Goal: Task Accomplishment & Management: Use online tool/utility

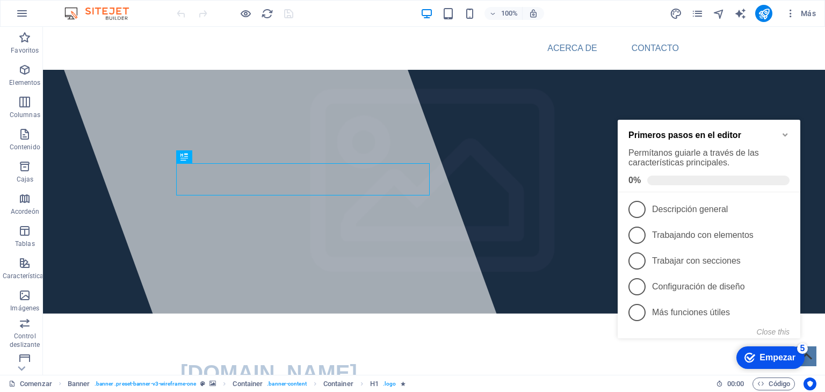
scroll to position [4, 0]
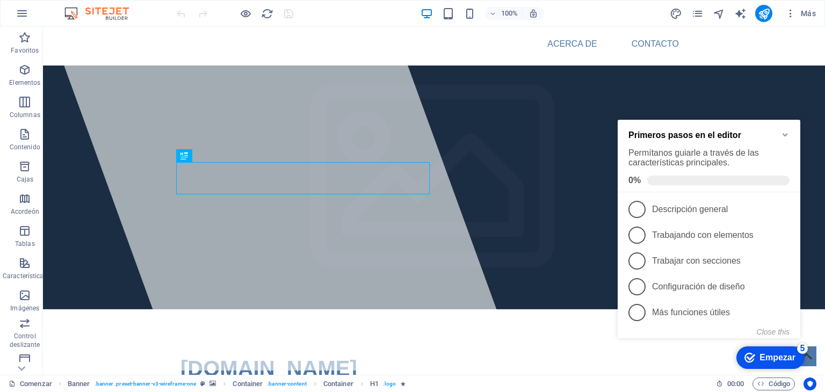
click at [785, 132] on icon "Minimize checklist" at bounding box center [785, 135] width 9 height 9
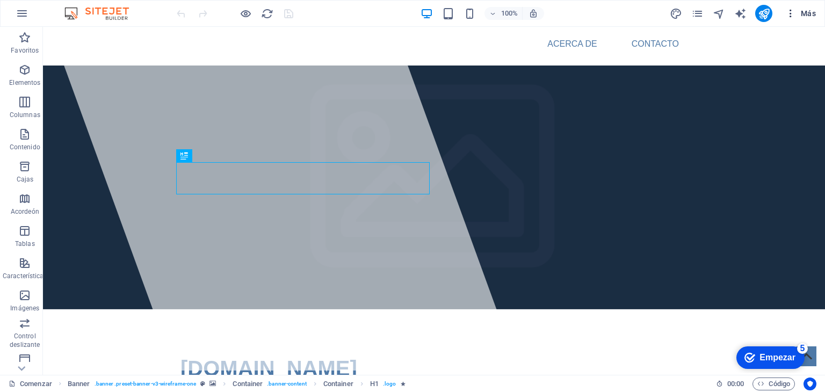
click at [794, 13] on icon "button" at bounding box center [790, 13] width 11 height 11
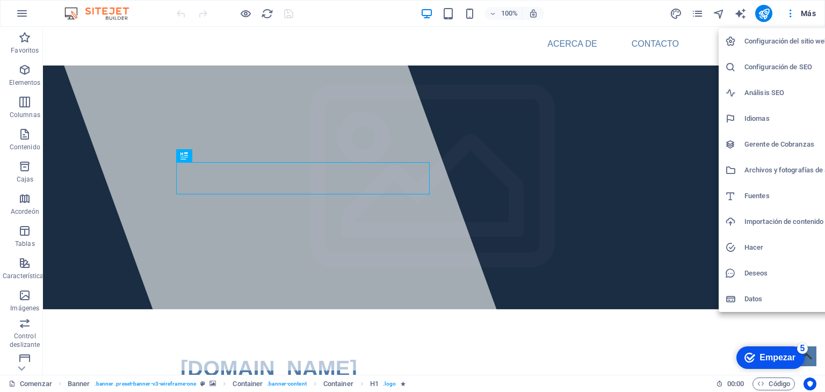
click at [773, 39] on font "Configuración del sitio web" at bounding box center [786, 41] width 84 height 8
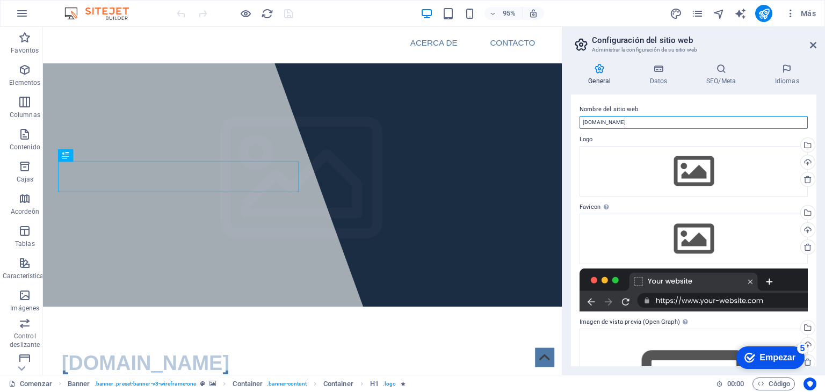
click at [651, 125] on input "[DOMAIN_NAME]" at bounding box center [694, 122] width 228 height 13
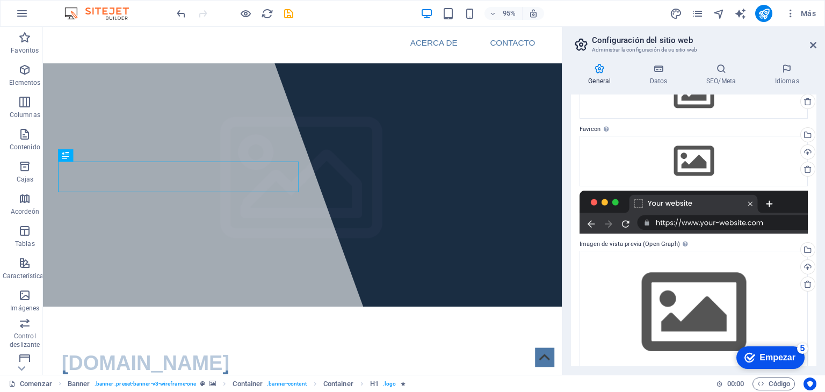
scroll to position [95, 0]
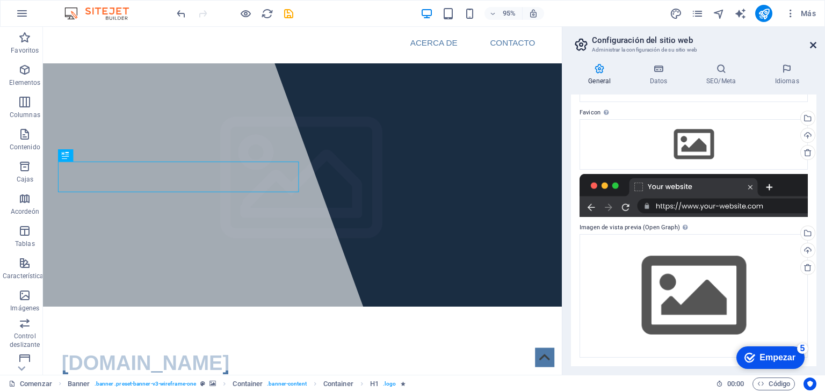
type input "[DOMAIN_NAME]"
click at [813, 46] on icon at bounding box center [813, 45] width 6 height 9
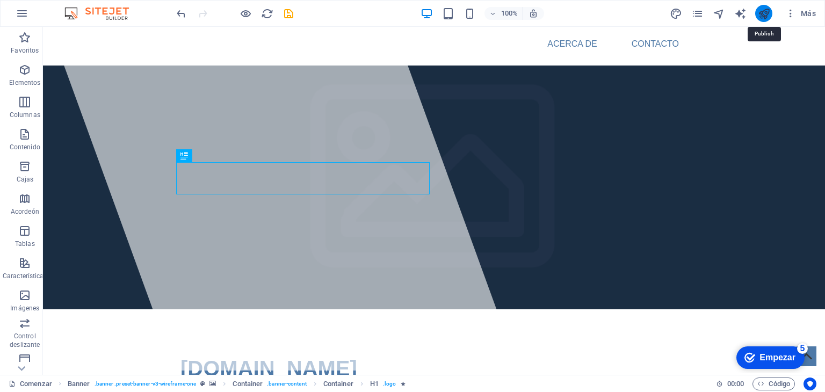
click at [766, 12] on icon "publicar" at bounding box center [764, 14] width 12 height 12
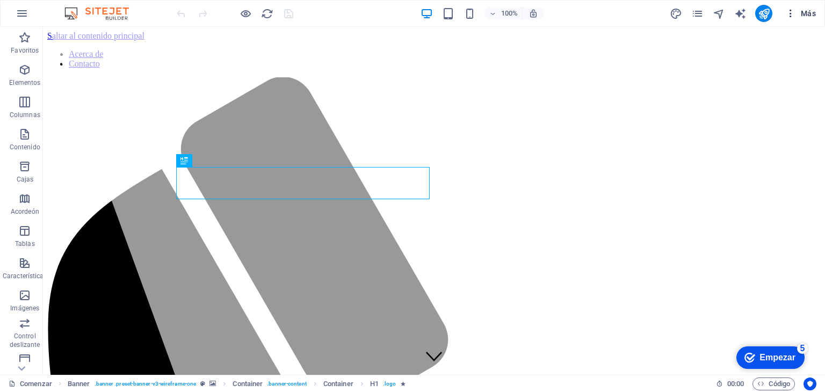
click at [791, 16] on icon "button" at bounding box center [790, 13] width 11 height 11
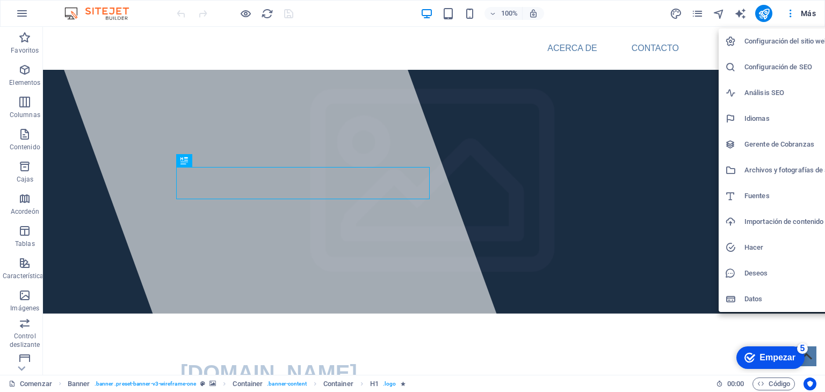
click at [773, 40] on font "Configuración del sitio web" at bounding box center [786, 41] width 84 height 8
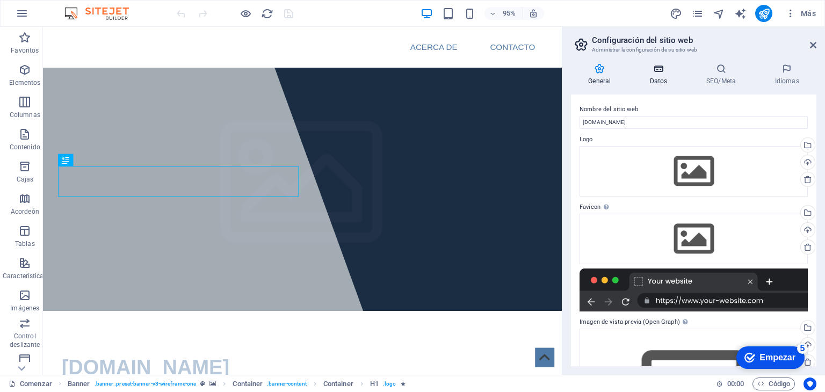
click at [654, 72] on icon at bounding box center [659, 68] width 52 height 11
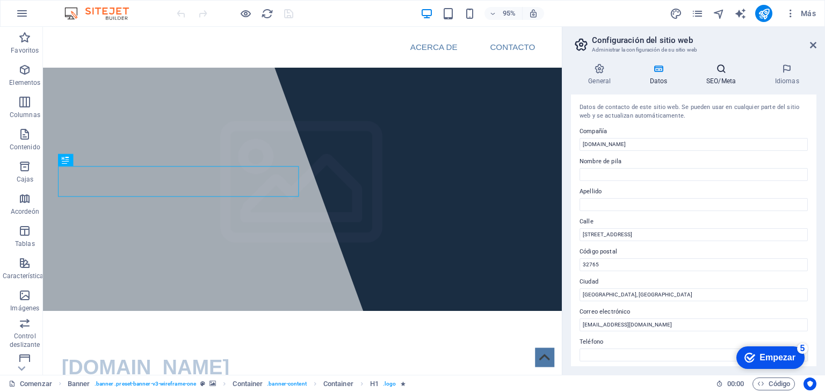
click at [728, 82] on font "SEO/Meta" at bounding box center [721, 81] width 30 height 8
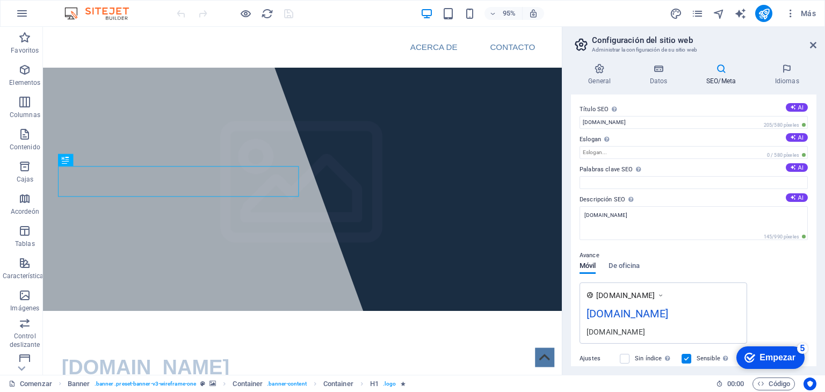
drag, startPoint x: 816, startPoint y: 262, endPoint x: 814, endPoint y: 310, distance: 48.4
click at [814, 310] on div "General Datos SEO/Meta Idiomas Nombre del sitio web www.politecsolution.com.mx …" at bounding box center [693, 215] width 263 height 320
drag, startPoint x: 812, startPoint y: 271, endPoint x: 809, endPoint y: 304, distance: 33.5
click at [809, 304] on div "Título SEO El título de su sitio web: haga que sea algo que destaque en los res…" at bounding box center [693, 231] width 245 height 272
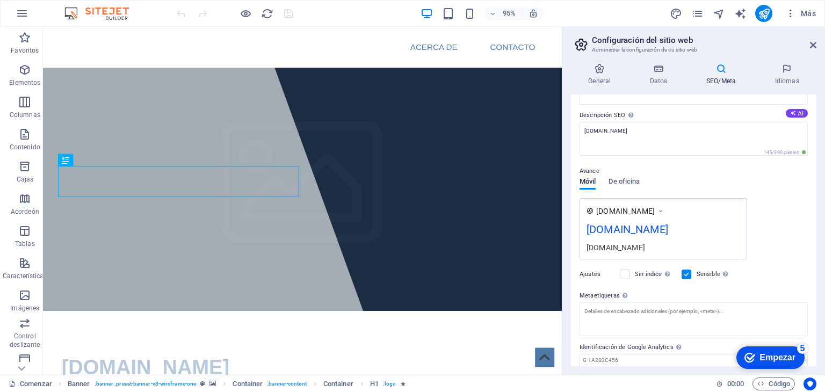
scroll to position [107, 0]
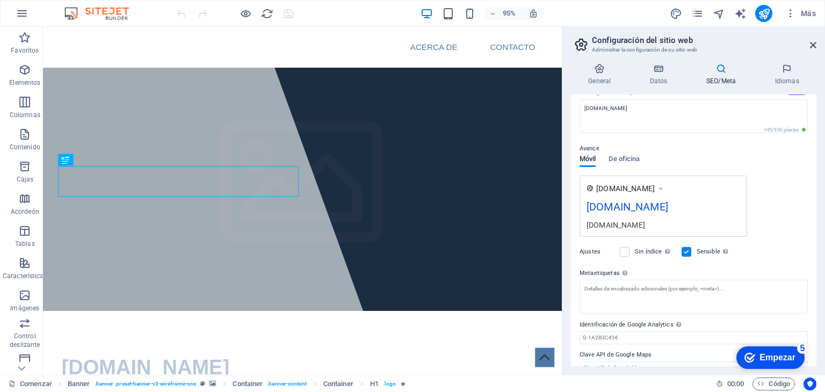
click at [641, 199] on div "[DOMAIN_NAME]" at bounding box center [664, 209] width 154 height 21
click at [630, 226] on font "[DOMAIN_NAME]" at bounding box center [616, 225] width 59 height 9
click at [662, 189] on icon at bounding box center [661, 188] width 8 height 11
click at [621, 156] on font "De oficina" at bounding box center [624, 159] width 31 height 8
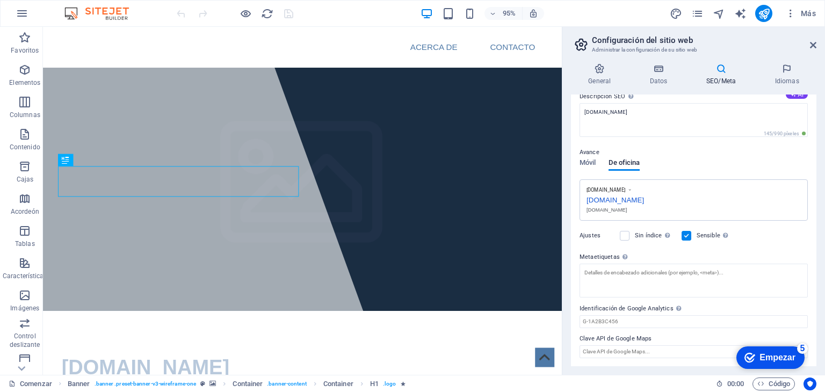
click at [599, 207] on font "politecsolution.com.mx" at bounding box center [607, 209] width 41 height 5
click at [662, 76] on h4 "Datos" at bounding box center [661, 74] width 56 height 23
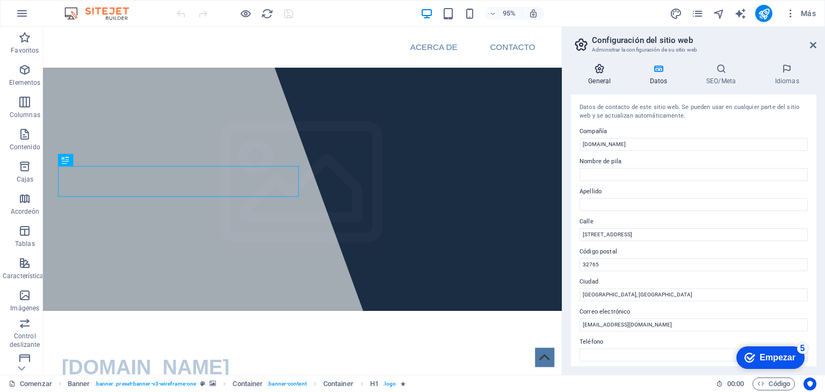
click at [601, 74] on h4 "General" at bounding box center [602, 74] width 62 height 23
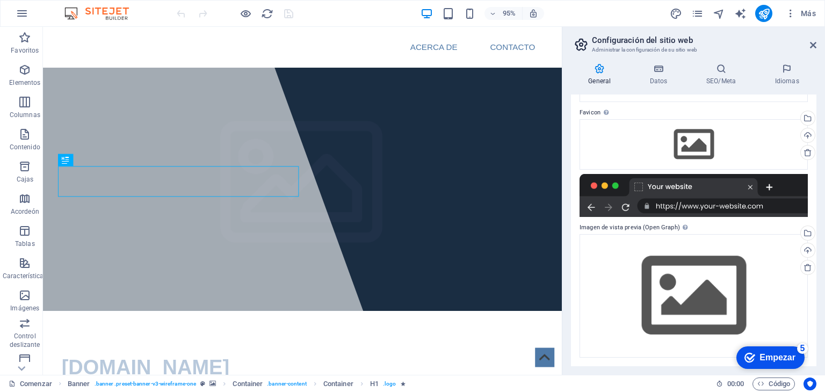
scroll to position [0, 0]
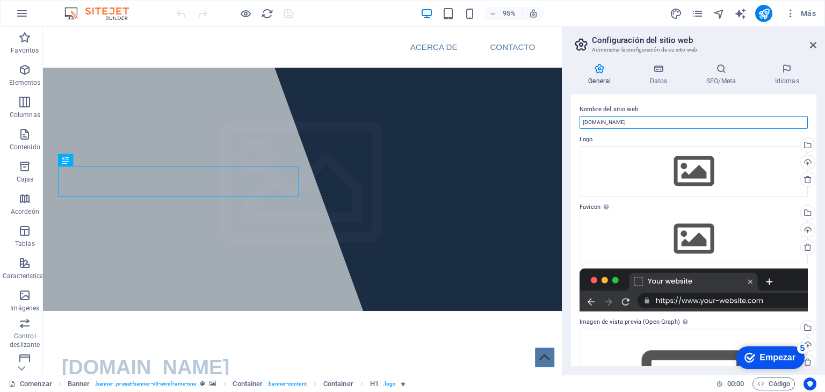
click at [582, 121] on input "[DOMAIN_NAME]" at bounding box center [694, 122] width 228 height 13
type input "https://www.politecsolution.com.mx"
click at [810, 44] on icon at bounding box center [813, 45] width 6 height 9
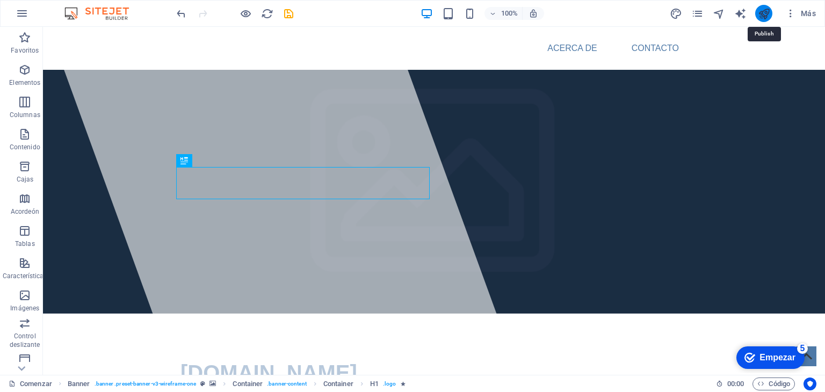
click at [761, 9] on icon "publicar" at bounding box center [764, 14] width 12 height 12
click at [20, 44] on icon "button" at bounding box center [24, 37] width 13 height 13
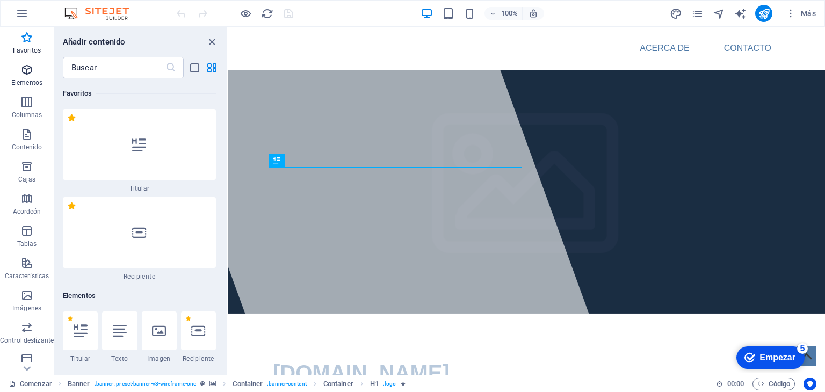
click at [24, 71] on icon "button" at bounding box center [26, 69] width 13 height 13
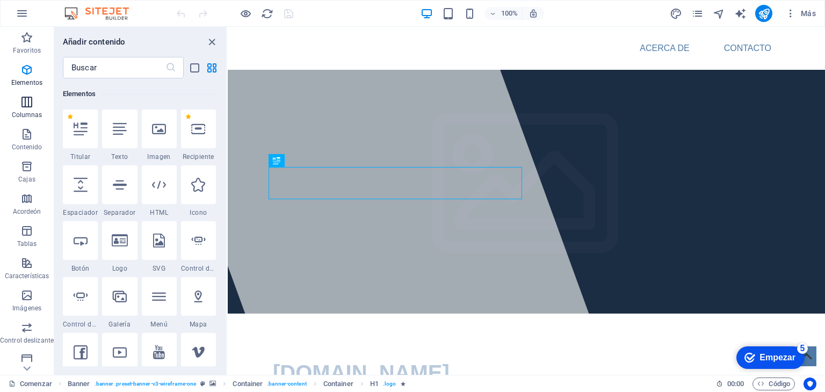
click at [27, 103] on icon "button" at bounding box center [26, 102] width 13 height 13
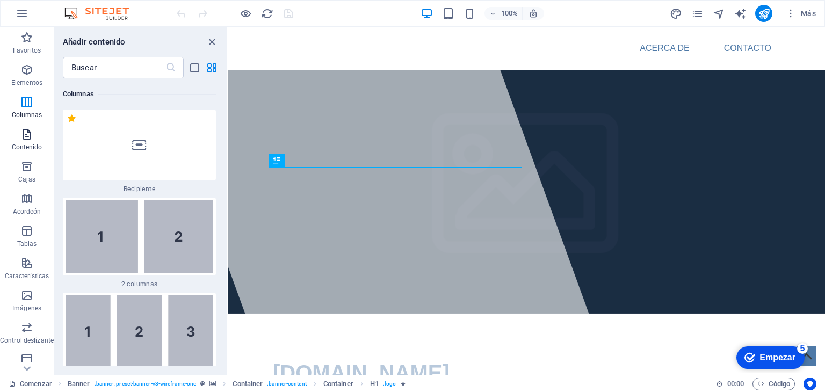
click at [30, 138] on icon "button" at bounding box center [26, 134] width 13 height 13
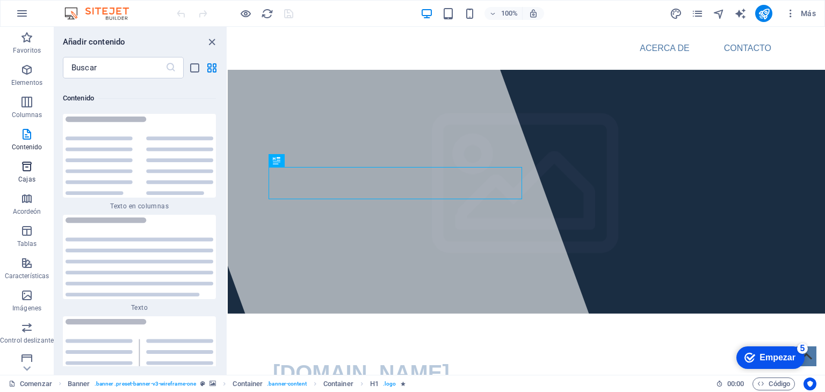
click at [31, 174] on span "Cajas" at bounding box center [27, 173] width 54 height 26
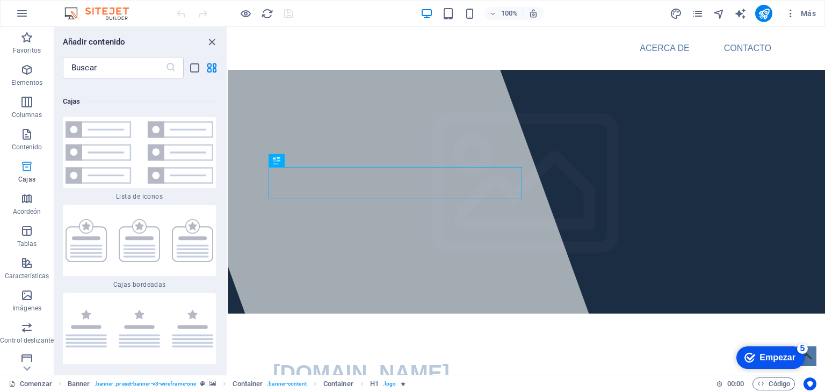
scroll to position [5805, 0]
click at [32, 241] on font "Tablas" at bounding box center [27, 244] width 20 height 8
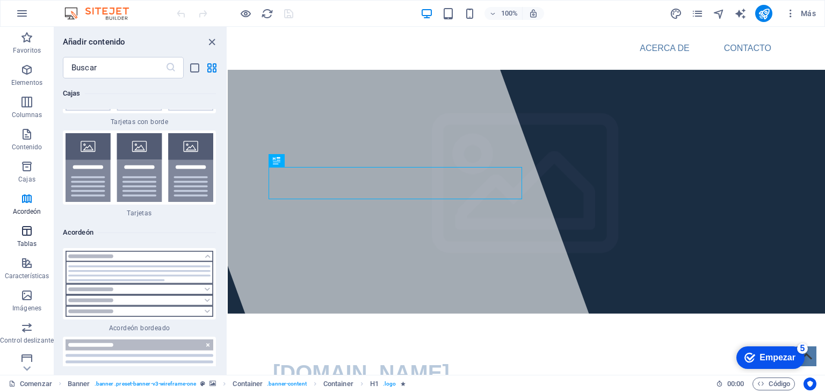
scroll to position [7264, 0]
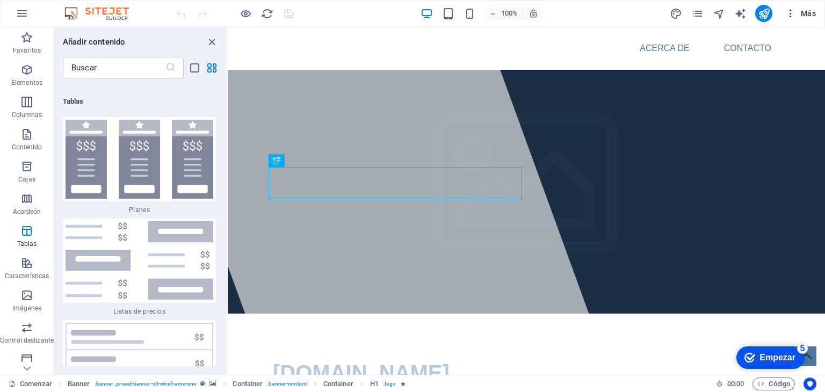
click at [810, 11] on font "Más" at bounding box center [808, 13] width 15 height 9
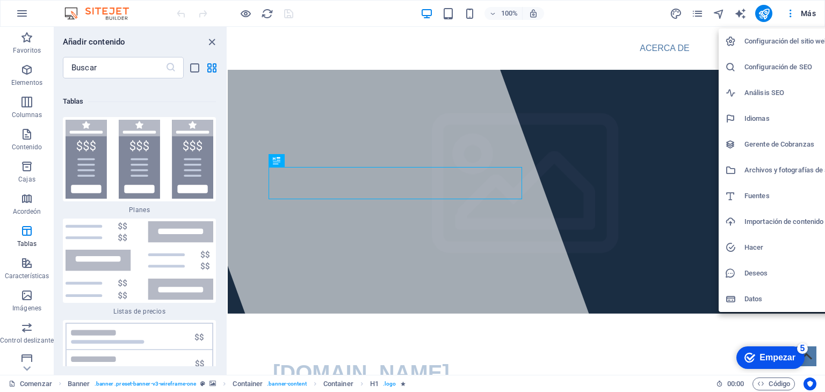
click at [778, 44] on font "Configuración del sitio web" at bounding box center [786, 41] width 84 height 8
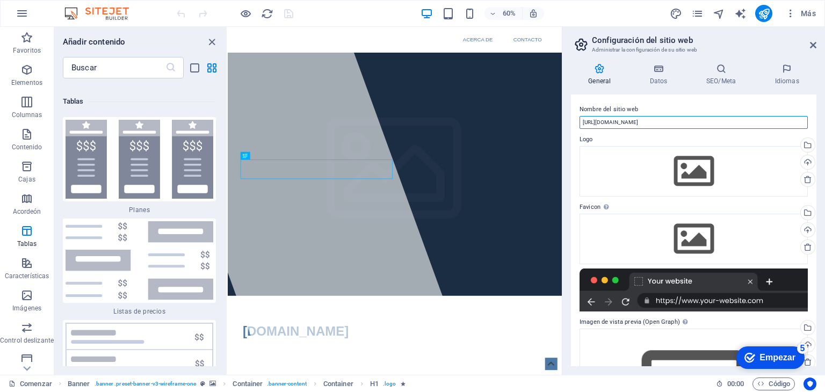
drag, startPoint x: 600, startPoint y: 122, endPoint x: 577, endPoint y: 124, distance: 23.1
click at [577, 124] on div "Nombre del sitio web https://www.politecsolution.com.mx Logo Arrastre los archi…" at bounding box center [693, 231] width 245 height 272
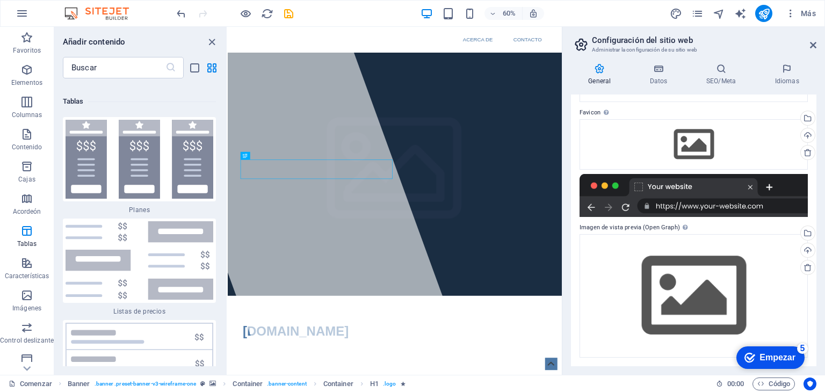
scroll to position [0, 0]
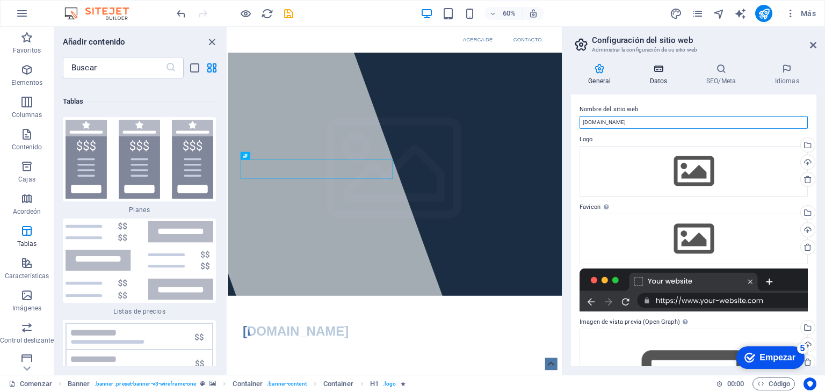
type input "[DOMAIN_NAME]"
click at [655, 79] on font "Datos" at bounding box center [659, 81] width 18 height 8
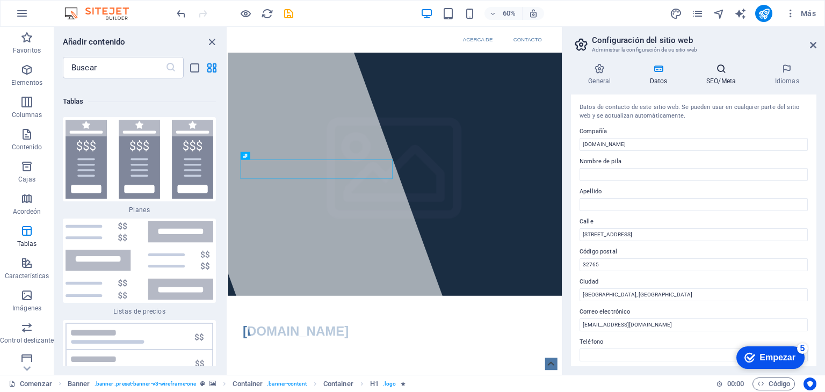
click at [717, 67] on icon at bounding box center [721, 68] width 64 height 11
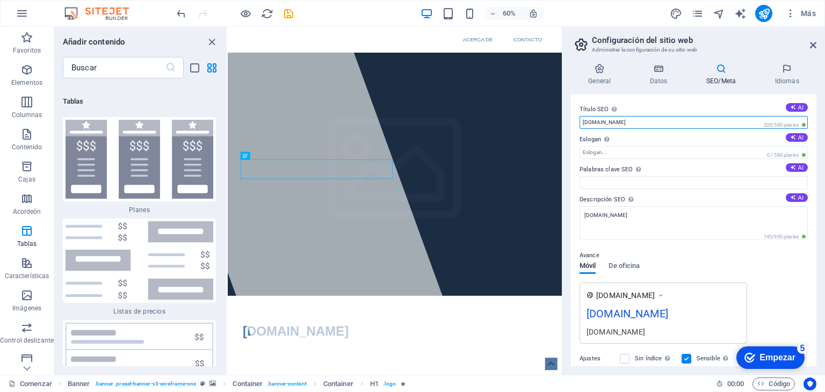
click at [693, 124] on input "politecsolution.com.mx" at bounding box center [694, 122] width 228 height 13
type input "[DOMAIN_NAME]"
click at [815, 44] on icon at bounding box center [813, 45] width 6 height 9
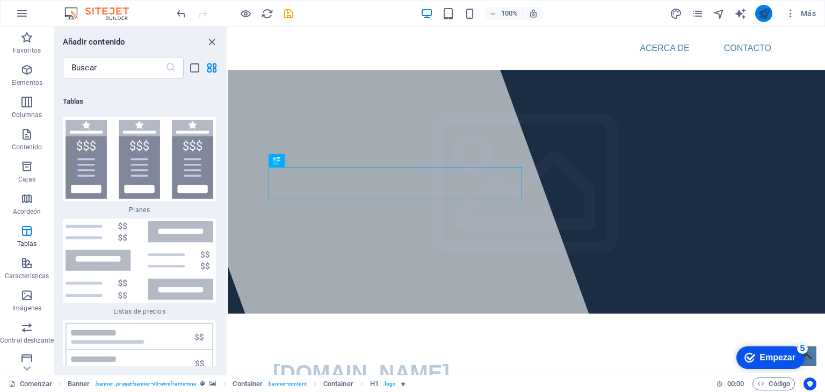
click at [763, 5] on button "publicar" at bounding box center [763, 13] width 17 height 17
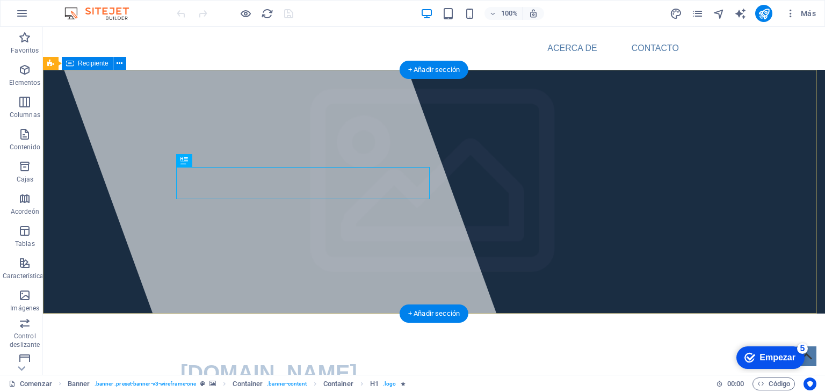
click at [519, 314] on div "[DOMAIN_NAME]" at bounding box center [434, 381] width 782 height 135
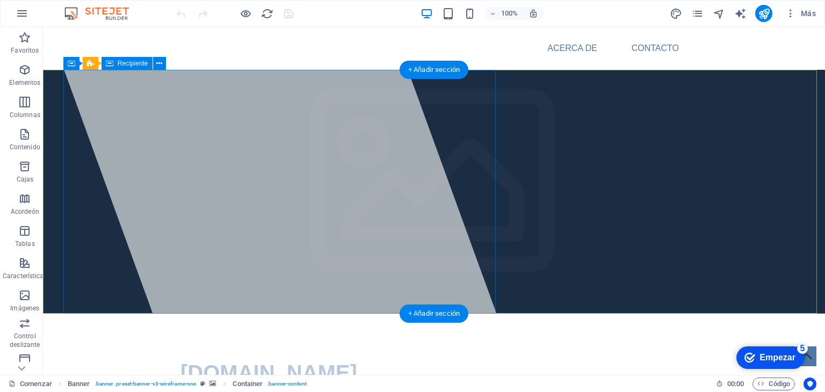
click at [355, 119] on div at bounding box center [283, 201] width 470 height 348
select select "%"
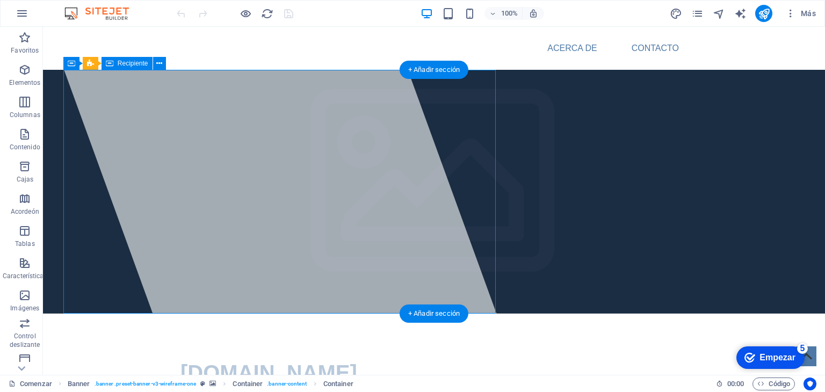
select select "px"
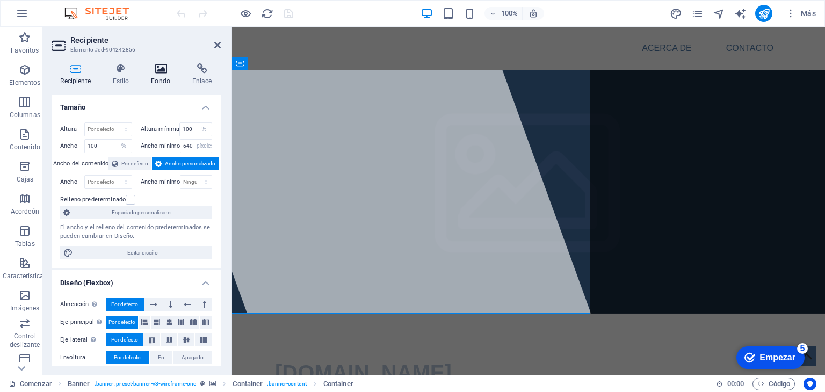
click at [161, 71] on icon at bounding box center [160, 68] width 37 height 11
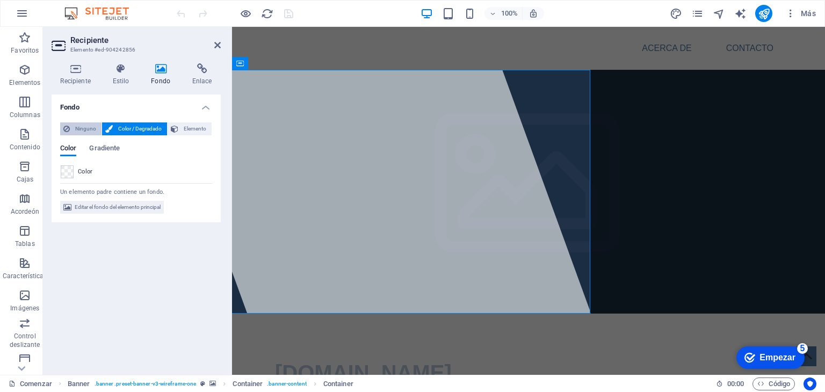
click at [88, 127] on font "Ninguno" at bounding box center [85, 129] width 21 height 6
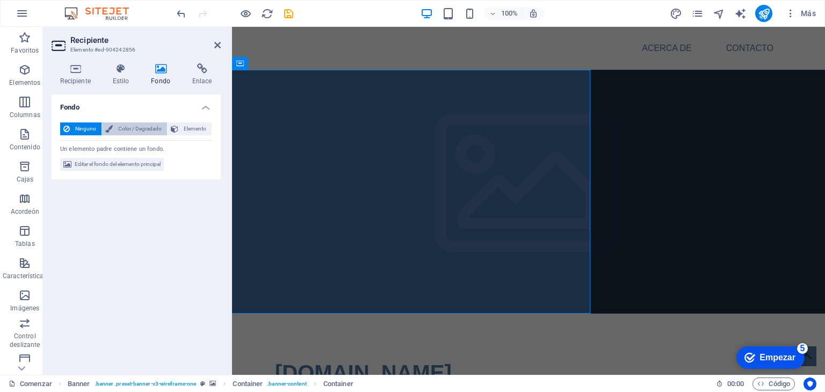
click at [114, 129] on button "Color / Degradado" at bounding box center [134, 128] width 65 height 13
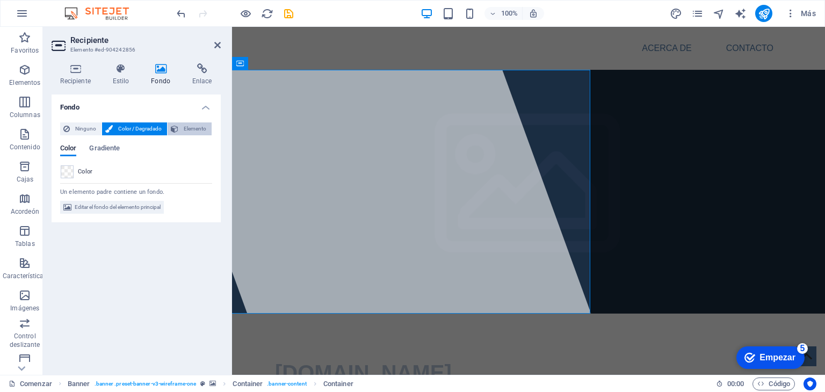
click at [179, 131] on button "Elemento" at bounding box center [190, 128] width 44 height 13
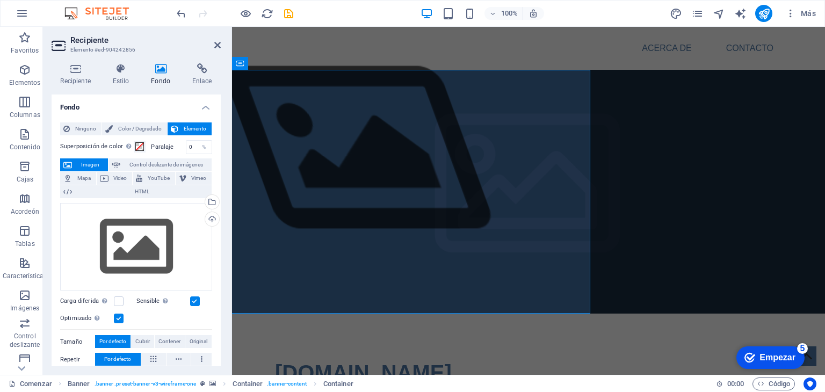
click at [182, 131] on span "Elemento" at bounding box center [195, 128] width 27 height 13
click at [136, 127] on font "Color / Degradado" at bounding box center [140, 129] width 44 height 6
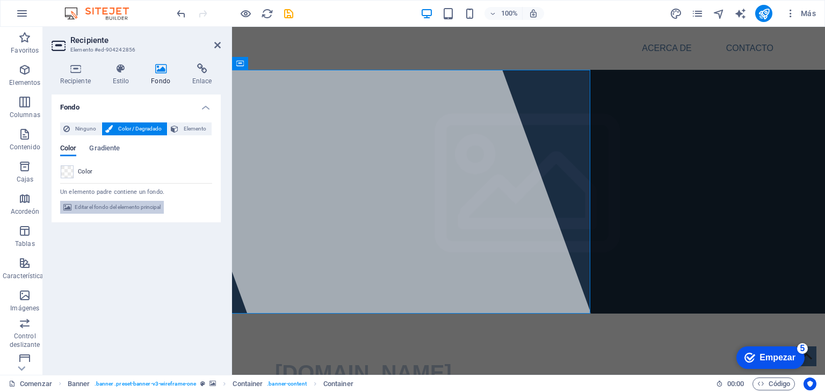
click at [122, 202] on span "Editar el fondo del elemento principal" at bounding box center [118, 207] width 86 height 13
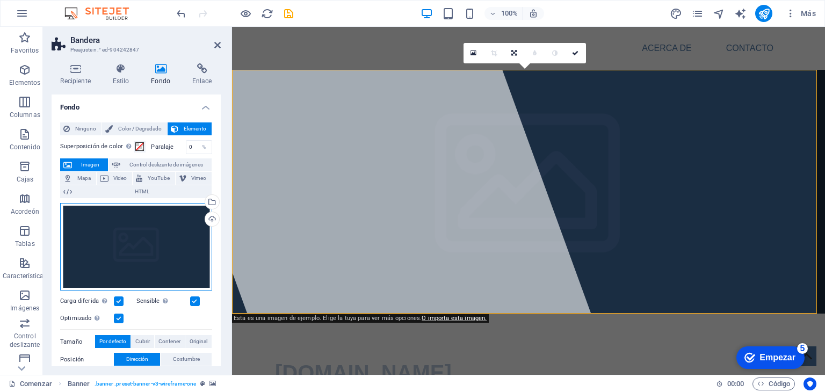
click at [127, 234] on div "Arrastre los archivos aquí, haga clic para elegir archivos o seleccione archivo…" at bounding box center [136, 247] width 152 height 88
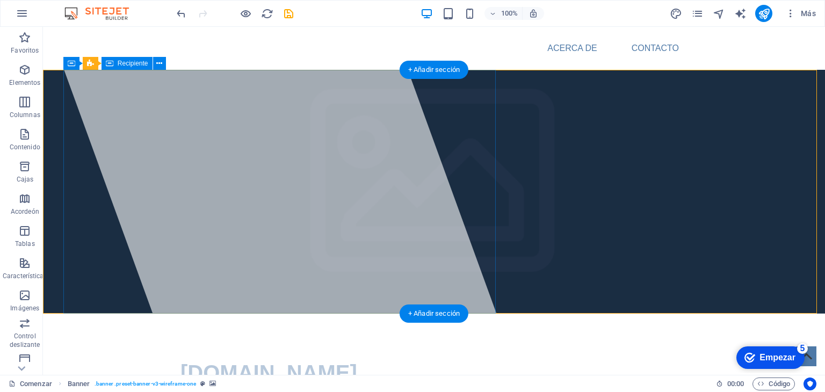
click at [169, 93] on div at bounding box center [283, 201] width 470 height 348
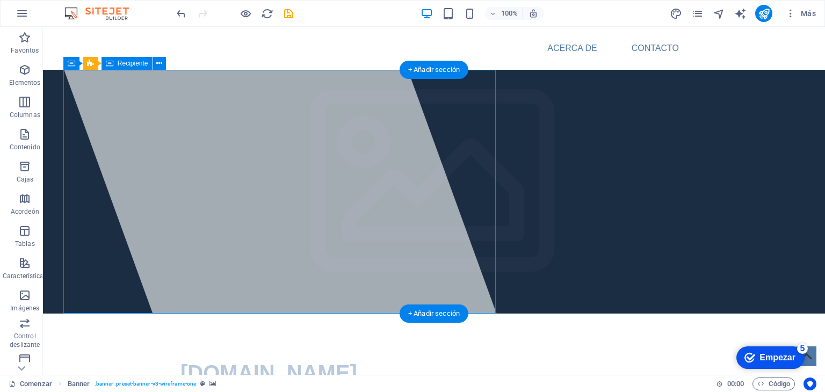
click at [169, 93] on div at bounding box center [283, 201] width 470 height 348
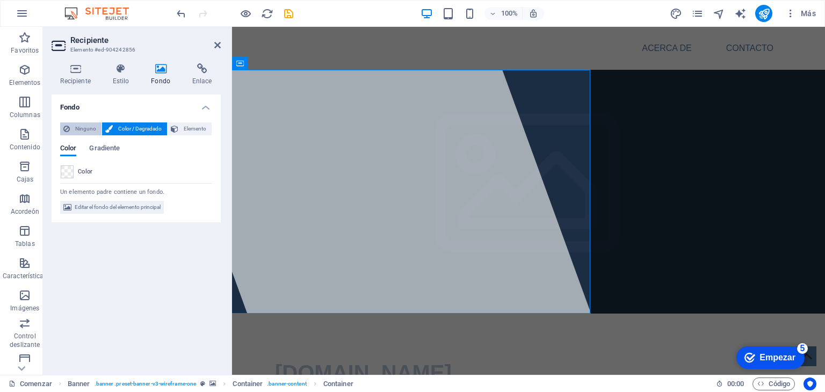
click at [85, 128] on font "Ninguno" at bounding box center [85, 129] width 21 height 6
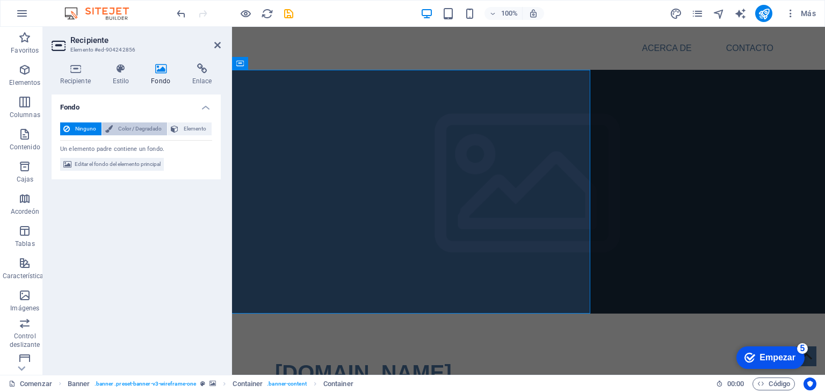
click at [116, 126] on span "Color / Degradado" at bounding box center [140, 128] width 48 height 13
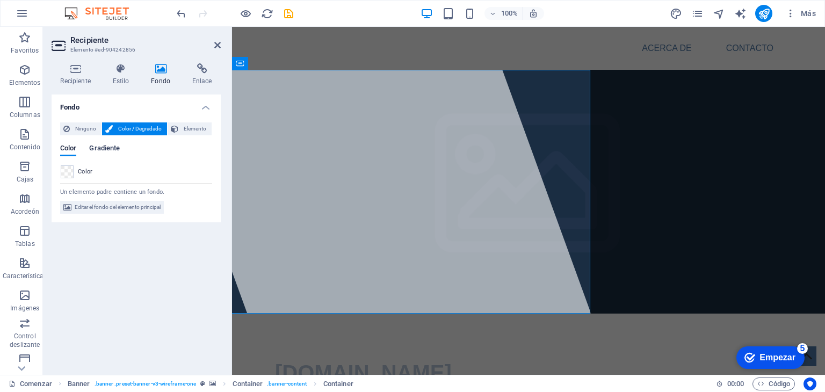
click at [104, 151] on font "Gradiente" at bounding box center [104, 148] width 31 height 8
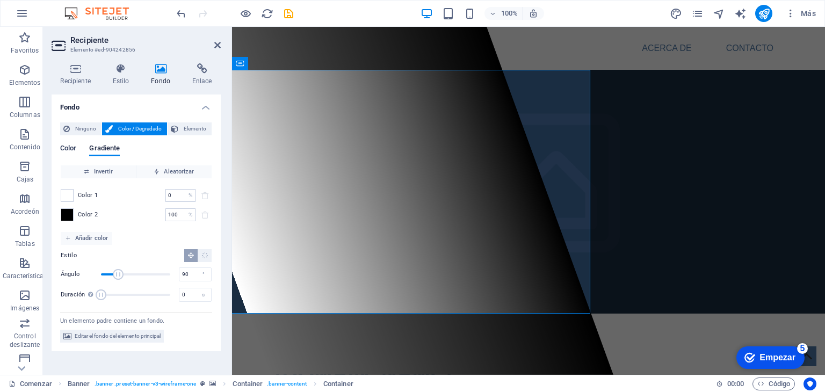
click at [75, 147] on font "Color" at bounding box center [68, 148] width 16 height 8
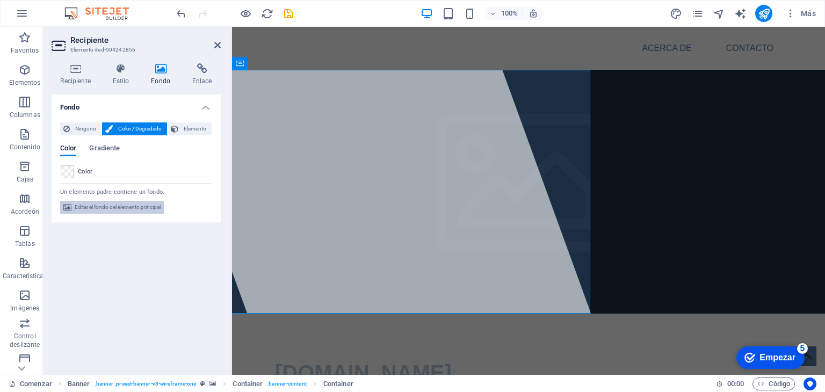
click at [98, 206] on font "Editar el fondo del elemento principal" at bounding box center [118, 207] width 86 height 6
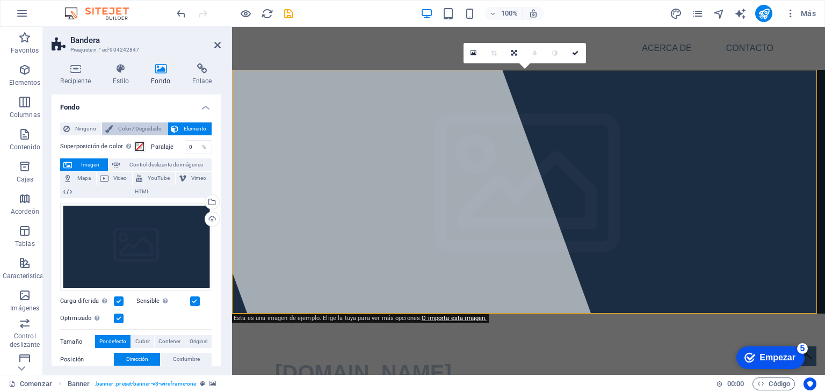
click at [112, 128] on button "Color / Degradado" at bounding box center [134, 128] width 65 height 13
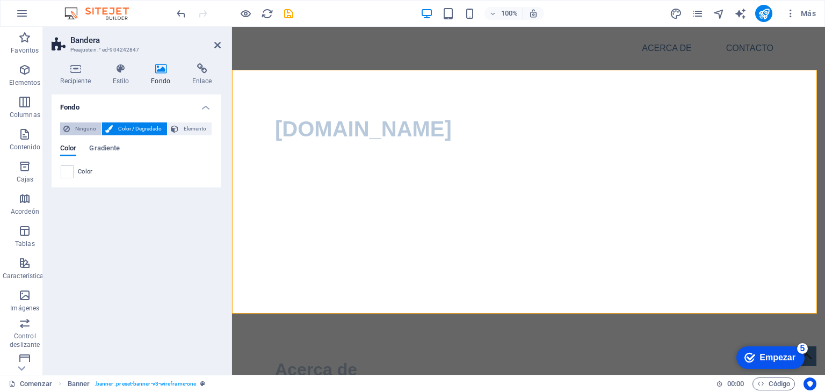
click at [87, 126] on font "Ninguno" at bounding box center [85, 129] width 21 height 6
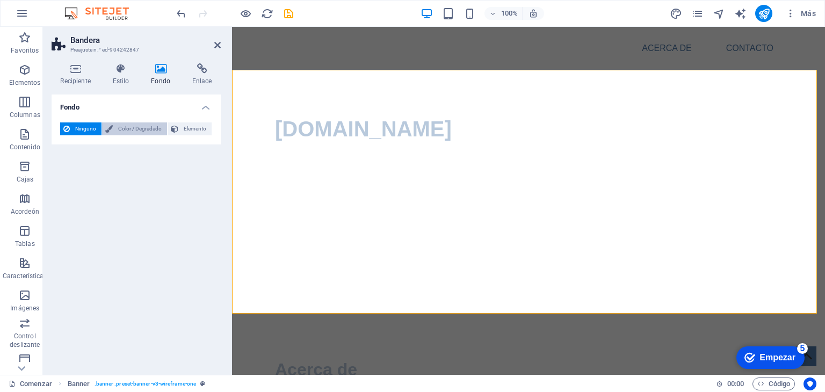
click at [132, 131] on font "Color / Degradado" at bounding box center [140, 129] width 44 height 6
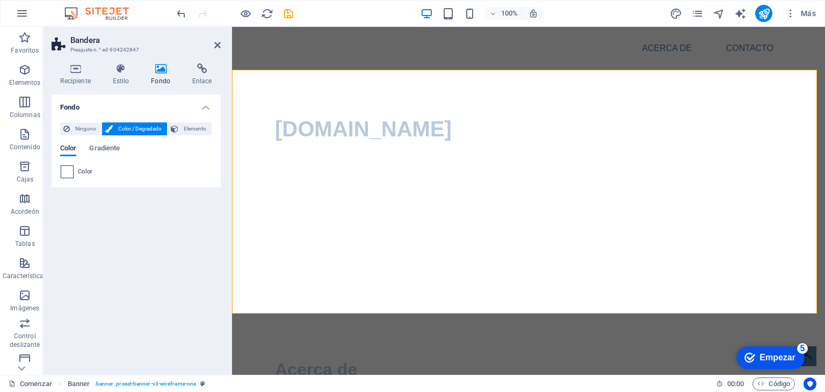
click at [69, 173] on span at bounding box center [67, 172] width 12 height 12
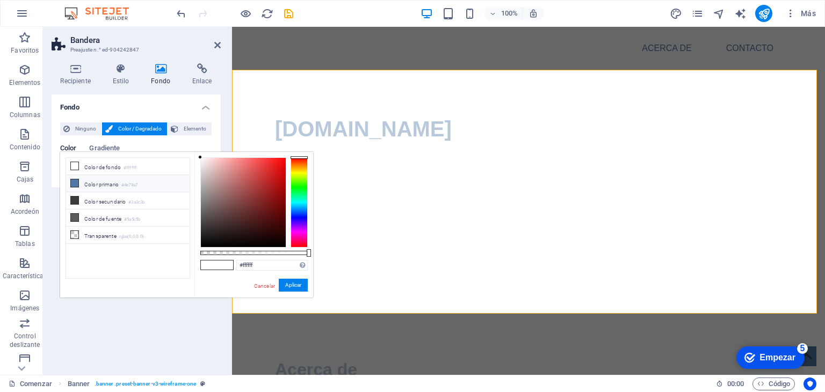
click at [110, 189] on li "Color primario #4e79a7" at bounding box center [128, 183] width 124 height 17
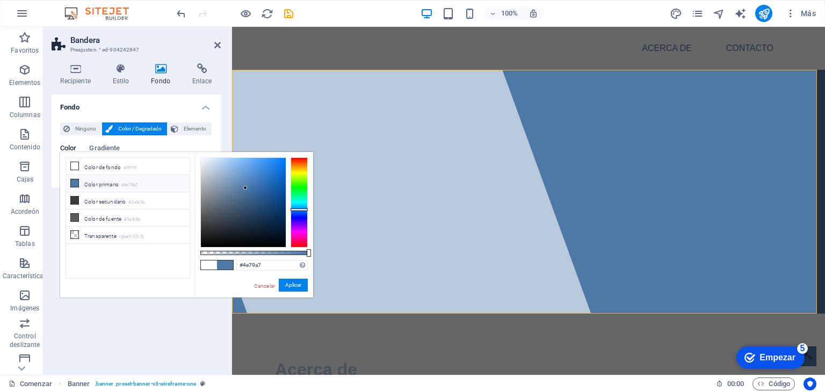
click at [110, 189] on li "Color primario #4e79a7" at bounding box center [128, 183] width 124 height 17
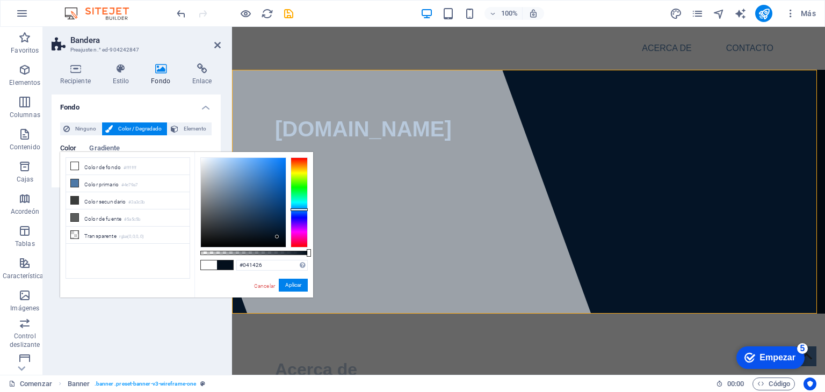
type input "#041528"
drag, startPoint x: 244, startPoint y: 185, endPoint x: 277, endPoint y: 233, distance: 57.5
click at [277, 233] on div at bounding box center [277, 232] width 4 height 4
click at [294, 284] on font "Aplicar" at bounding box center [293, 285] width 16 height 6
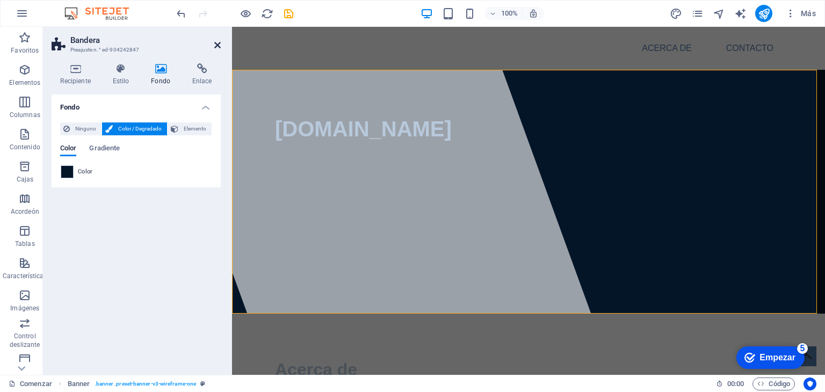
click at [219, 44] on icon at bounding box center [217, 45] width 6 height 9
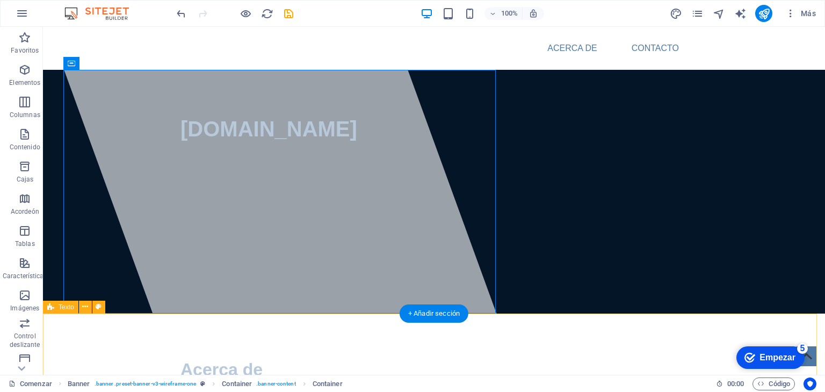
click at [570, 327] on div "Acerca de Una empresa dedicada a la inyección de plástico. utiliza la inyección…" at bounding box center [434, 393] width 782 height 158
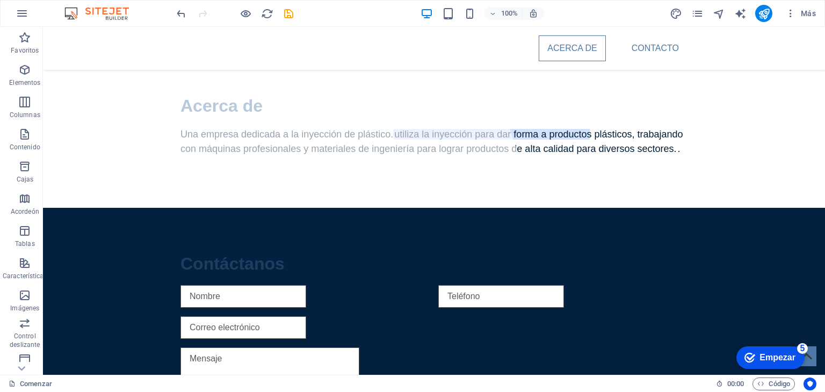
scroll to position [236, 0]
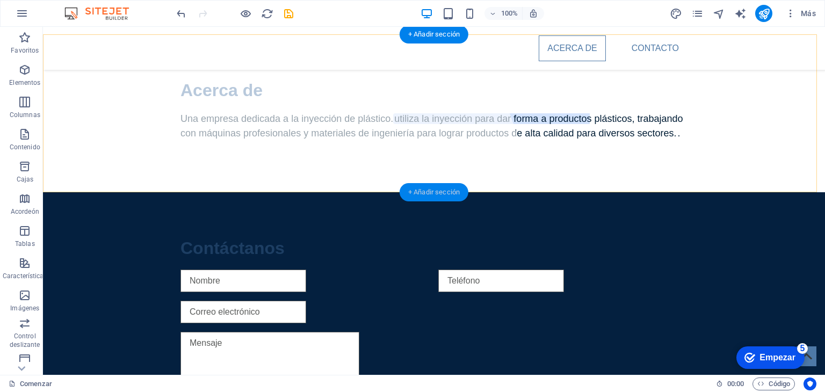
click at [415, 190] on font "+ Añadir sección" at bounding box center [434, 192] width 52 height 8
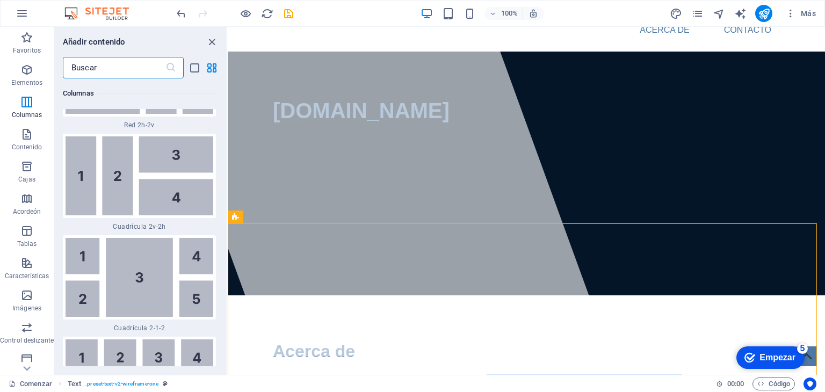
scroll to position [0, 0]
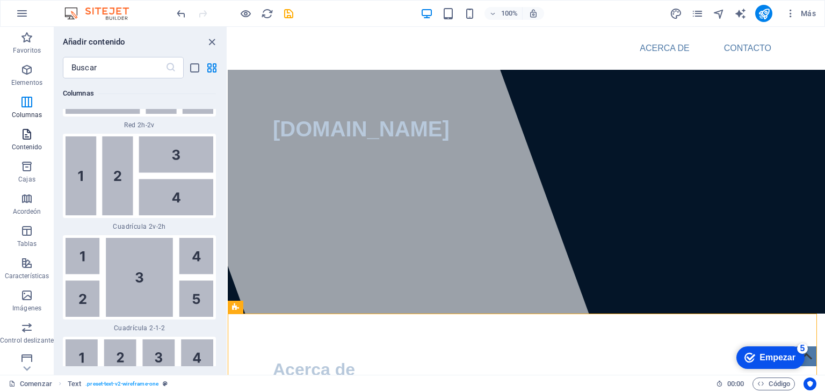
click at [28, 135] on icon "button" at bounding box center [26, 134] width 13 height 13
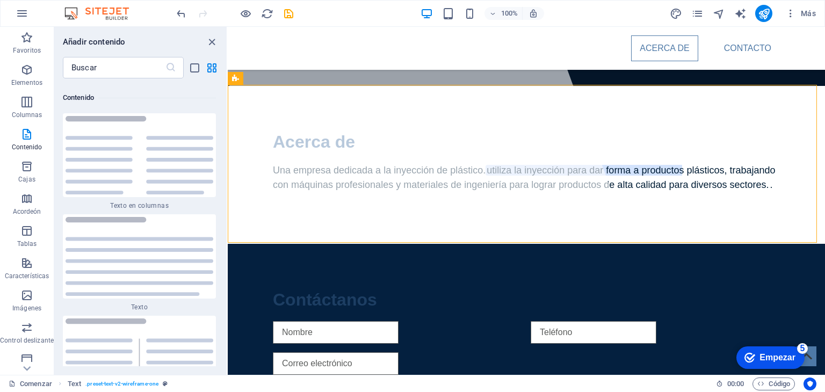
scroll to position [185, 0]
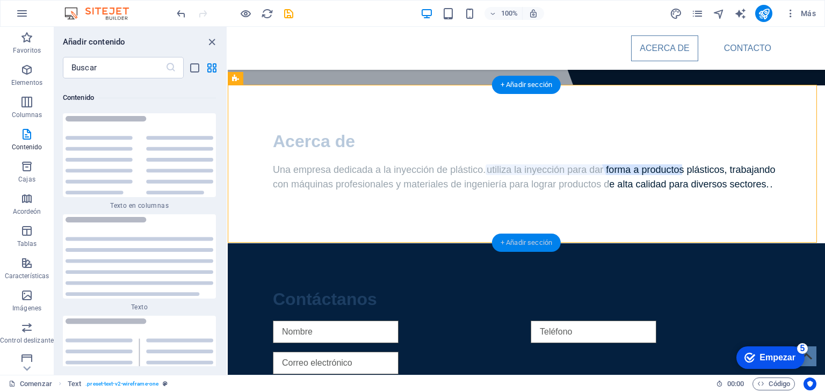
click at [540, 245] on font "+ Añadir sección" at bounding box center [527, 242] width 52 height 8
click at [194, 70] on icon "vista de lista" at bounding box center [195, 68] width 12 height 12
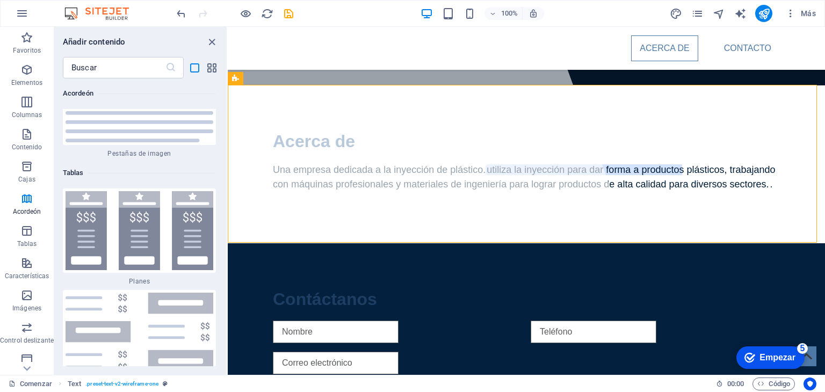
scroll to position [8864, 0]
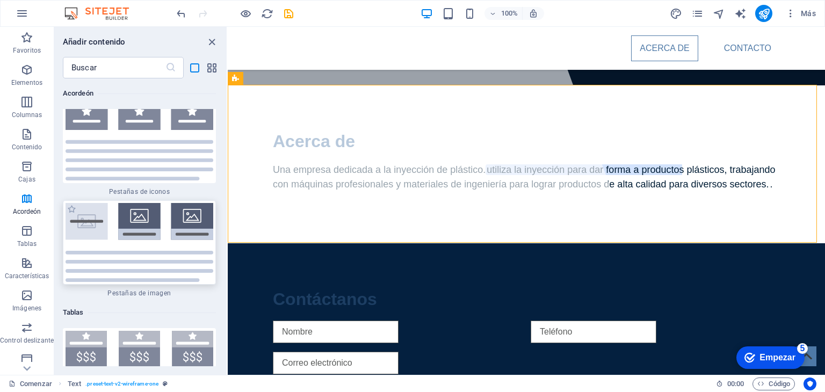
click at [196, 203] on img at bounding box center [140, 242] width 148 height 79
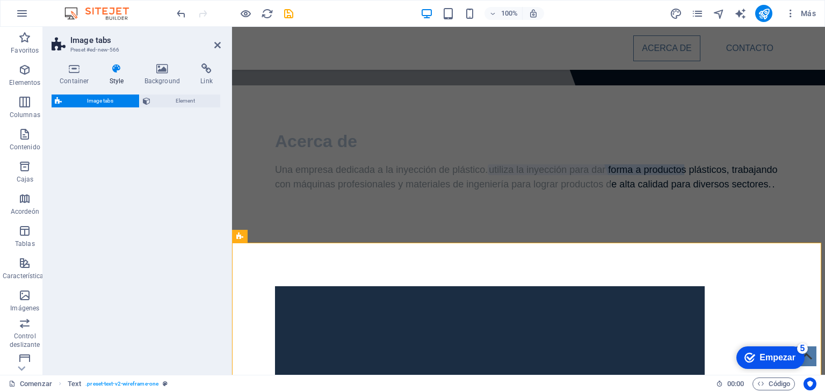
select select "rem"
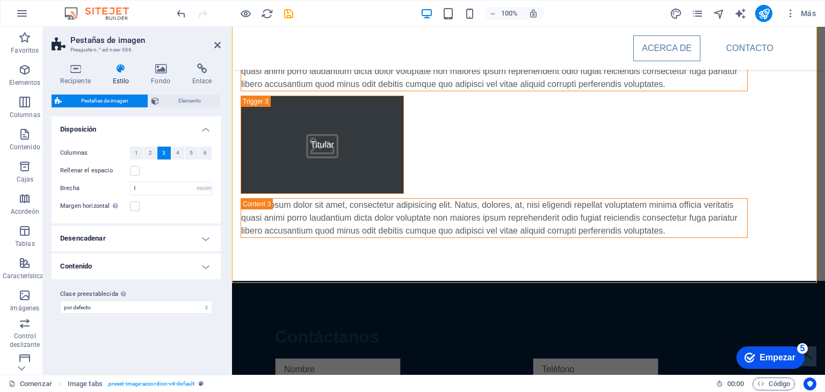
scroll to position [687, 0]
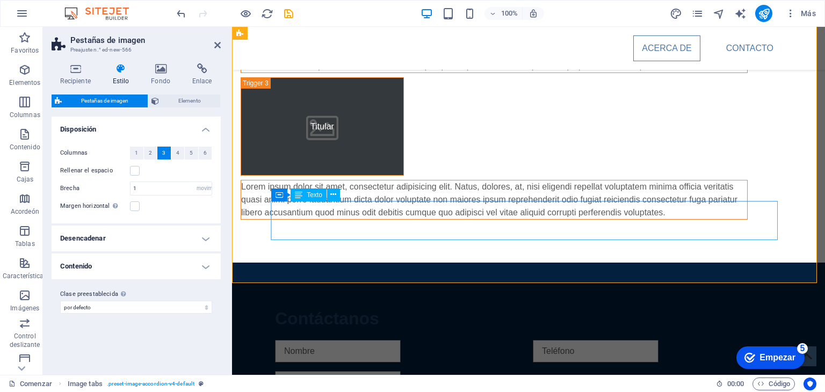
click at [680, 202] on div "Lorem ipsum dolor sit amet, consectetur adipisicing elit. Natus, dolores, at, n…" at bounding box center [494, 199] width 506 height 39
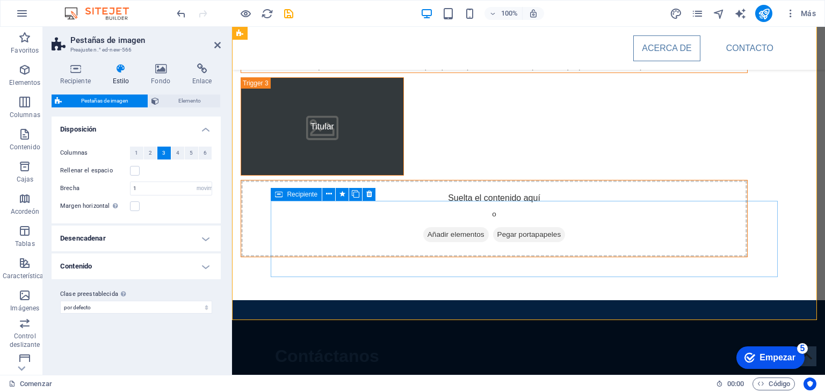
click at [679, 202] on div "Suelta el contenido aquí o Añadir elementos Pegar portapapeles" at bounding box center [494, 218] width 506 height 76
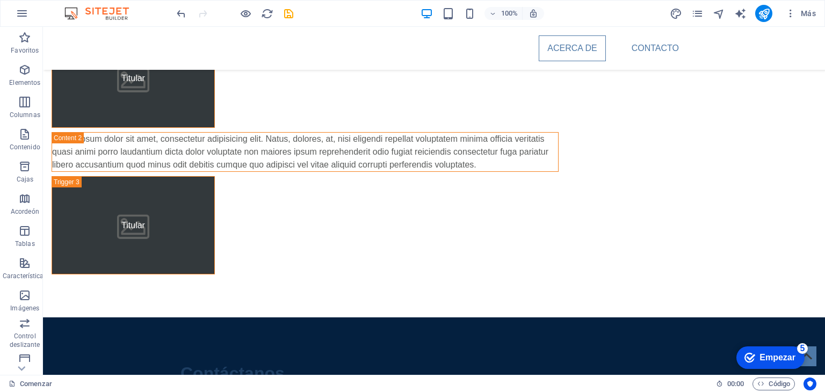
scroll to position [531, 0]
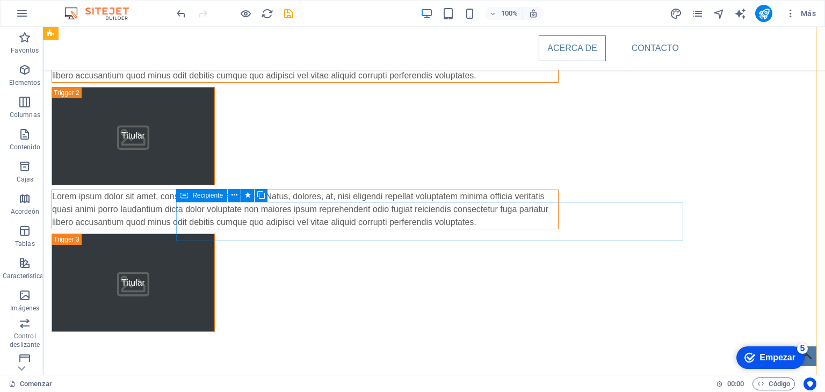
click at [559, 201] on div "Lorem ipsum dolor sit amet, consectetur adipisicing elit. Natus, dolores, at, n…" at bounding box center [305, 210] width 507 height 40
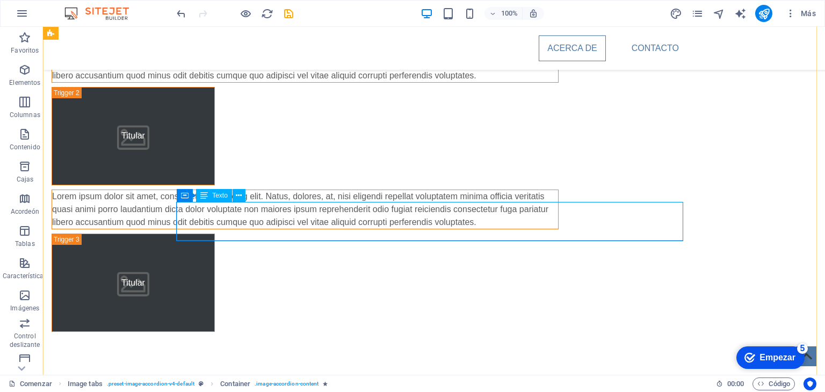
click at [558, 206] on div "Lorem ipsum dolor sit amet, consectetur adipisicing elit. Natus, dolores, at, n…" at bounding box center [305, 209] width 506 height 39
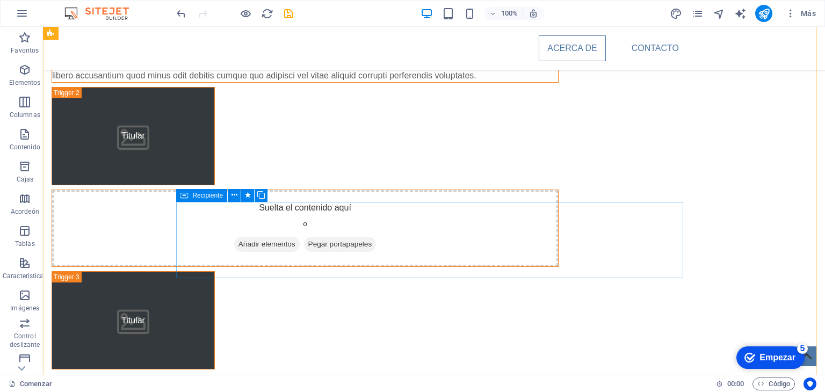
click at [558, 202] on div "Suelta el contenido aquí o Añadir elementos Pegar portapapeles" at bounding box center [305, 228] width 506 height 76
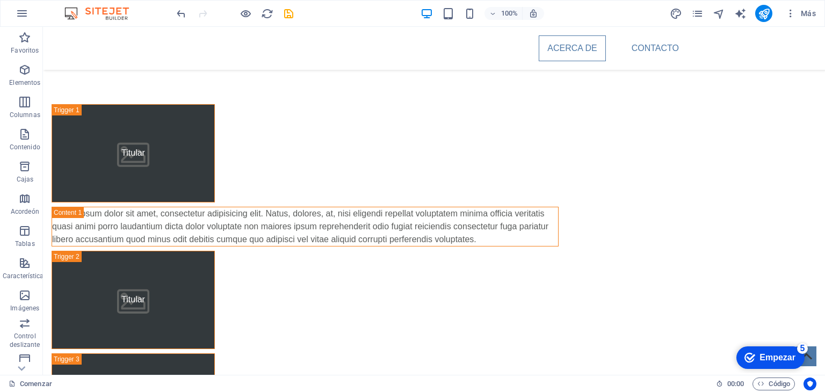
scroll to position [345, 0]
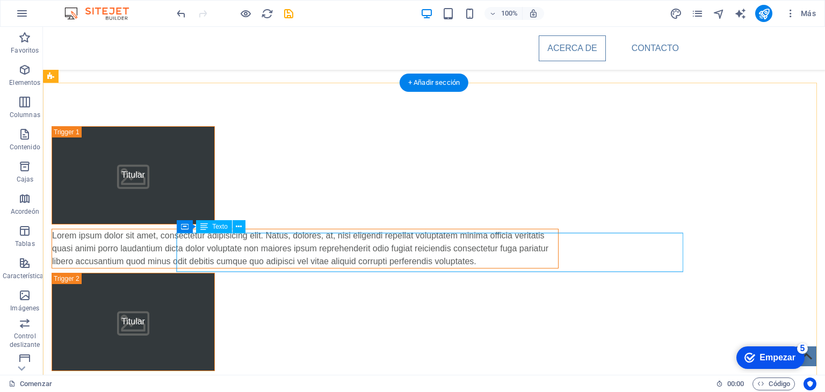
click at [558, 235] on div "Lorem ipsum dolor sit amet, consectetur adipisicing elit. Natus, dolores, at, n…" at bounding box center [305, 248] width 506 height 39
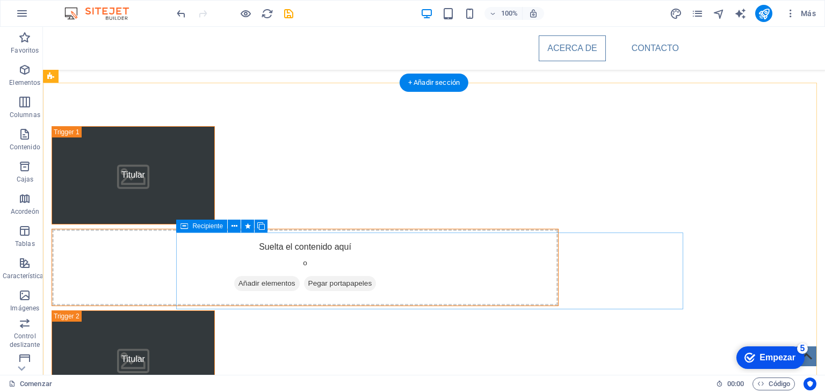
click at [558, 235] on div "Suelta el contenido aquí o Añadir elementos Pegar portapapeles" at bounding box center [305, 267] width 506 height 76
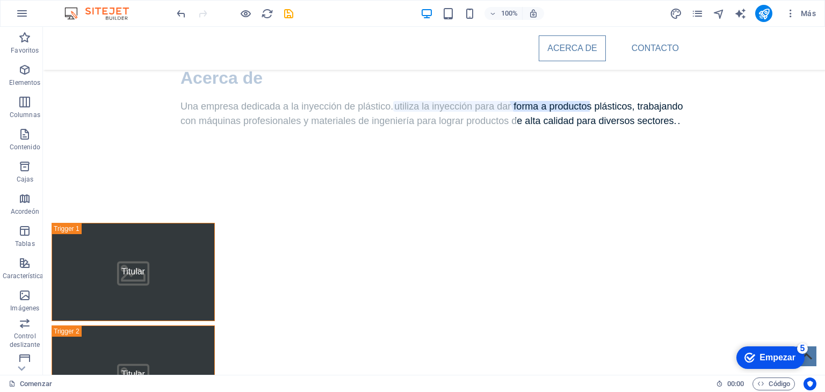
scroll to position [236, 0]
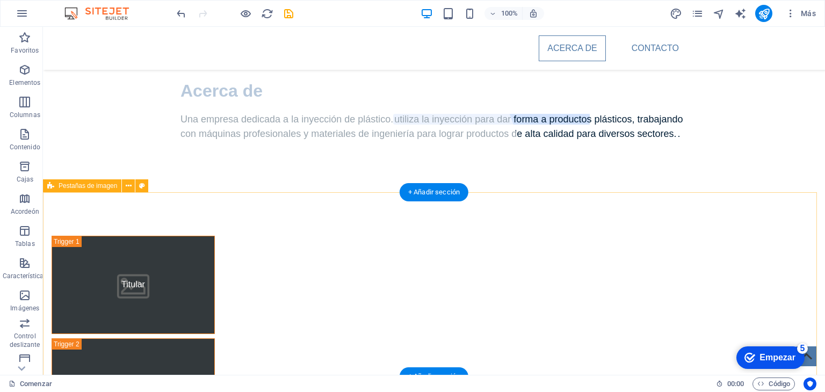
click at [278, 218] on div "Titular Titular Titular" at bounding box center [434, 388] width 782 height 390
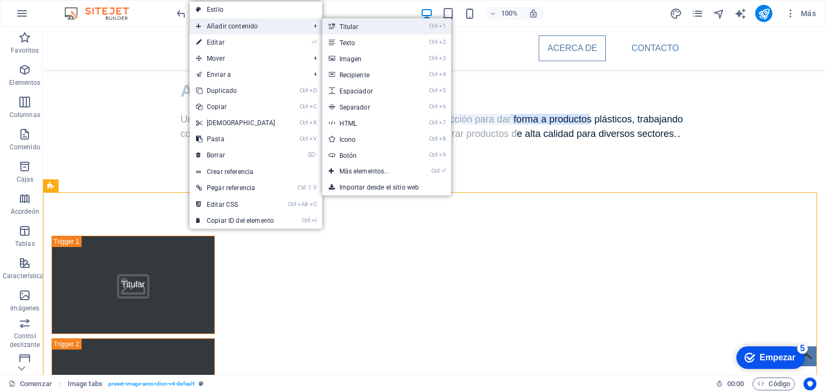
click at [339, 24] on font "Titular" at bounding box center [348, 27] width 19 height 8
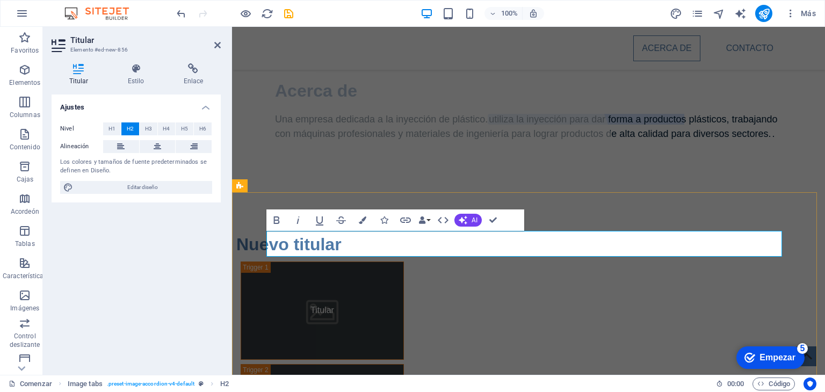
click at [408, 248] on h2 "Nuevo titular" at bounding box center [494, 244] width 516 height 26
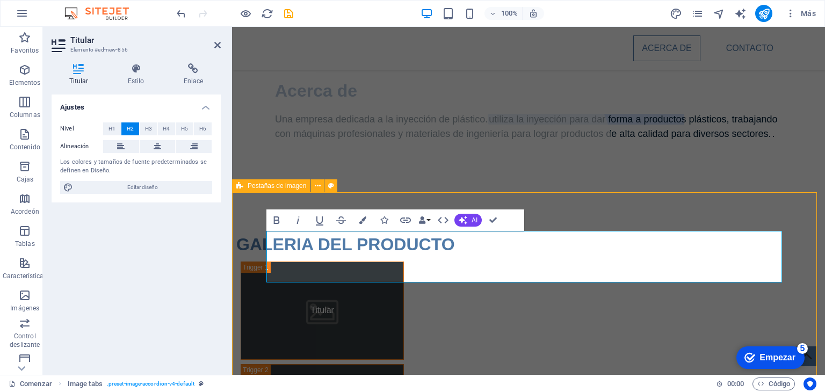
select select "rem"
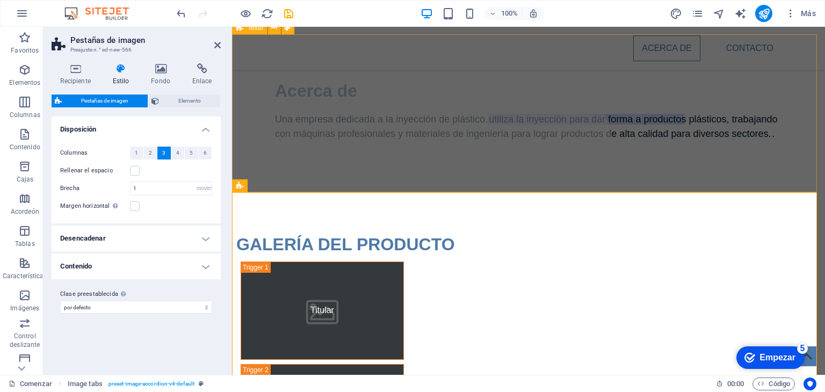
click at [752, 164] on div "Acerca de Una empresa dedicada a la inyección de plástico. utiliza la inyección…" at bounding box center [528, 114] width 593 height 158
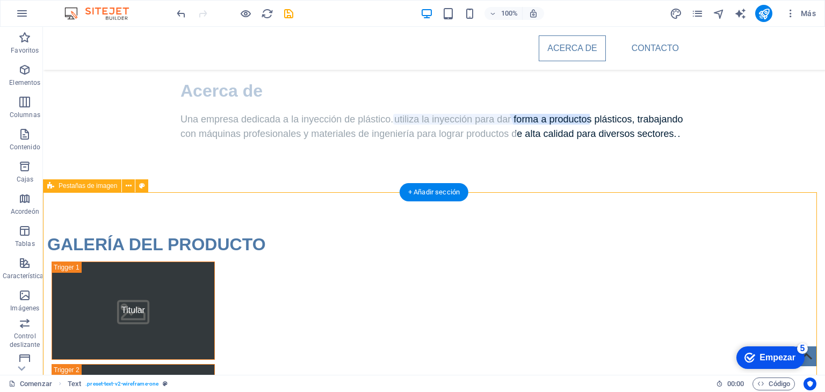
select select "rem"
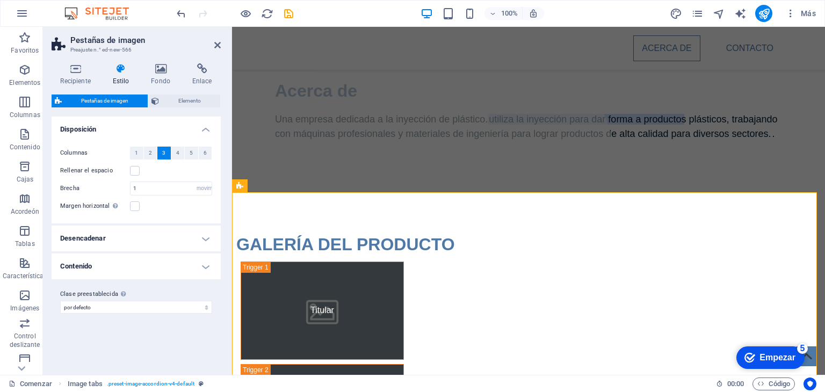
click at [121, 80] on font "Estilo" at bounding box center [121, 81] width 17 height 8
click at [156, 78] on font "Fondo" at bounding box center [160, 81] width 19 height 8
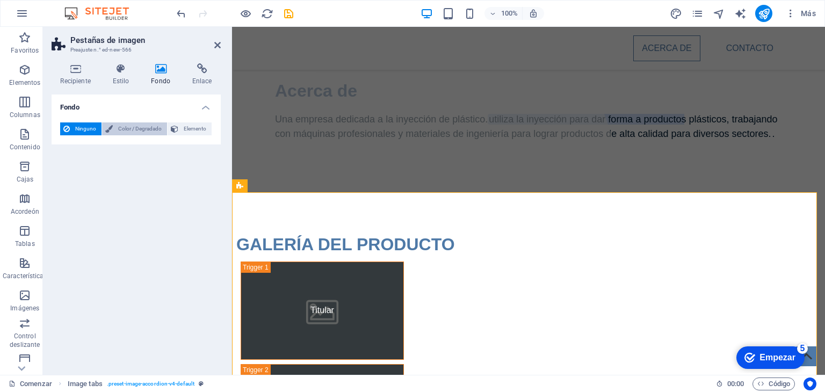
click at [121, 130] on font "Color / Degradado" at bounding box center [140, 129] width 44 height 6
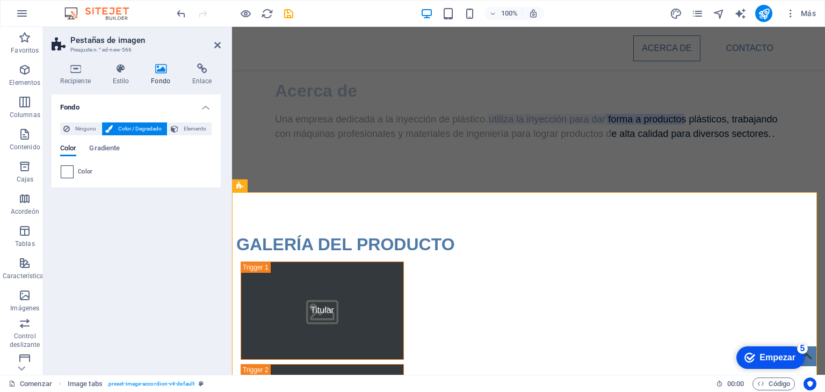
click at [73, 171] on span at bounding box center [67, 172] width 12 height 12
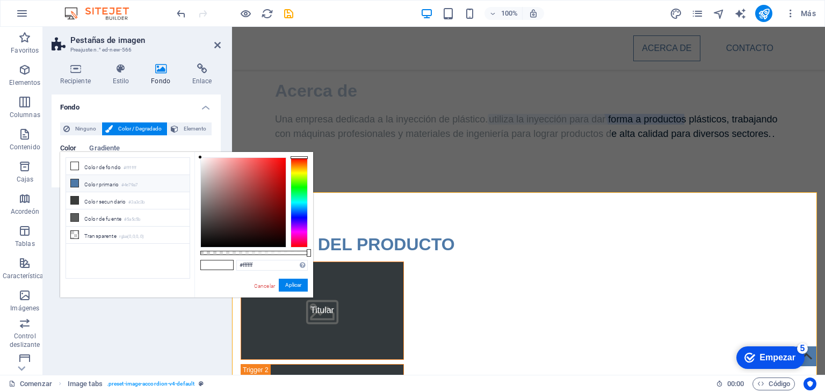
click at [103, 187] on li "Color primario #4e79a7" at bounding box center [128, 183] width 124 height 17
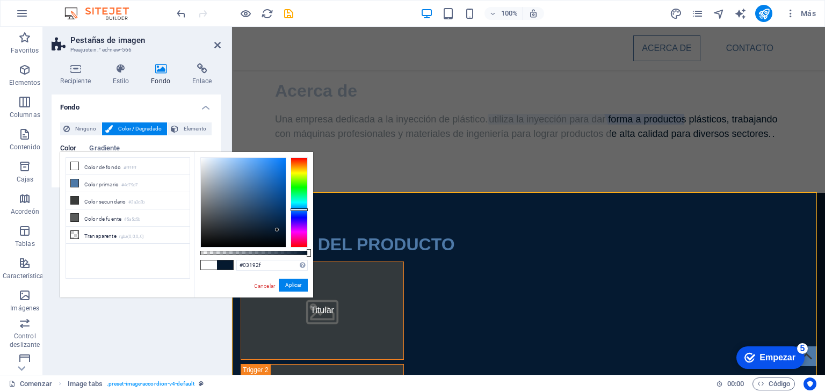
type input "#031931"
drag, startPoint x: 243, startPoint y: 187, endPoint x: 281, endPoint y: 229, distance: 57.0
click at [281, 229] on div at bounding box center [281, 229] width 4 height 4
click at [297, 286] on font "Aplicar" at bounding box center [293, 285] width 16 height 6
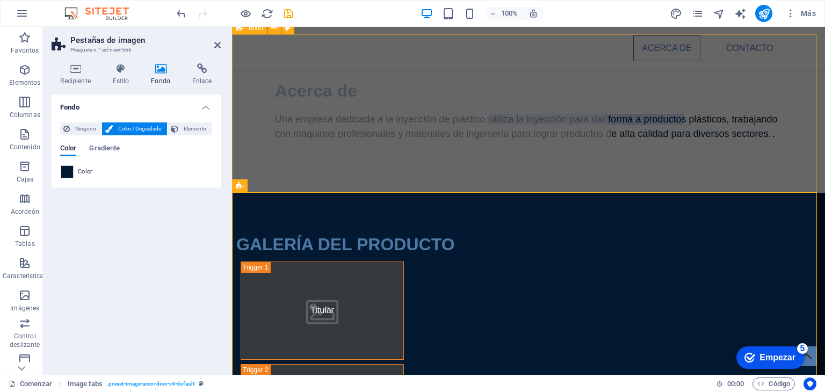
click at [758, 160] on div "Acerca de Una empresa dedicada a la inyección de plástico. utiliza la inyección…" at bounding box center [528, 114] width 593 height 158
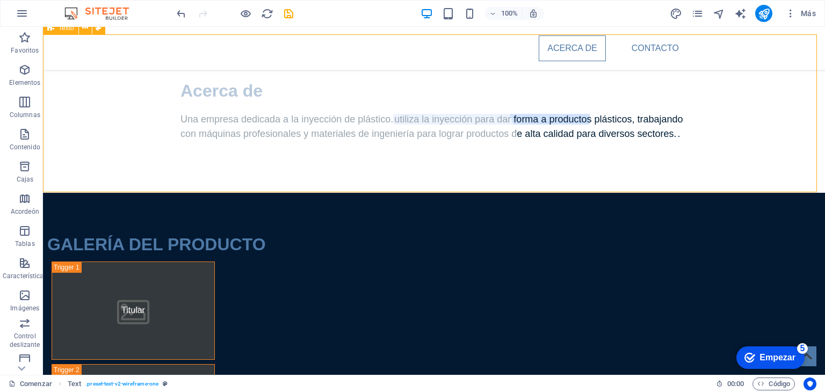
click at [758, 160] on div "Acerca de Una empresa dedicada a la inyección de plástico. utiliza la inyección…" at bounding box center [434, 114] width 782 height 158
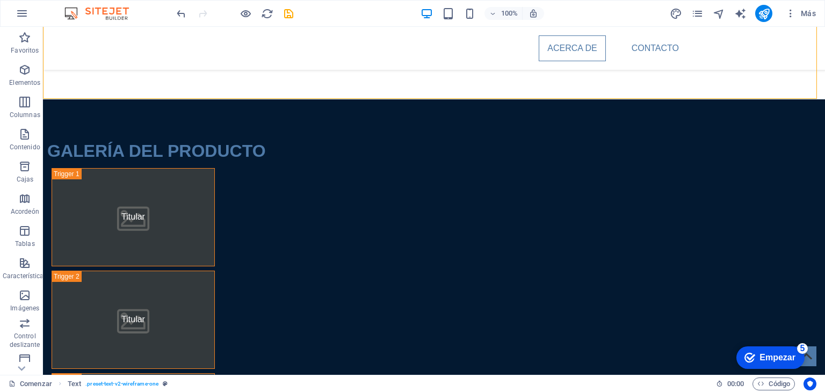
scroll to position [327, 0]
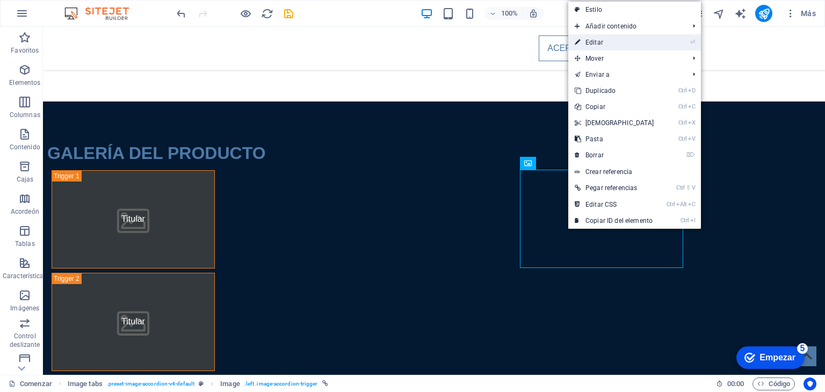
click at [623, 44] on link "⏎ Editar" at bounding box center [614, 42] width 92 height 16
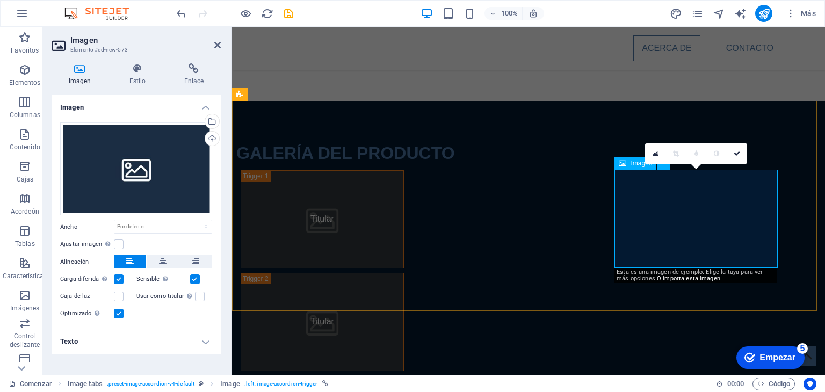
click at [557, 286] on div "GALERÍA DEL PRODUCTO Titular Titular Titular" at bounding box center [528, 310] width 593 height 416
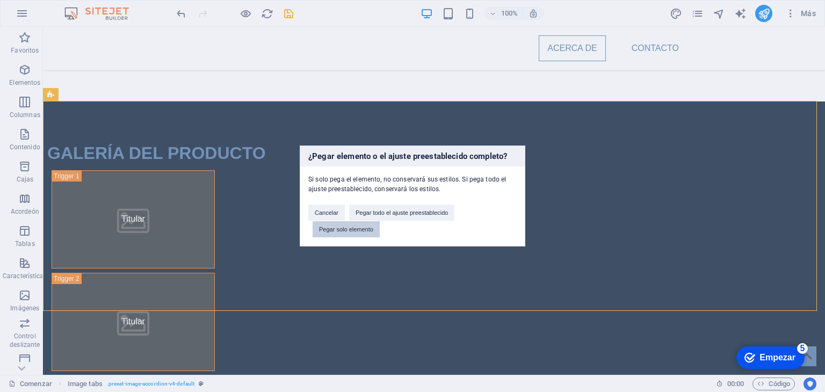
click at [370, 229] on font "Pegar solo elemento" at bounding box center [346, 229] width 54 height 6
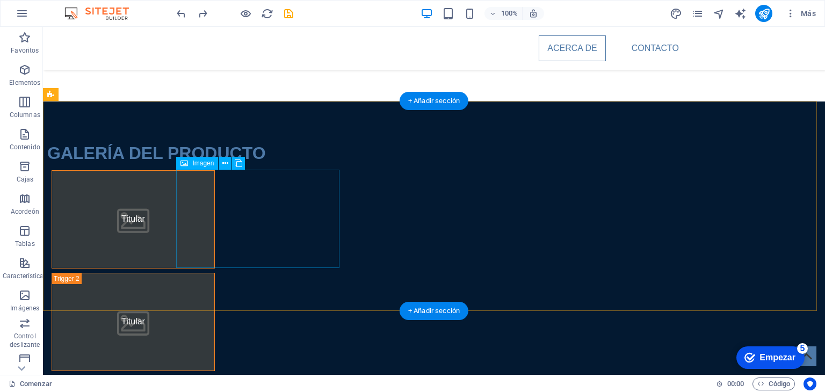
click at [215, 223] on figure "Titular" at bounding box center [133, 219] width 163 height 98
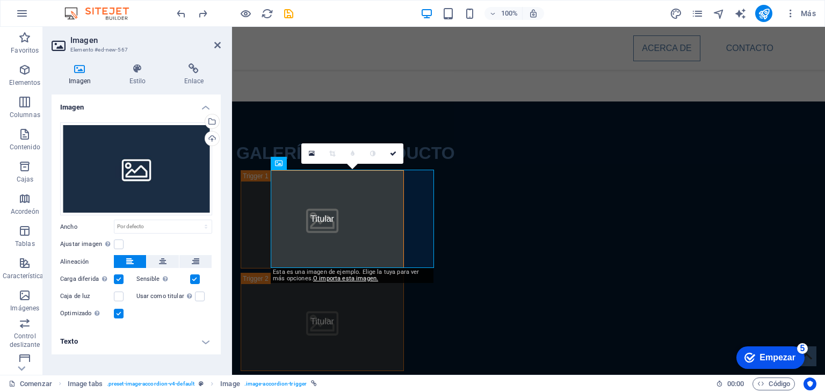
click at [203, 346] on h4 "Texto" at bounding box center [136, 342] width 169 height 26
click at [262, 119] on div "GALERÍA DEL PRODUCTO Titular Titular Titular" at bounding box center [528, 310] width 593 height 416
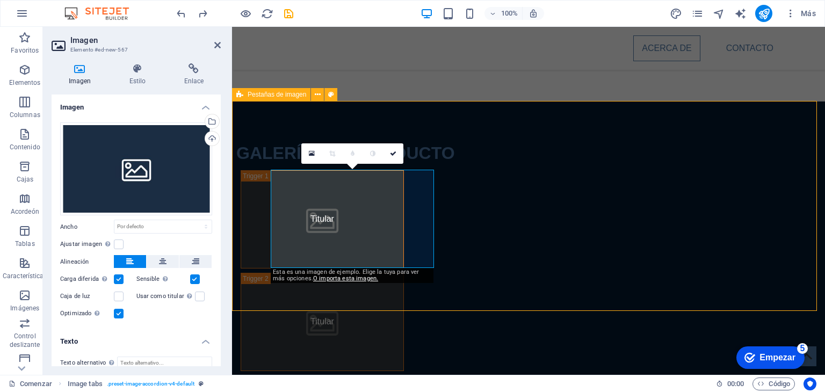
click at [262, 119] on div "GALERÍA DEL PRODUCTO Titular Titular Titular" at bounding box center [528, 310] width 593 height 416
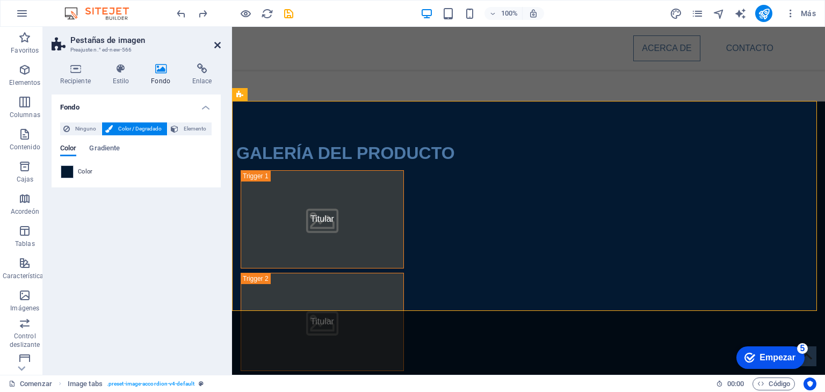
click at [214, 44] on icon at bounding box center [217, 45] width 6 height 9
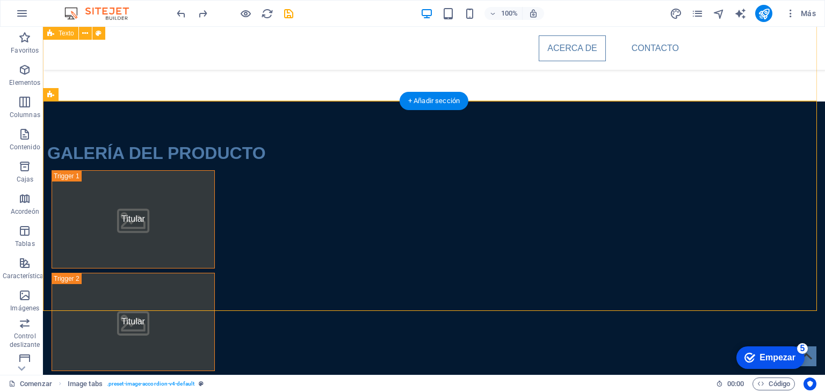
click at [330, 75] on div "Acerca de Una empresa dedicada a la inyección de plástico. utiliza la inyección…" at bounding box center [434, 23] width 782 height 158
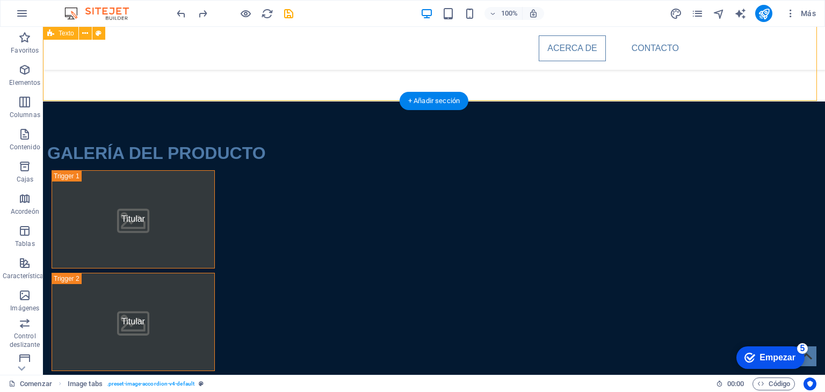
click at [330, 75] on div "Acerca de Una empresa dedicada a la inyección de plástico. utiliza la inyección…" at bounding box center [434, 23] width 782 height 158
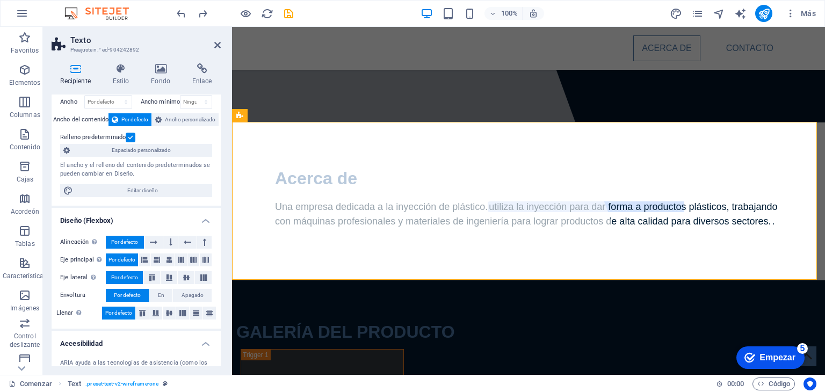
scroll to position [0, 0]
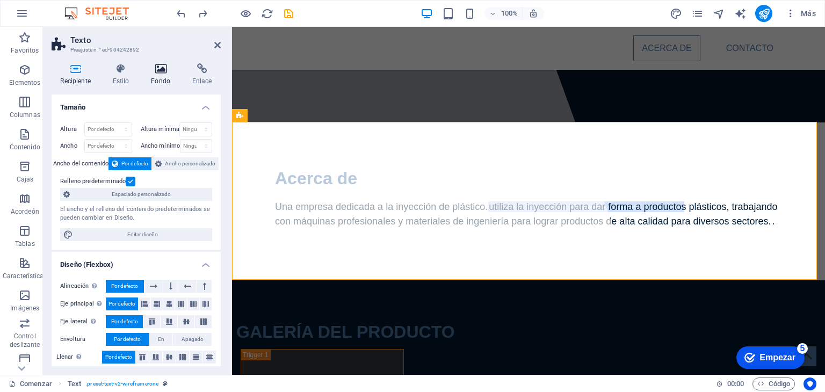
click at [163, 77] on font "Fondo" at bounding box center [160, 81] width 19 height 8
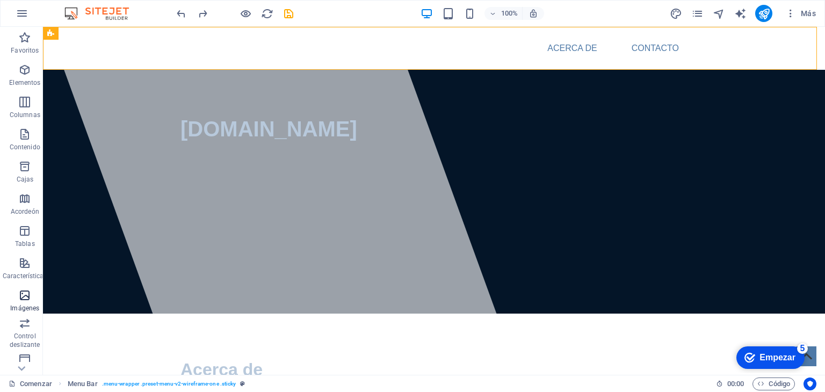
click at [28, 297] on icon "button" at bounding box center [24, 295] width 13 height 13
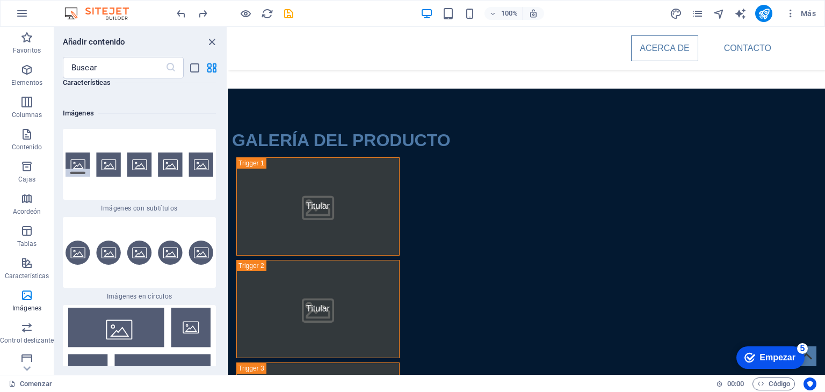
scroll to position [364, 0]
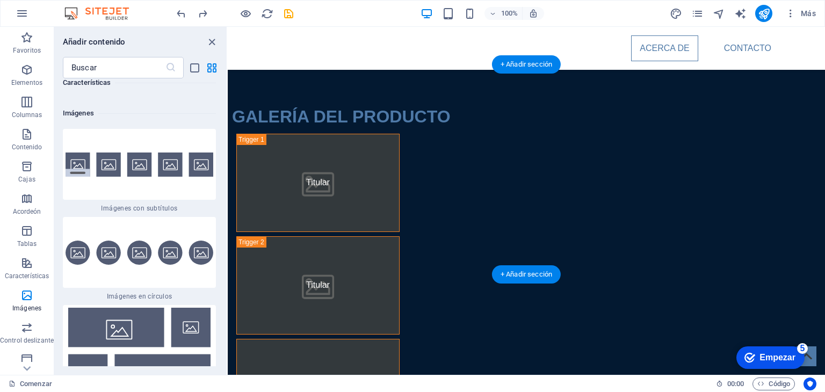
click at [400, 339] on figure "Titular" at bounding box center [317, 388] width 163 height 98
click at [400, 236] on figure "Titular" at bounding box center [317, 285] width 163 height 98
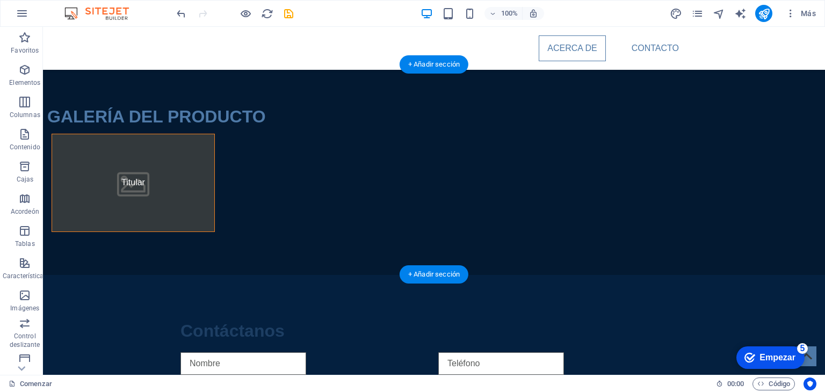
click at [215, 164] on figure "Titular" at bounding box center [133, 183] width 163 height 98
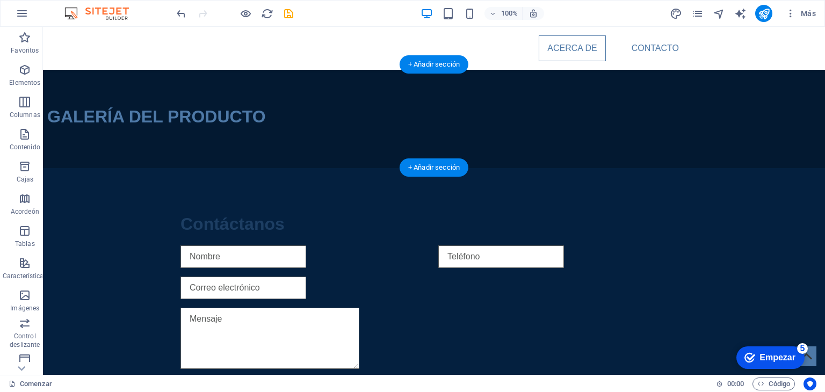
click at [317, 140] on div "GALERÍA DEL PRODUCTO" at bounding box center [434, 116] width 782 height 103
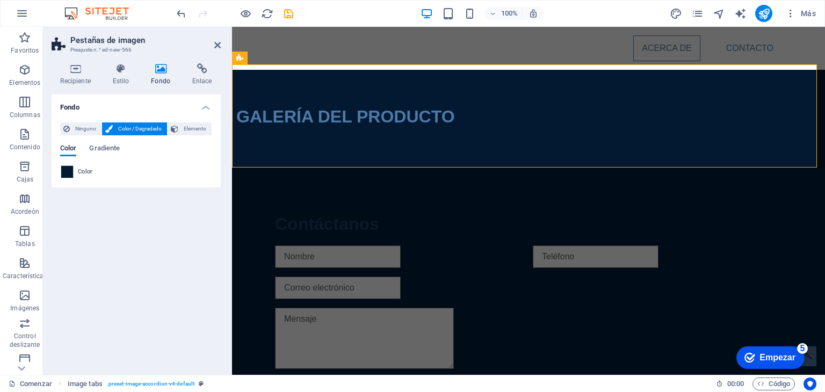
click at [164, 67] on icon at bounding box center [160, 68] width 37 height 11
click at [218, 45] on icon at bounding box center [217, 45] width 6 height 9
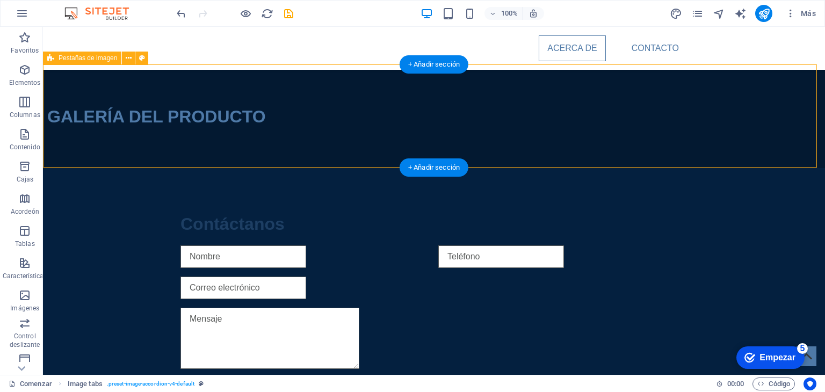
click at [139, 92] on div "GALERÍA DEL PRODUCTO" at bounding box center [434, 116] width 782 height 103
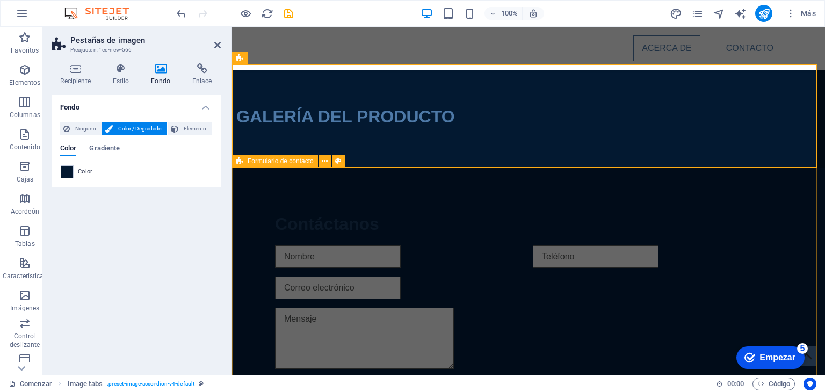
click at [245, 190] on div "Contáctanos He leído y comprendido la política de privacidad. ¿Ilegible? Cargar…" at bounding box center [528, 318] width 593 height 300
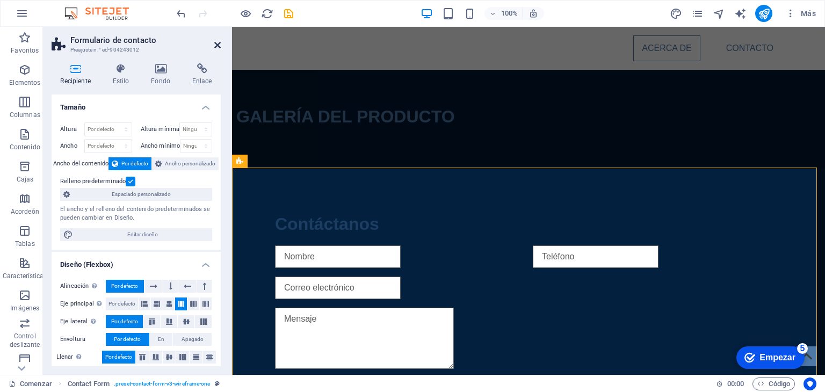
click at [214, 45] on icon at bounding box center [217, 45] width 6 height 9
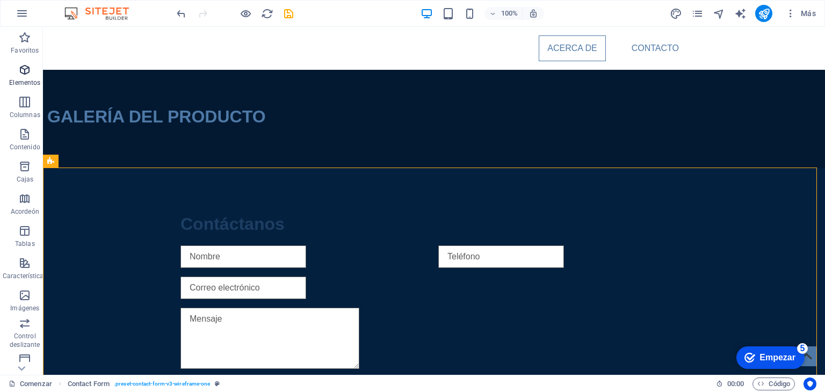
click at [29, 72] on icon "button" at bounding box center [24, 69] width 13 height 13
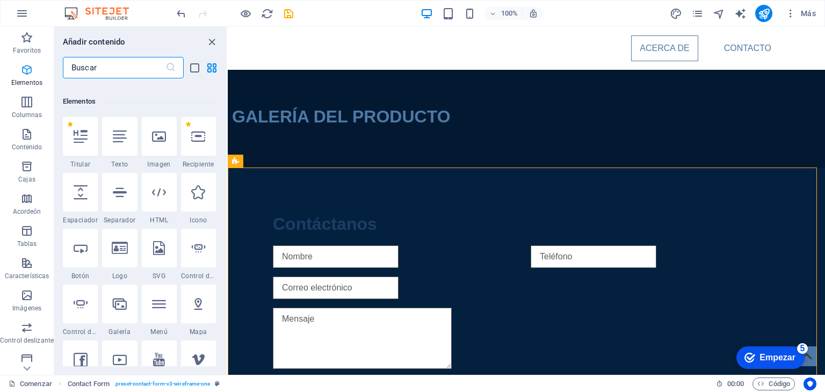
scroll to position [202, 0]
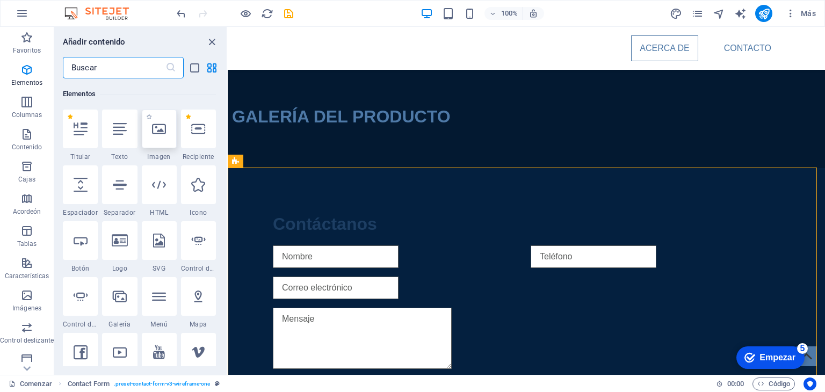
click at [156, 132] on icon at bounding box center [159, 129] width 14 height 14
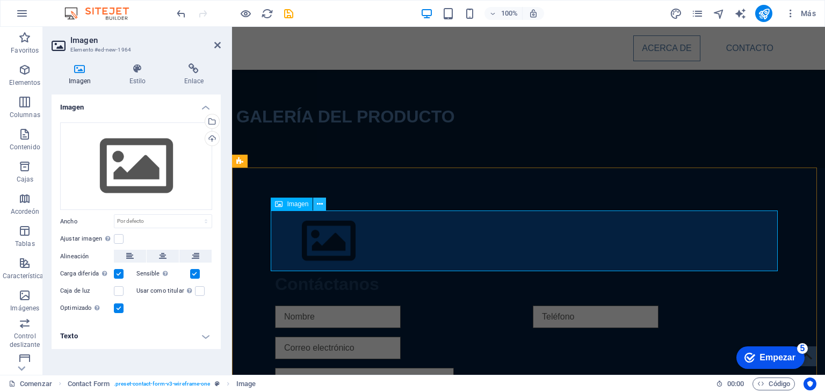
click at [315, 202] on button at bounding box center [319, 204] width 13 height 13
click at [711, 227] on figure at bounding box center [528, 241] width 507 height 61
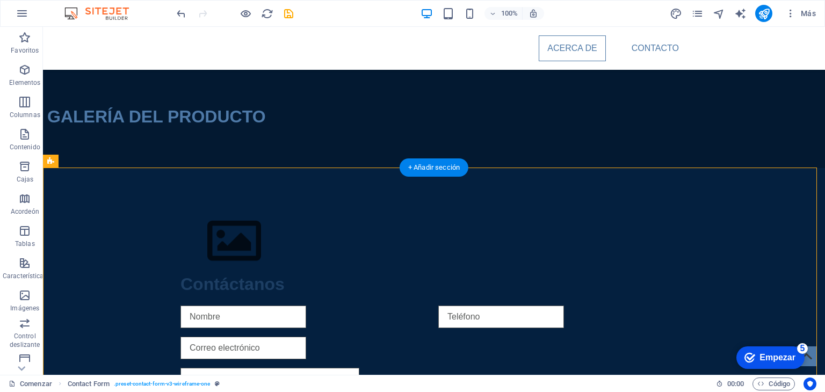
drag, startPoint x: 589, startPoint y: 269, endPoint x: 624, endPoint y: 252, distance: 38.7
click at [624, 252] on div "Contáctanos He leído y comprendido la política de privacidad. ¿Ilegible? Cargar…" at bounding box center [434, 348] width 782 height 361
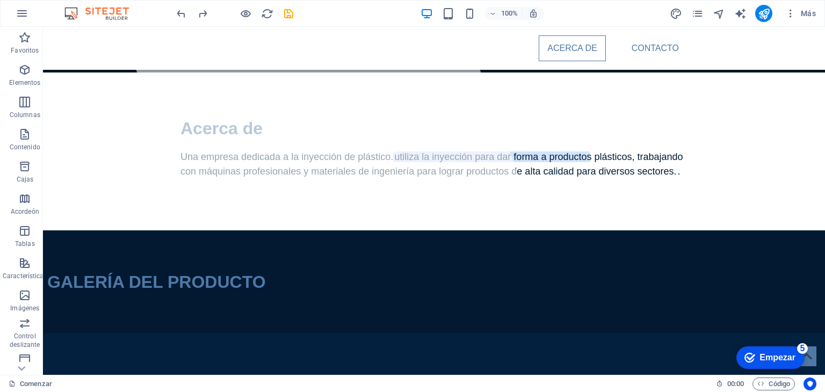
scroll to position [212, 0]
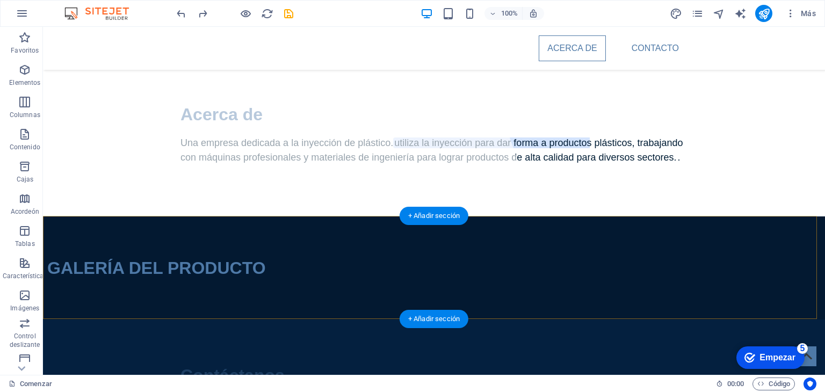
click at [429, 321] on font "+ Añadir sección" at bounding box center [434, 319] width 52 height 8
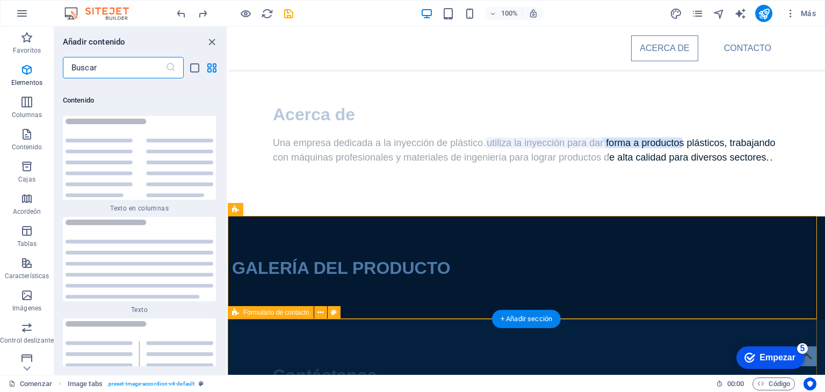
scroll to position [3639, 0]
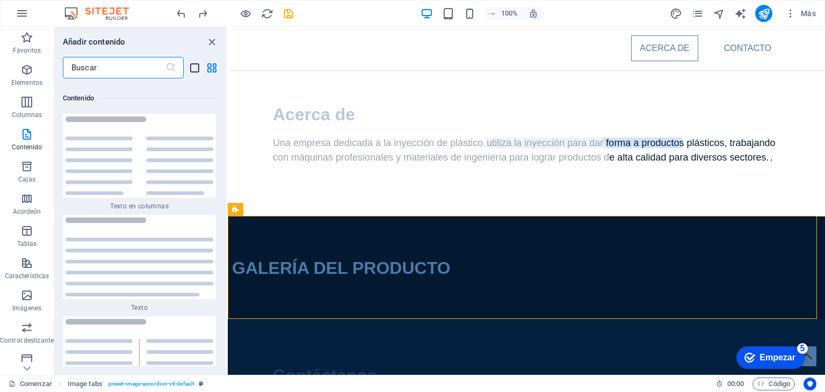
click at [196, 69] on icon "vista de lista" at bounding box center [195, 68] width 12 height 12
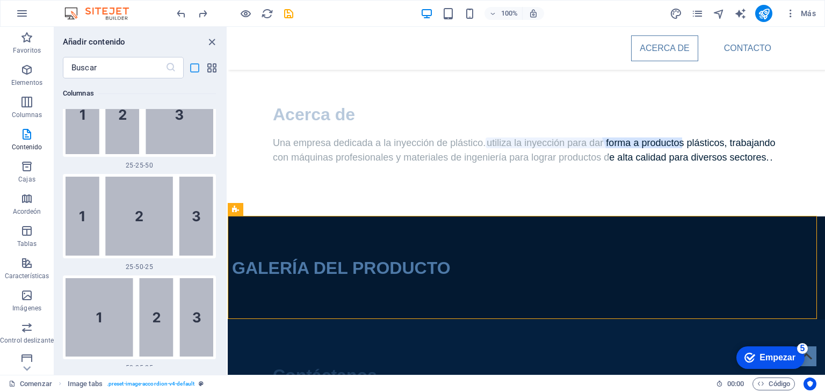
scroll to position [5450, 0]
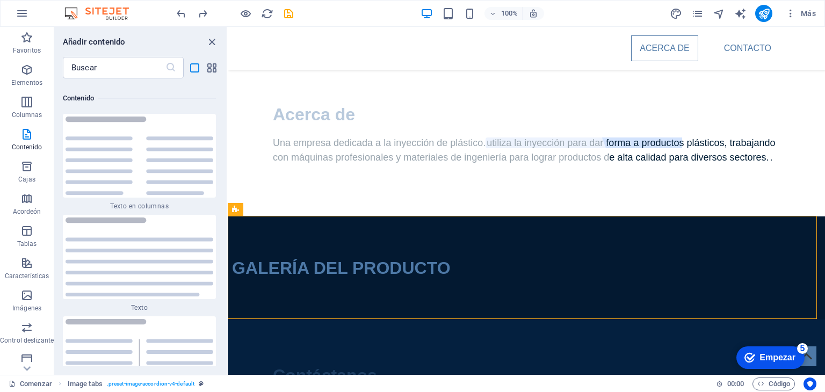
drag, startPoint x: 223, startPoint y: 151, endPoint x: 217, endPoint y: 114, distance: 38.1
click at [215, 105] on div "Favoritos 1 estrella Titular 1 estrella Recipiente Elementos 1 estrella Titular…" at bounding box center [140, 222] width 172 height 288
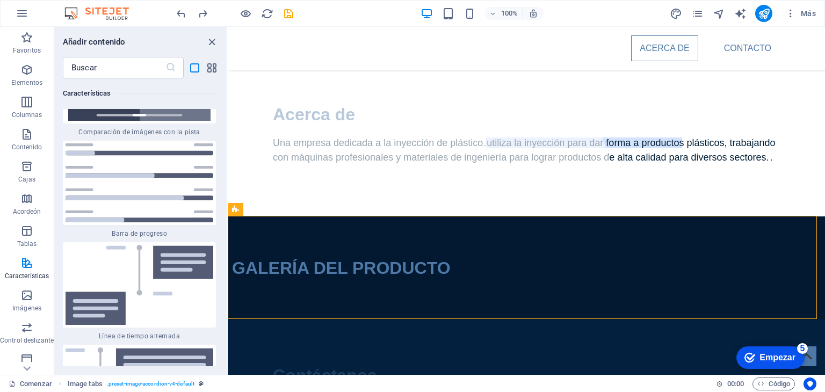
scroll to position [10888, 0]
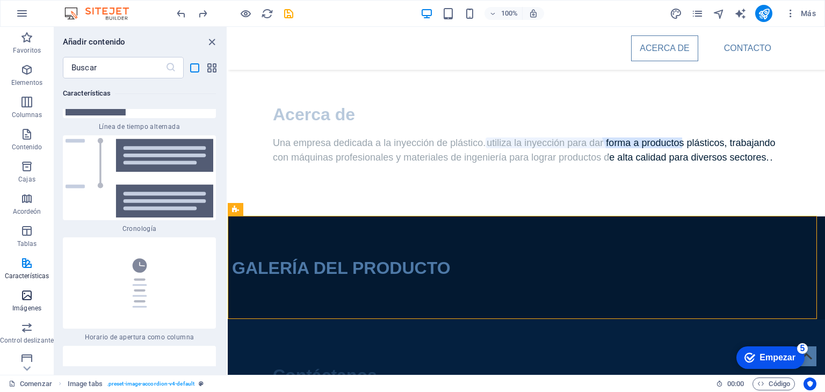
click at [32, 305] on font "Imágenes" at bounding box center [26, 309] width 29 height 8
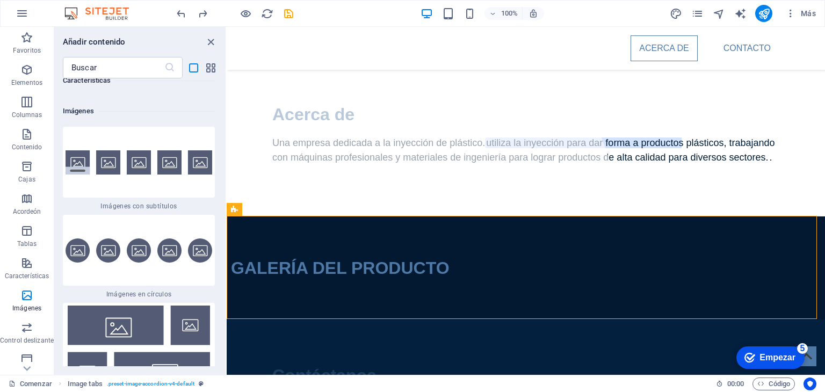
scroll to position [12519, 0]
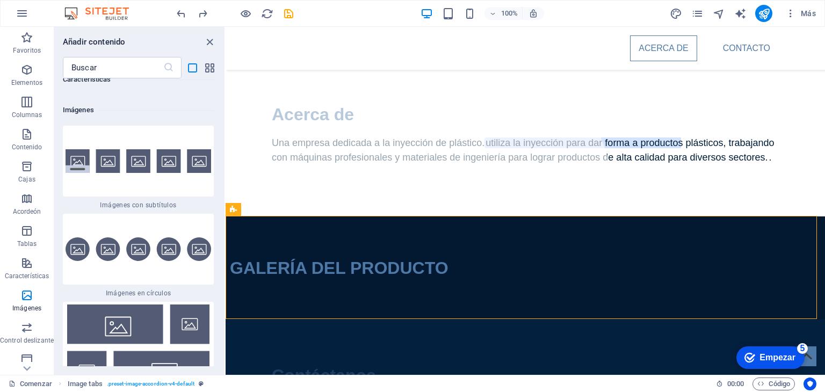
drag, startPoint x: 227, startPoint y: 235, endPoint x: 226, endPoint y: 258, distance: 23.7
click at [226, 258] on section "Favoritos Elementos Columnas Contenido Cajas Acordeón Tablas Características Im…" at bounding box center [412, 201] width 825 height 348
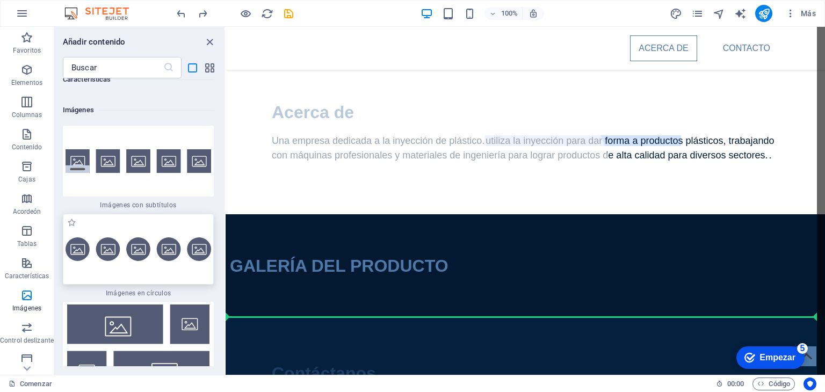
scroll to position [215, 0]
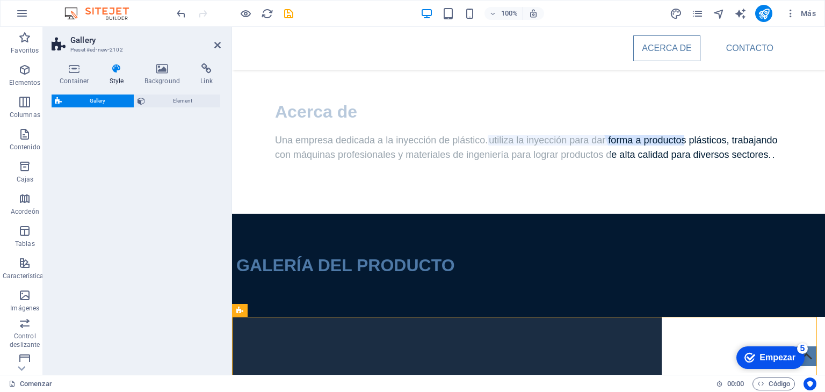
select select "rem"
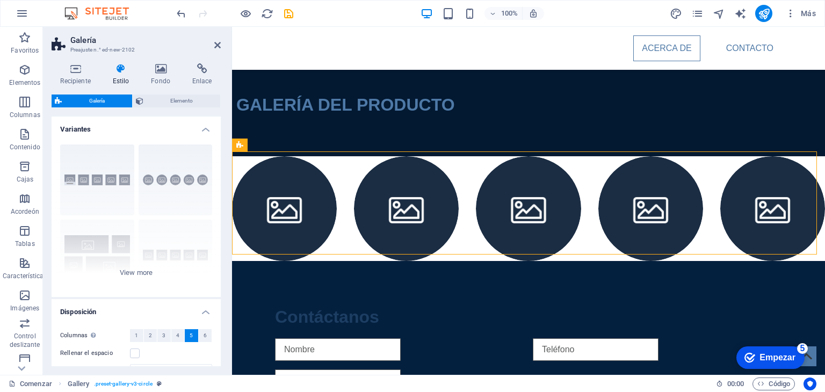
scroll to position [380, 0]
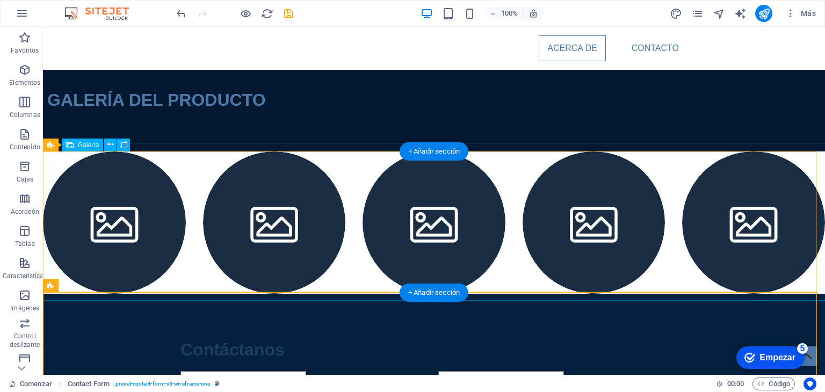
click at [652, 281] on div at bounding box center [433, 223] width 799 height 160
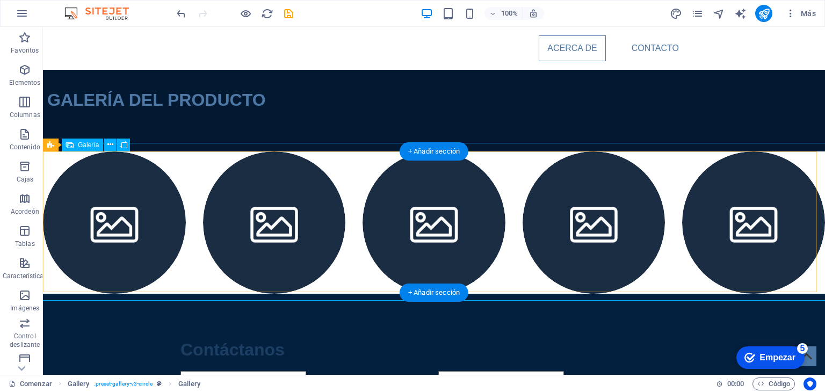
select select "4"
select select "px"
select select "4"
select select "px"
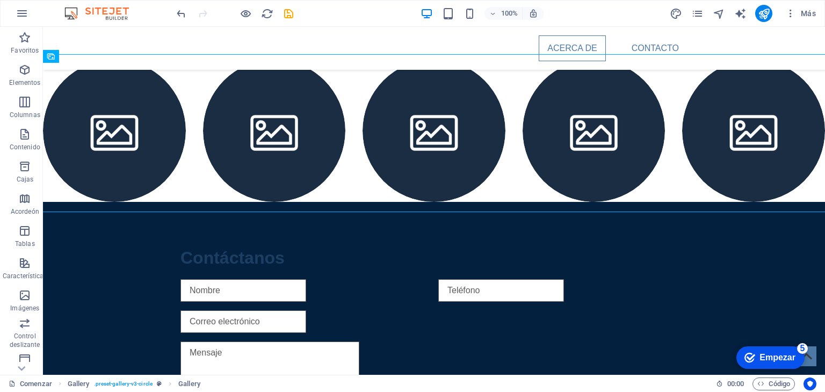
scroll to position [468, 0]
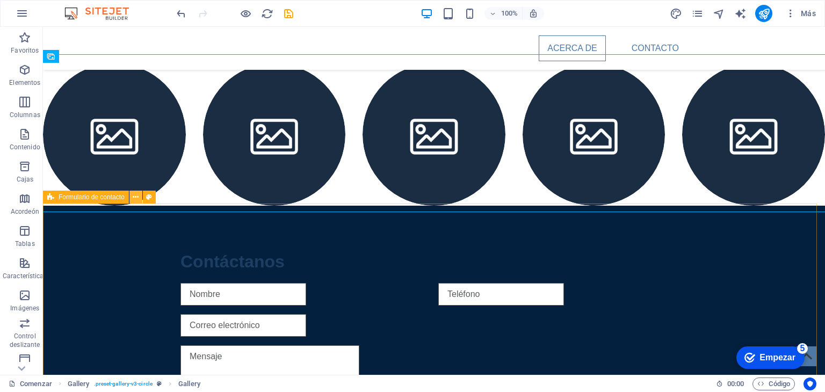
click at [137, 196] on icon at bounding box center [136, 197] width 6 height 11
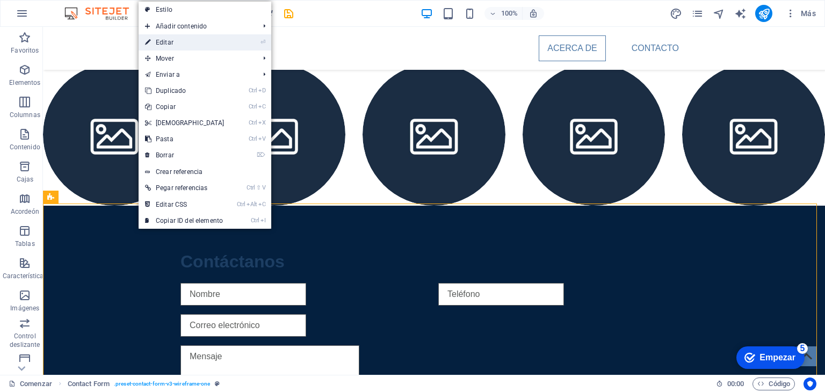
click at [213, 40] on link "⏎ Editar" at bounding box center [185, 42] width 92 height 16
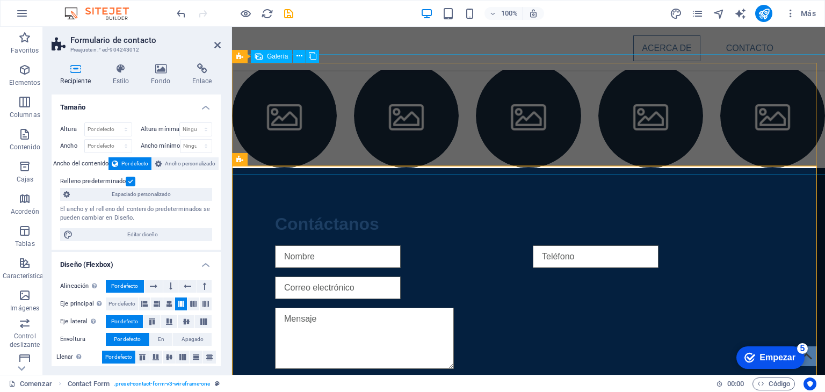
click at [272, 112] on li at bounding box center [284, 115] width 105 height 105
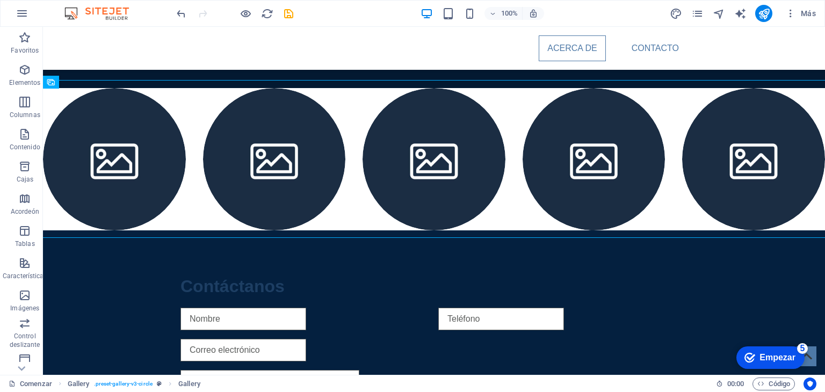
scroll to position [447, 0]
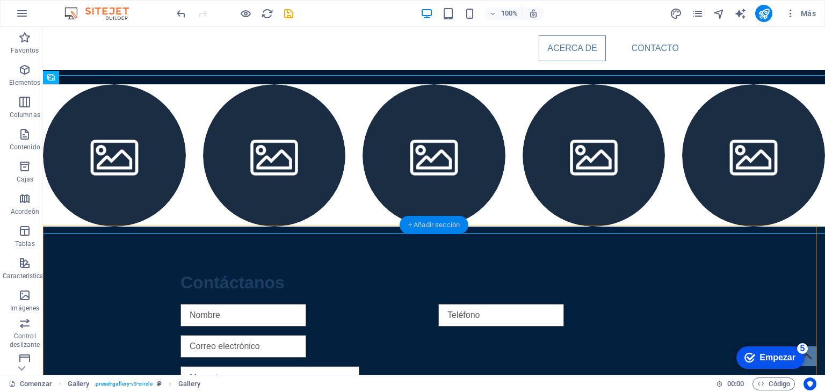
click at [436, 228] on font "+ Añadir sección" at bounding box center [434, 225] width 52 height 8
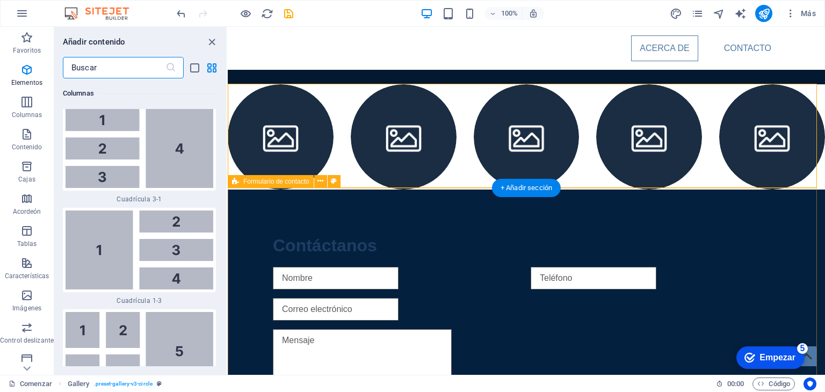
scroll to position [3639, 0]
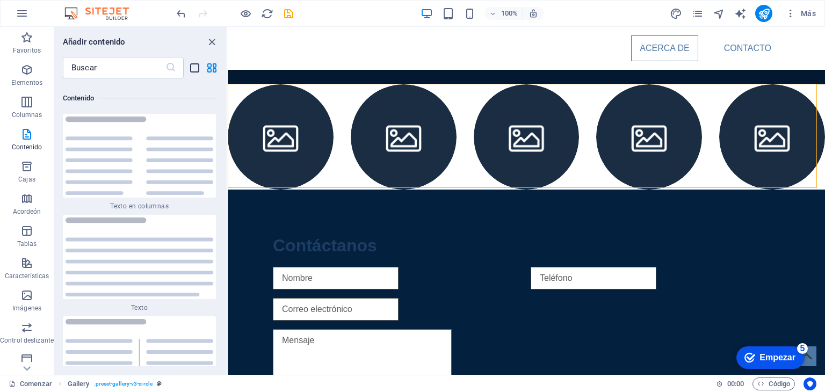
click at [192, 67] on icon "vista de lista" at bounding box center [195, 68] width 12 height 12
click at [27, 80] on font "Elementos" at bounding box center [26, 83] width 31 height 8
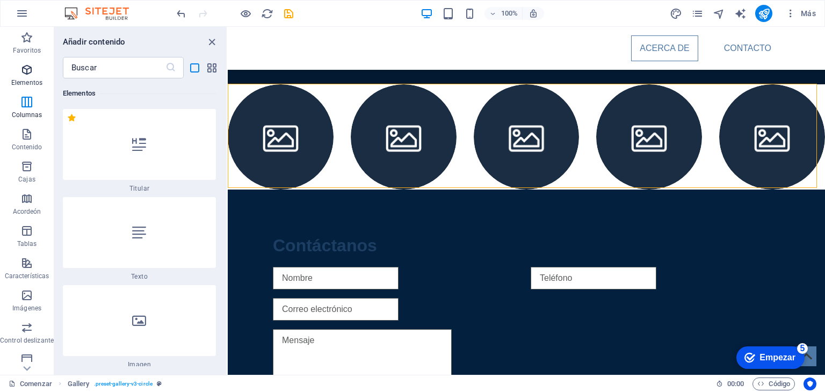
scroll to position [202, 0]
click at [95, 127] on div at bounding box center [139, 145] width 153 height 71
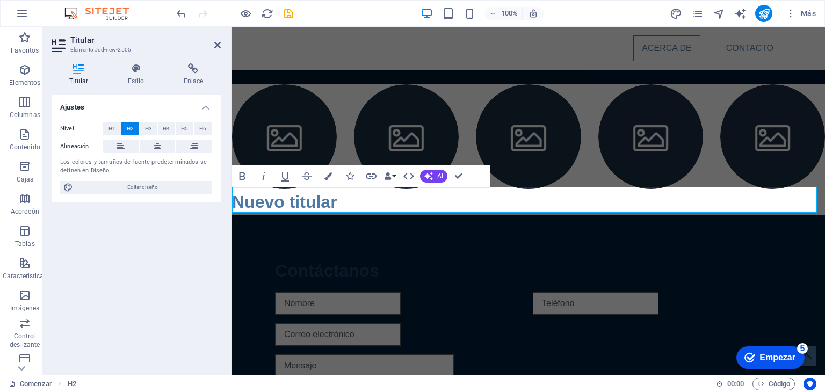
click at [375, 199] on h2 "Nuevo titular" at bounding box center [528, 202] width 593 height 26
click at [186, 267] on div "Ajustes Nivel H1 H2 H3 H4 H5 H6 Alineación Los colores y tamaños de fuente pred…" at bounding box center [136, 231] width 169 height 272
click at [185, 267] on div "Ajustes Nivel H1 H2 H3 H4 H5 H6 Alineación Los colores y tamaños de fuente pred…" at bounding box center [136, 231] width 169 height 272
click at [705, 171] on div at bounding box center [528, 137] width 610 height 122
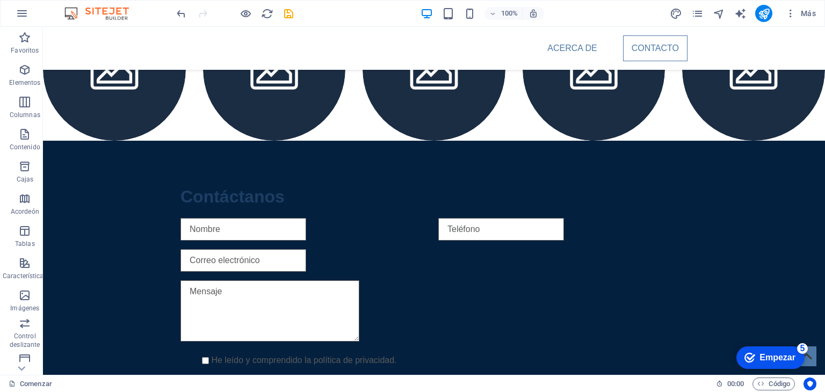
scroll to position [472, 0]
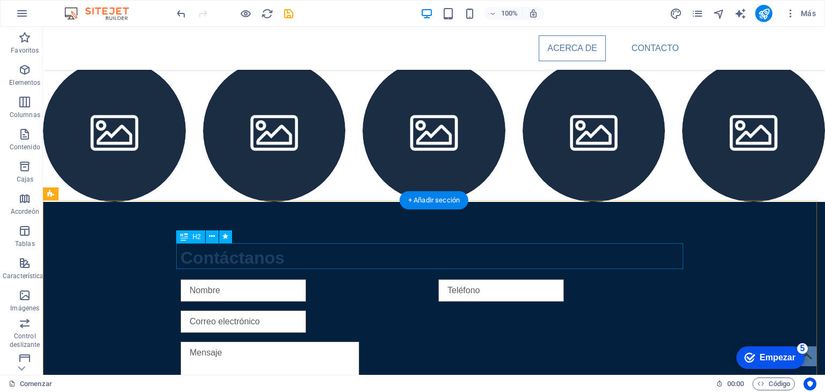
drag, startPoint x: 490, startPoint y: 199, endPoint x: 486, endPoint y: 244, distance: 45.3
click at [486, 244] on div "Acerca de Contacto Politecsolution.com.mx Acerca de Una empresa dedicada a la i…" at bounding box center [434, 28] width 782 height 947
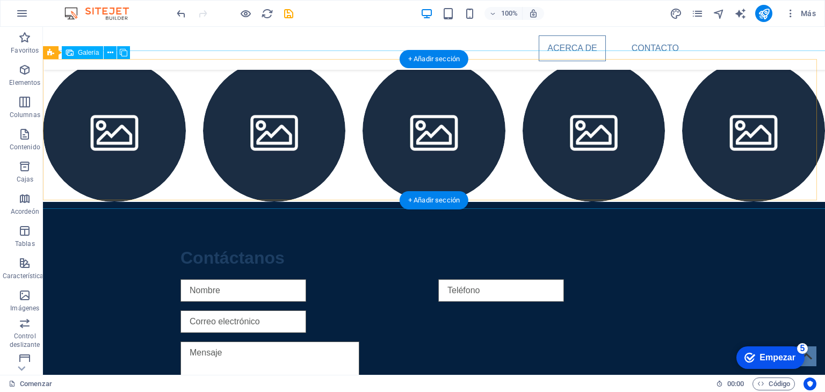
click at [125, 103] on li at bounding box center [114, 131] width 143 height 143
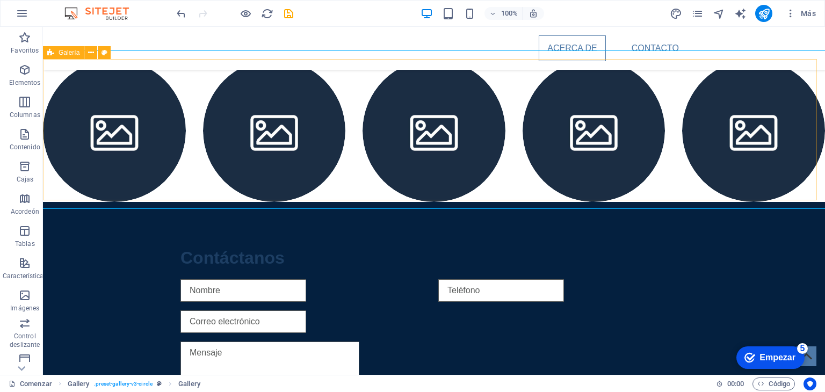
click at [48, 53] on icon at bounding box center [50, 52] width 7 height 13
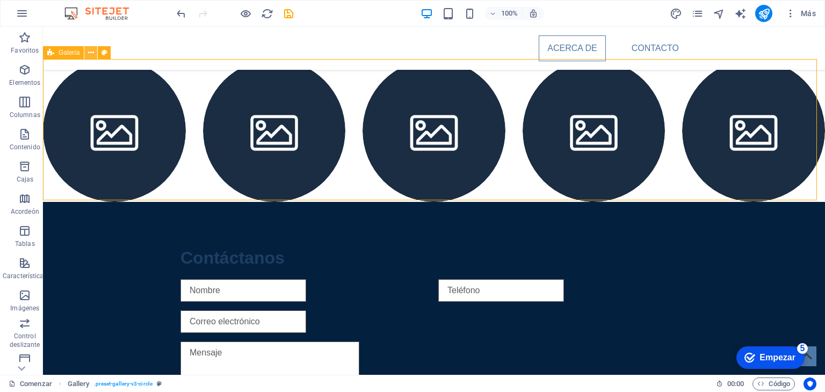
click at [92, 52] on icon at bounding box center [91, 52] width 6 height 11
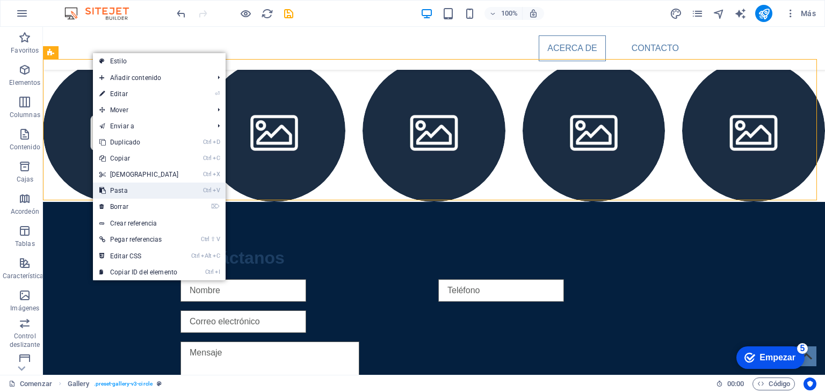
click at [170, 194] on link "Ctrl V Pasta" at bounding box center [139, 191] width 92 height 16
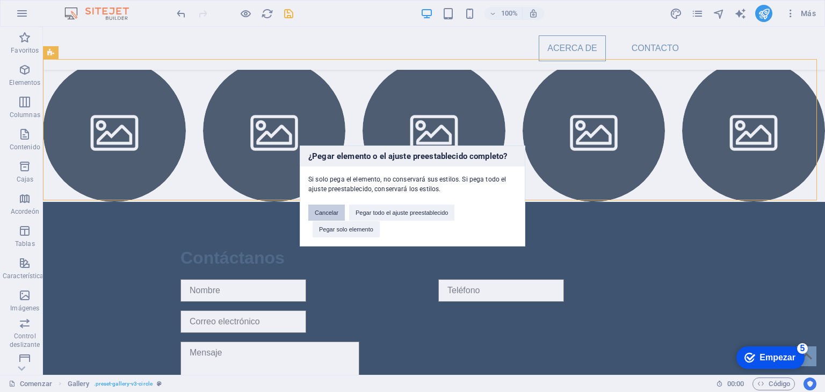
click at [332, 214] on font "Cancelar" at bounding box center [327, 212] width 24 height 6
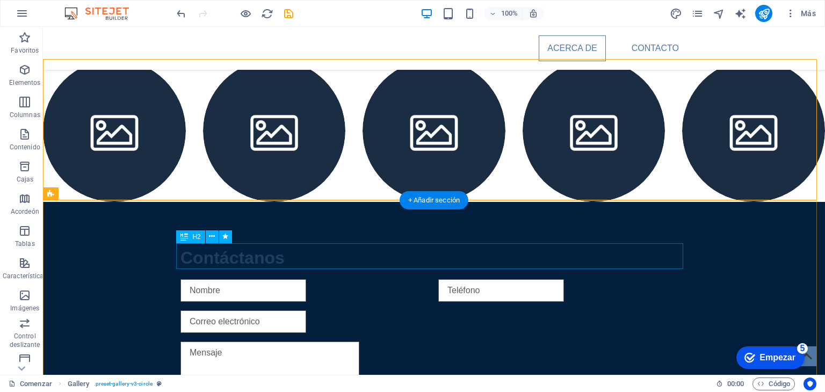
drag, startPoint x: 359, startPoint y: 199, endPoint x: 361, endPoint y: 252, distance: 53.2
click at [361, 252] on div "Acerca de Contacto Politecsolution.com.mx Acerca de Una empresa dedicada a la i…" at bounding box center [434, 28] width 782 height 947
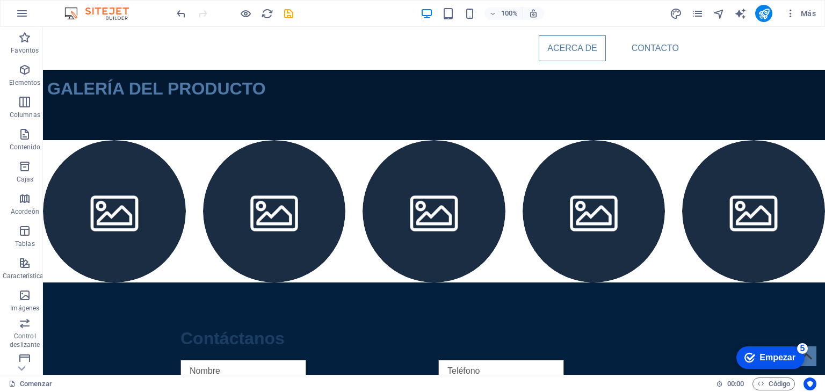
scroll to position [410, 0]
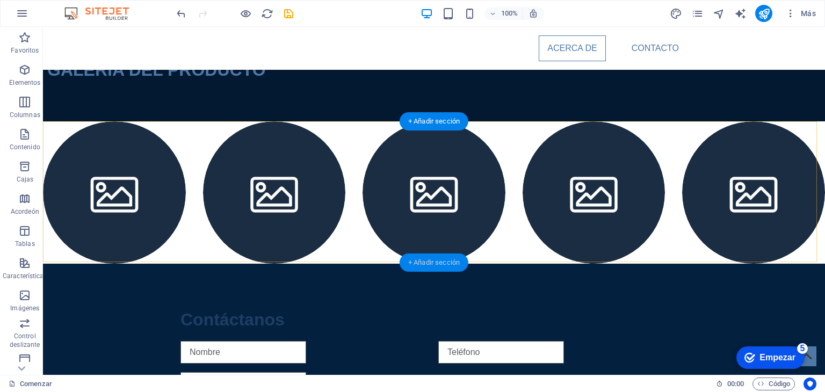
click at [436, 260] on font "+ Añadir sección" at bounding box center [434, 262] width 52 height 8
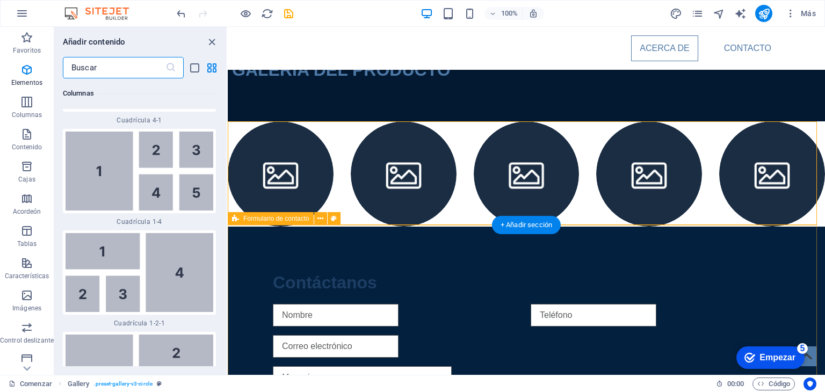
scroll to position [3639, 0]
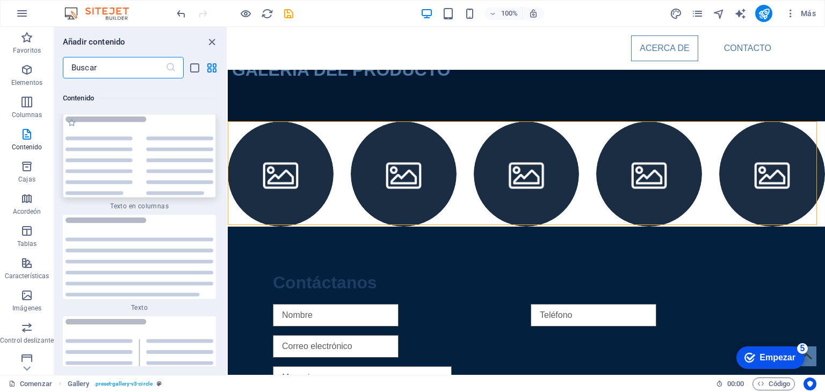
click at [140, 166] on img at bounding box center [140, 156] width 148 height 79
click at [228, 166] on div "Recipiente H1 Bandera Bandera Recipiente Recipiente Bandera Recipiente Espaciad…" at bounding box center [526, 201] width 597 height 348
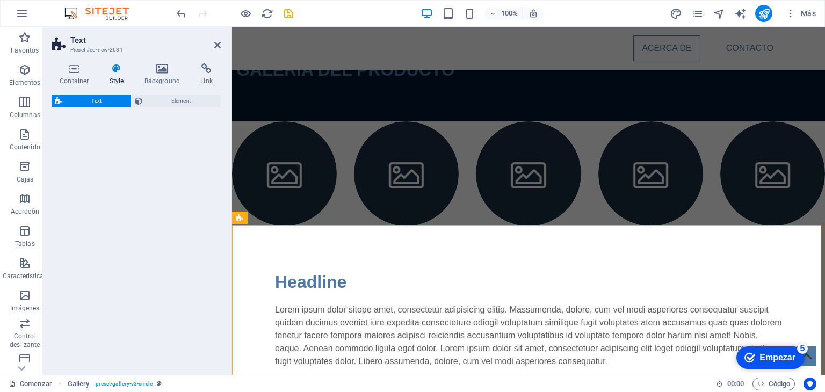
select select "rem"
select select "preset-text-v2-columns"
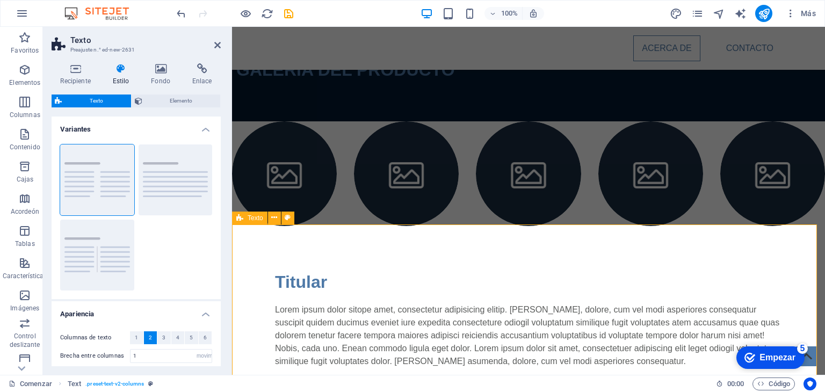
click at [484, 250] on div "Titular Lorem ipsum dolor sitope amet, consectetur adipisicing elitip. Massumen…" at bounding box center [528, 318] width 593 height 185
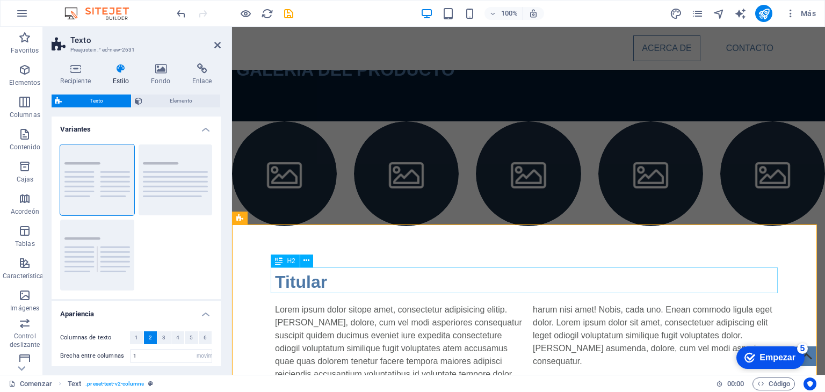
click at [301, 289] on div "Titular" at bounding box center [528, 282] width 507 height 26
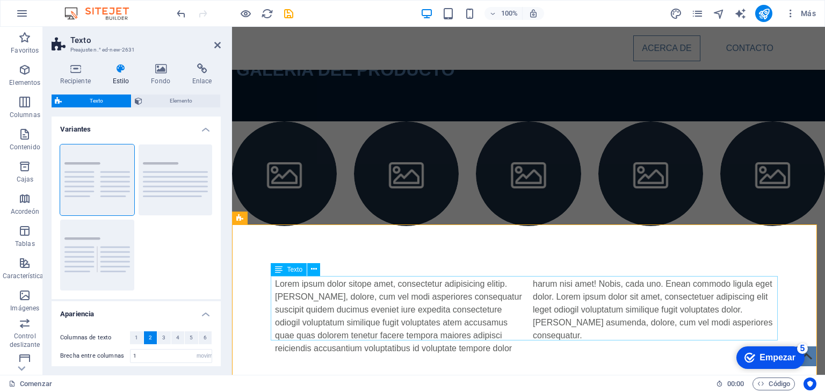
click at [342, 289] on div "Lorem ipsum dolor sitope amet, consectetur adipisicing elitip. Massumenda, dolo…" at bounding box center [528, 316] width 507 height 77
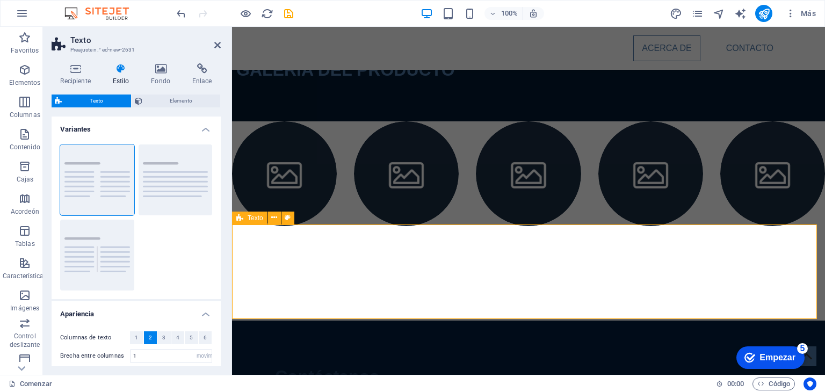
click at [454, 260] on div at bounding box center [528, 273] width 593 height 95
click at [221, 40] on aside "Texto Preajuste n.° ed-new-2631 Recipiente Estilo Fondo Enlace Tamaño Altura Po…" at bounding box center [137, 201] width 189 height 348
click at [218, 43] on icon at bounding box center [217, 45] width 6 height 9
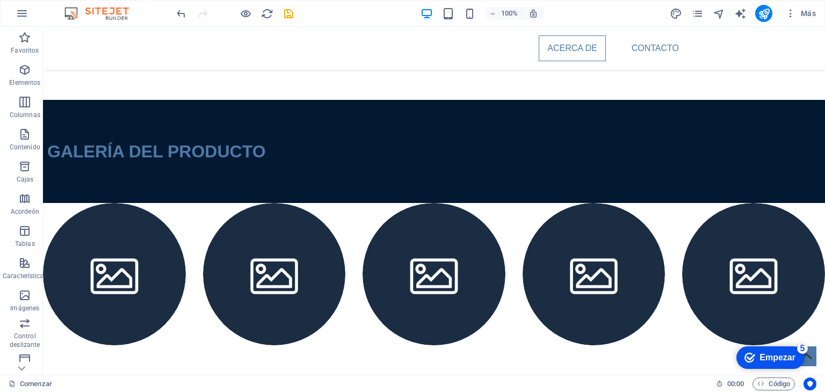
scroll to position [380, 0]
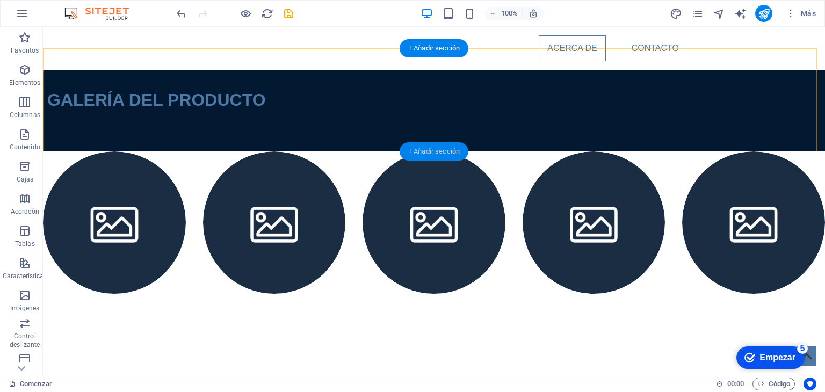
click at [445, 145] on div "+ Añadir sección" at bounding box center [434, 151] width 69 height 18
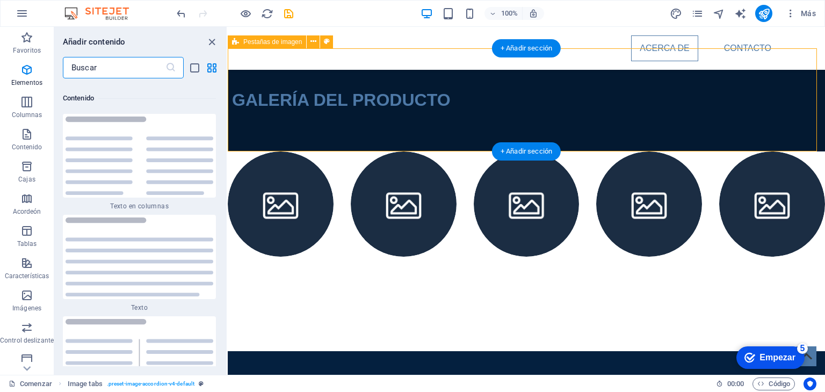
scroll to position [3639, 0]
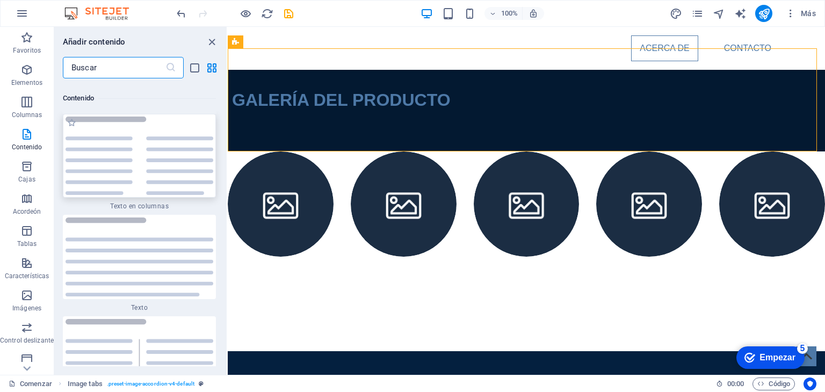
click at [168, 141] on img at bounding box center [140, 156] width 148 height 79
click at [228, 141] on div "Drag here to replace the existing content. Press “Ctrl” if you want to create a…" at bounding box center [526, 201] width 597 height 348
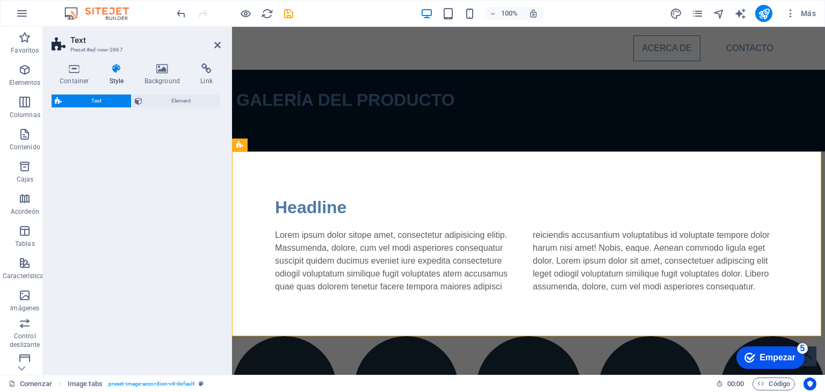
click at [168, 141] on div "Text Element" at bounding box center [136, 231] width 169 height 272
select select "rem"
select select "preset-text-v2-columns"
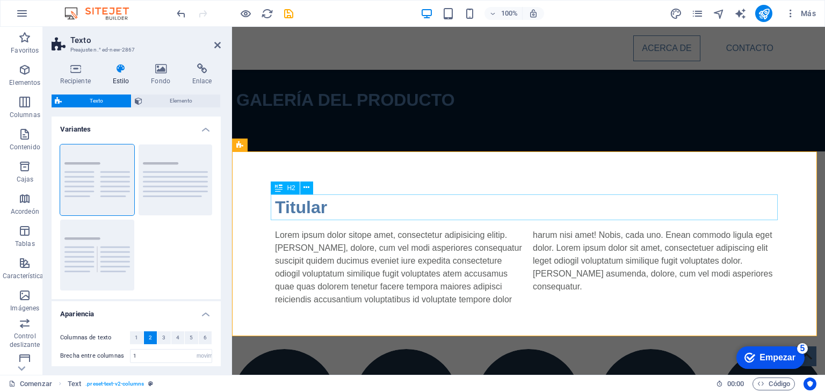
click at [358, 219] on div "Titular" at bounding box center [528, 207] width 507 height 26
click at [363, 207] on div "Titular" at bounding box center [528, 207] width 507 height 26
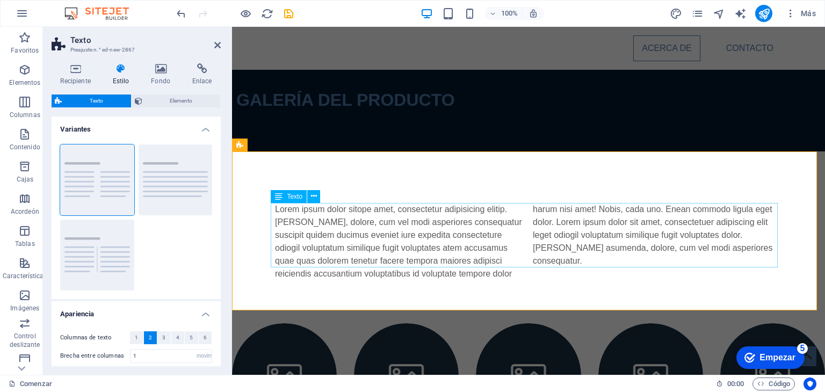
click at [377, 209] on div "Lorem ipsum dolor sitope amet, consectetur adipisicing elitip. Massumenda, dolo…" at bounding box center [528, 241] width 507 height 77
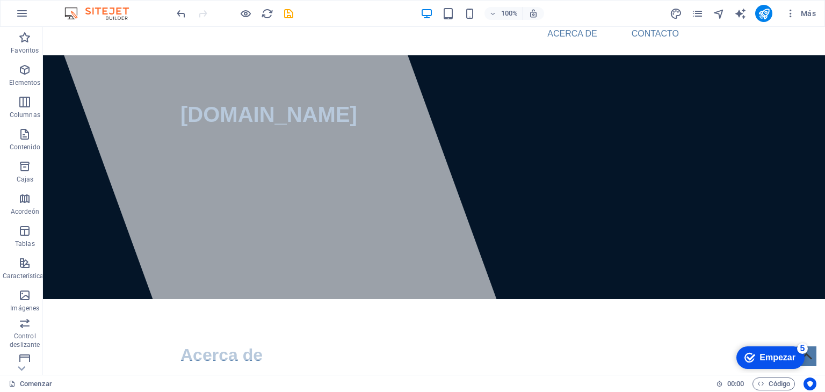
scroll to position [0, 0]
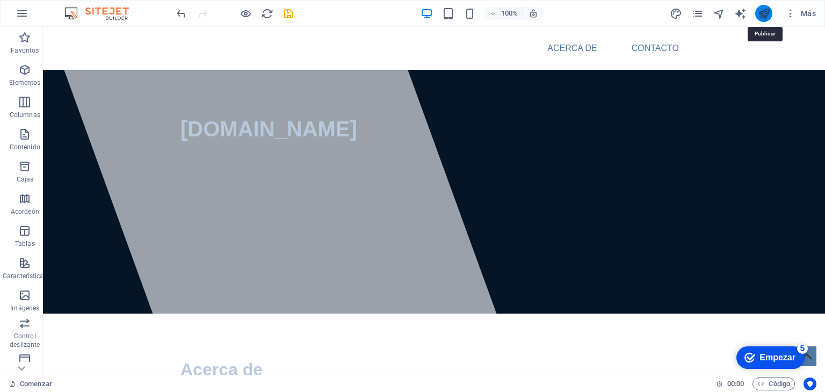
click at [765, 11] on icon "publicar" at bounding box center [764, 14] width 12 height 12
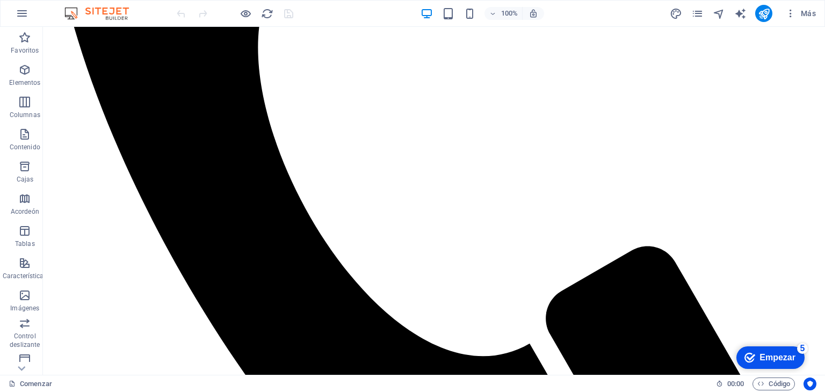
scroll to position [468, 0]
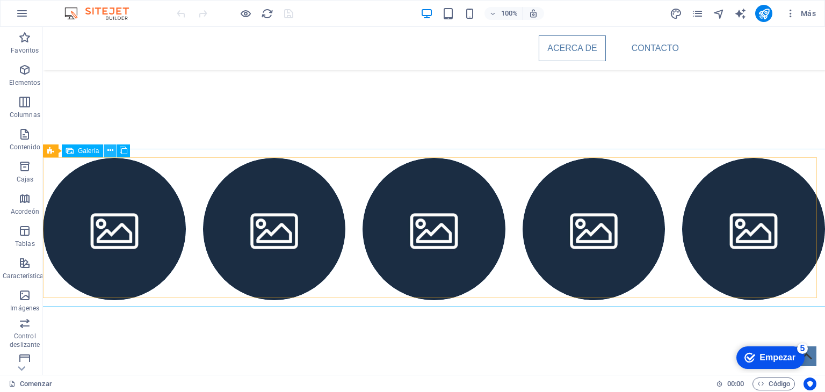
click at [109, 148] on icon at bounding box center [110, 150] width 6 height 11
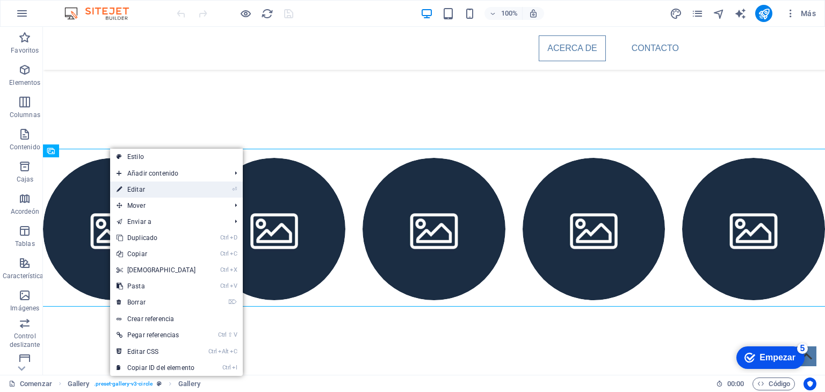
click at [167, 189] on link "⏎ Editar" at bounding box center [156, 190] width 92 height 16
select select "4"
select select "px"
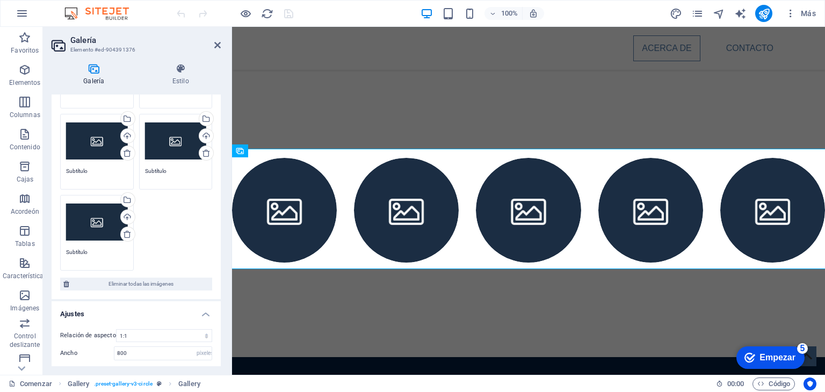
scroll to position [154, 0]
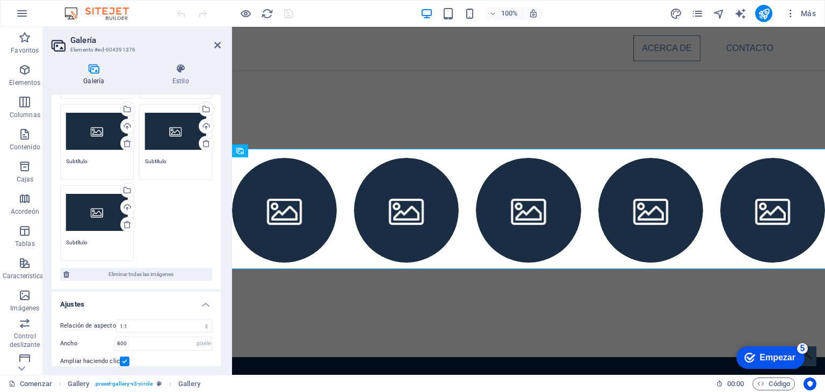
drag, startPoint x: 217, startPoint y: 251, endPoint x: 214, endPoint y: 268, distance: 17.0
click at [214, 268] on div "Arrastre los archivos aquí, haga clic para elegir archivos o seleccione archivo…" at bounding box center [136, 124] width 169 height 329
click at [185, 270] on span "Eliminar todas las imágenes" at bounding box center [141, 274] width 136 height 13
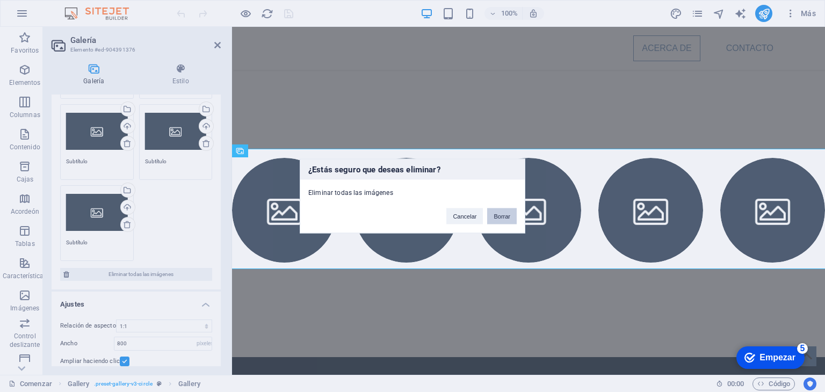
click at [489, 215] on button "Borrar" at bounding box center [502, 216] width 30 height 16
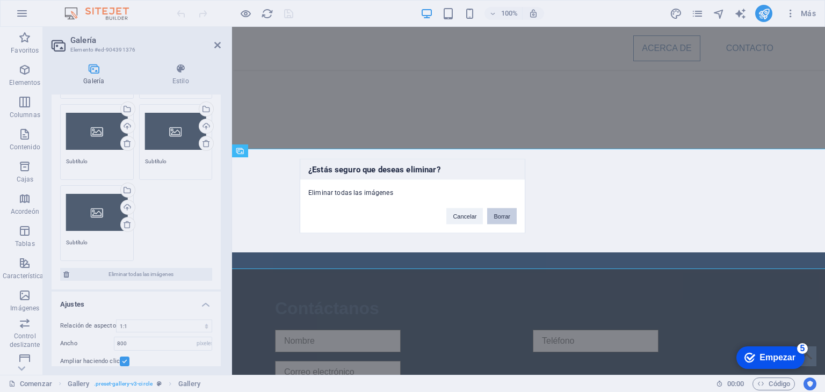
scroll to position [0, 0]
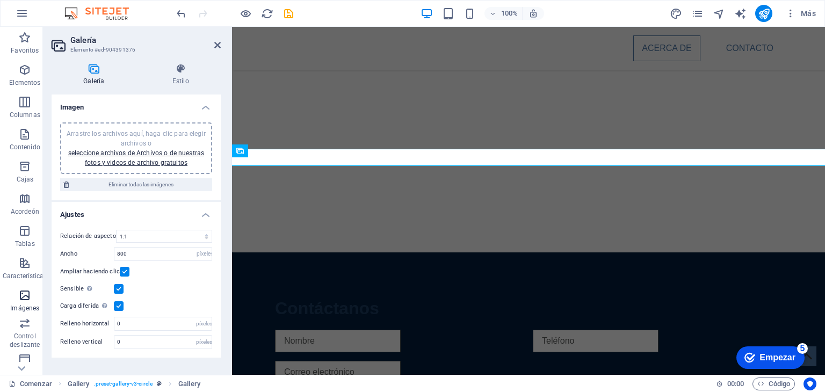
click at [20, 302] on span "Imágenes" at bounding box center [25, 302] width 50 height 26
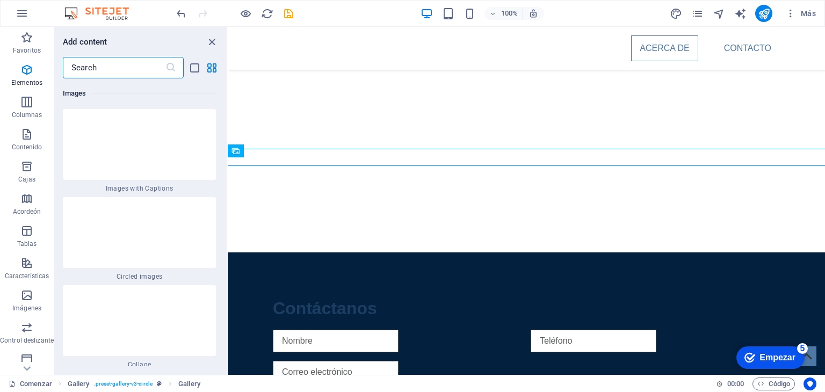
scroll to position [9938, 0]
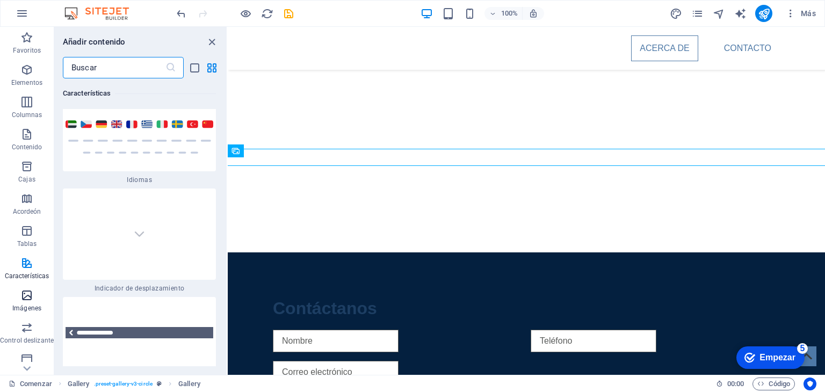
click at [29, 307] on font "Imágenes" at bounding box center [26, 309] width 29 height 8
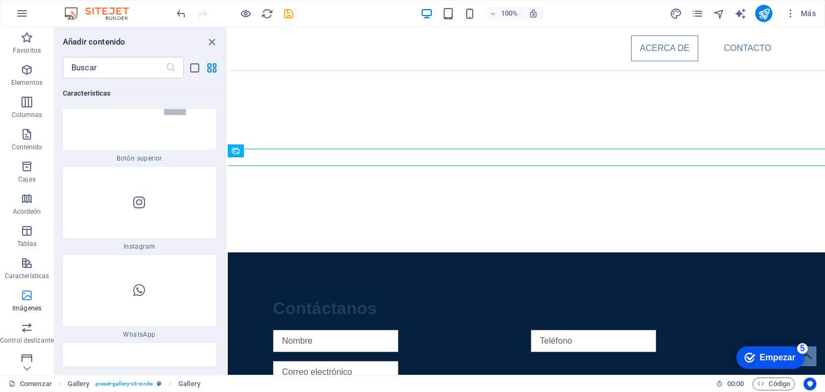
scroll to position [10770, 0]
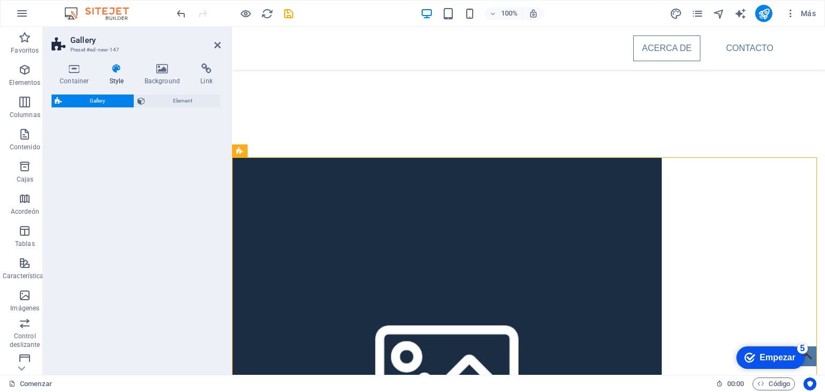
select select "rem"
select select "preset-gallery-v3-captions"
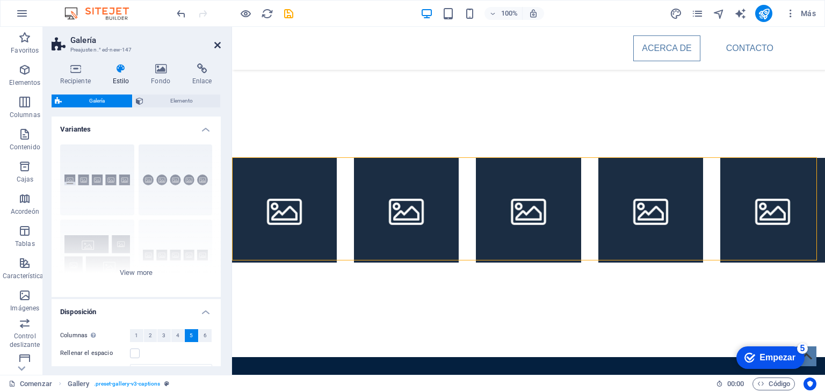
click at [215, 46] on icon at bounding box center [217, 45] width 6 height 9
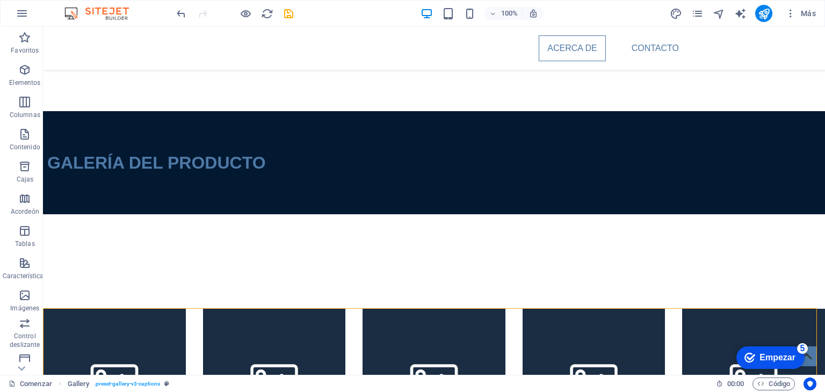
scroll to position [312, 0]
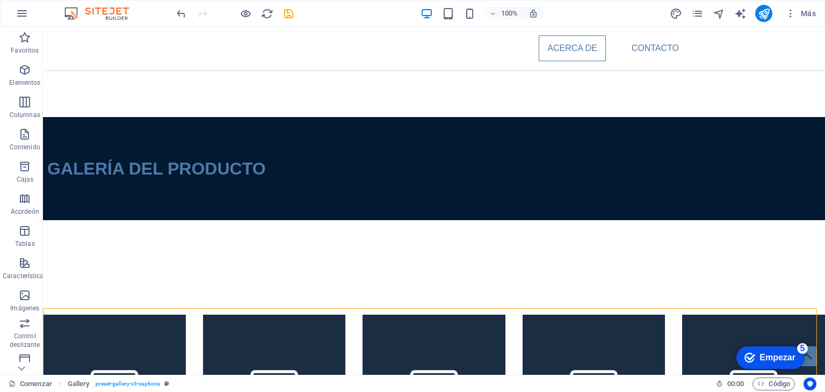
click at [809, 219] on div "GALERÍA DEL PRODUCTO" at bounding box center [434, 168] width 782 height 103
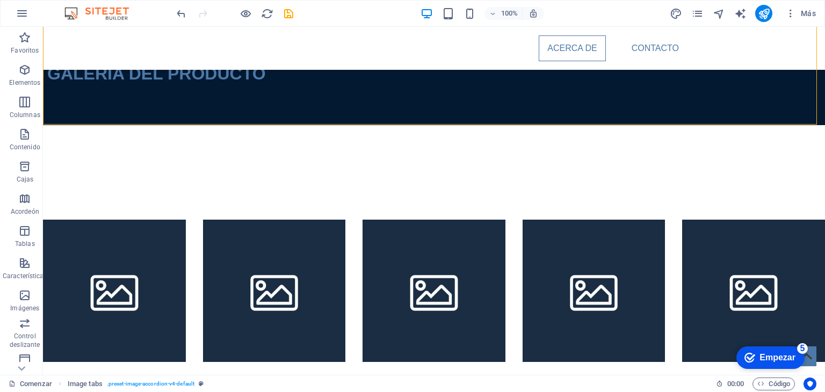
scroll to position [430, 0]
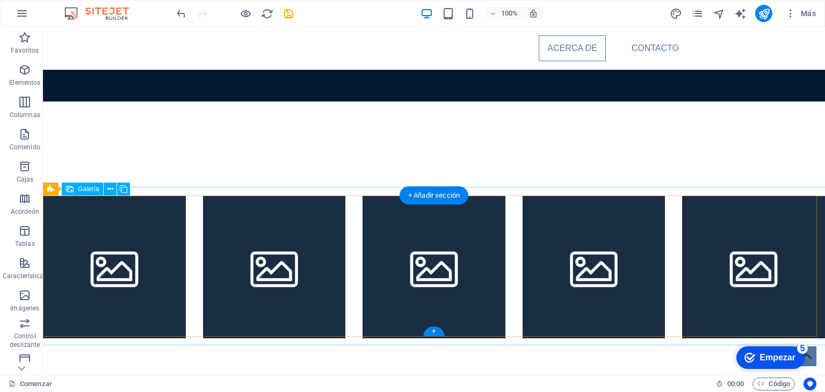
click at [106, 288] on li at bounding box center [114, 267] width 143 height 143
click at [56, 312] on li at bounding box center [114, 267] width 143 height 143
select select "4"
select select "px"
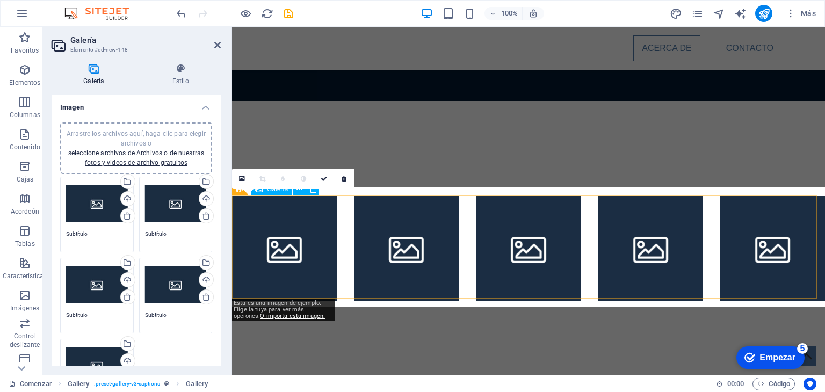
click at [292, 214] on li at bounding box center [284, 248] width 105 height 105
click at [275, 292] on li at bounding box center [284, 248] width 105 height 105
click at [270, 239] on li at bounding box center [284, 248] width 105 height 105
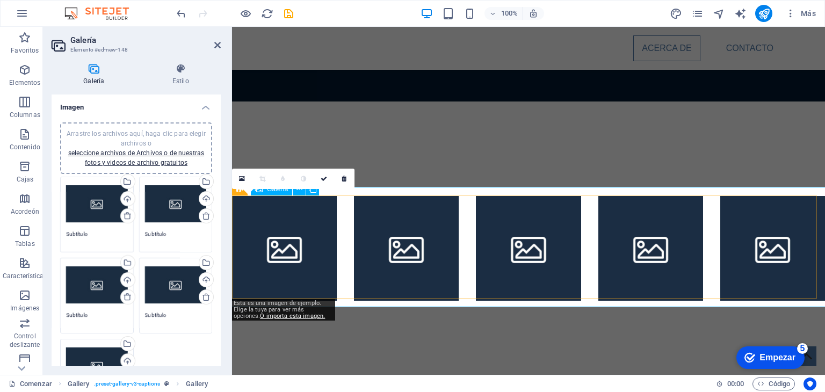
click at [270, 239] on li at bounding box center [284, 248] width 105 height 105
click at [315, 224] on li at bounding box center [284, 248] width 105 height 105
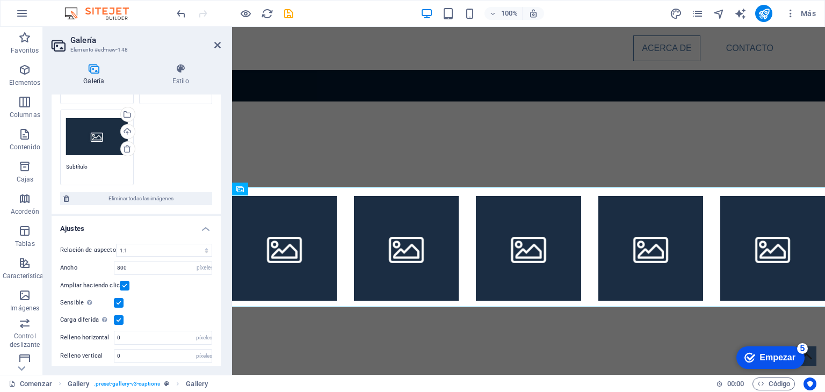
scroll to position [233, 0]
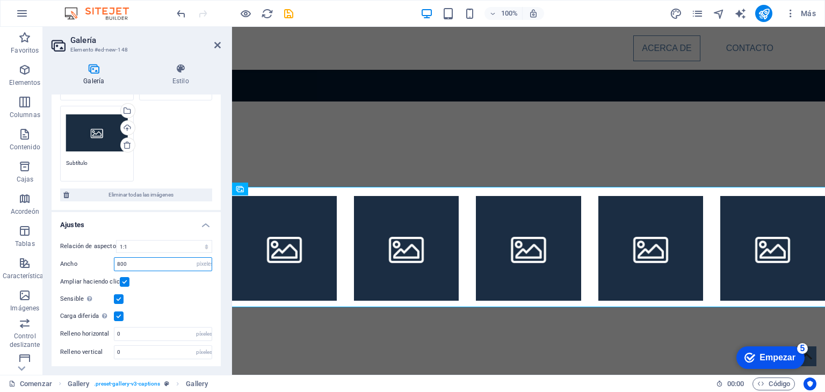
click at [153, 262] on input "800" at bounding box center [162, 264] width 97 height 13
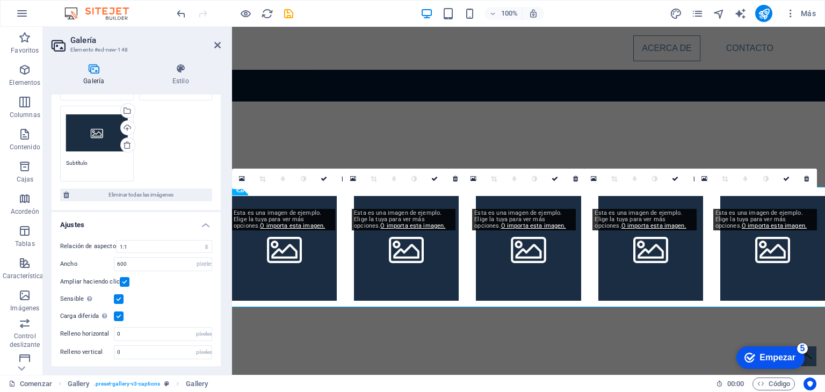
click at [228, 253] on div "Galería Estilo Imagen Arrastre los archivos aquí, haga clic para elegir archivo…" at bounding box center [136, 215] width 186 height 320
click at [144, 260] on input "600" at bounding box center [162, 264] width 97 height 13
type input "400"
click at [223, 267] on div "Galería Estilo Imagen Arrastre los archivos aquí, haga clic para elegir archivo…" at bounding box center [136, 215] width 186 height 320
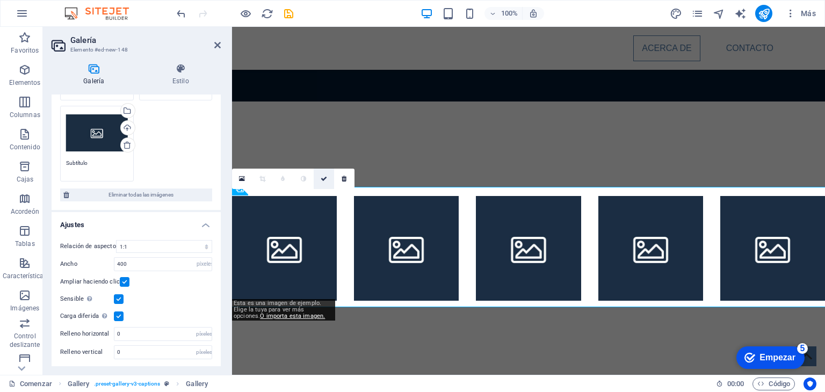
click at [323, 178] on icon at bounding box center [324, 179] width 6 height 6
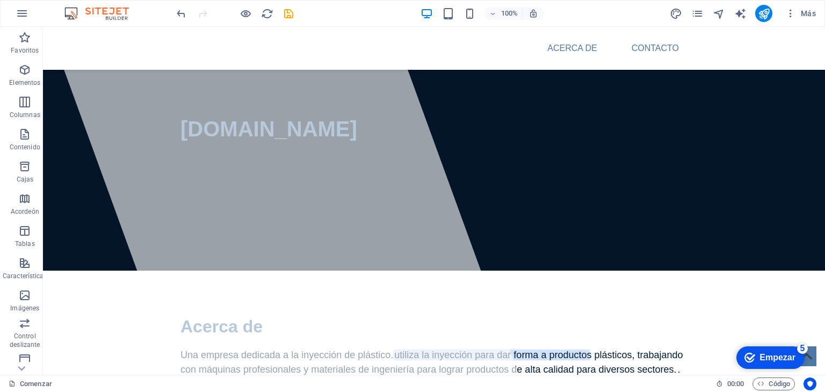
scroll to position [86, 0]
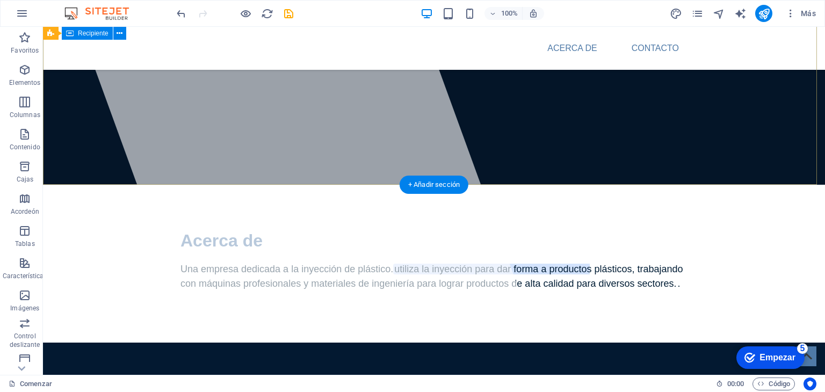
click at [770, 117] on div "[DOMAIN_NAME]" at bounding box center [434, 51] width 782 height 135
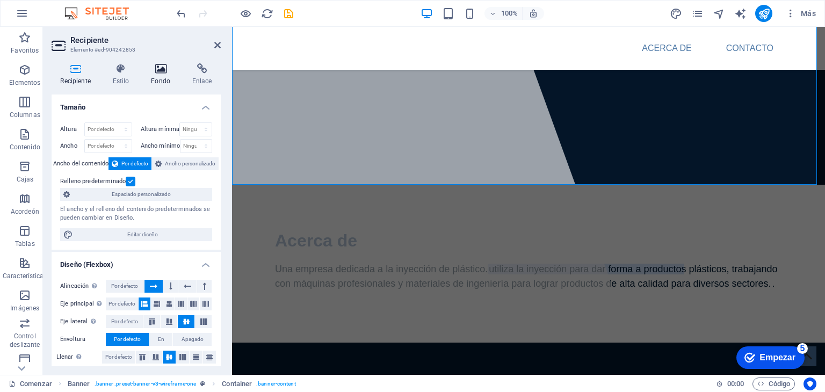
click at [165, 75] on h4 "Fondo" at bounding box center [162, 74] width 41 height 23
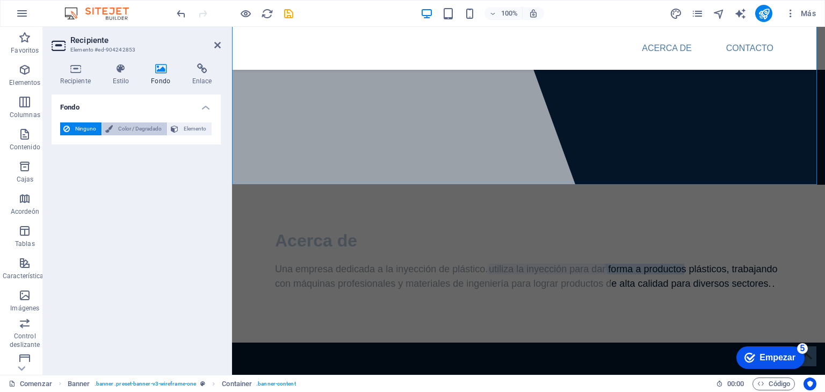
click at [132, 127] on font "Color / Degradado" at bounding box center [140, 129] width 44 height 6
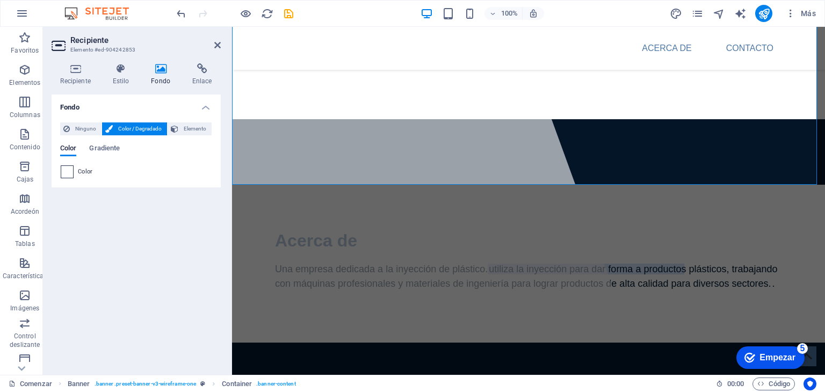
click at [68, 171] on span at bounding box center [67, 172] width 12 height 12
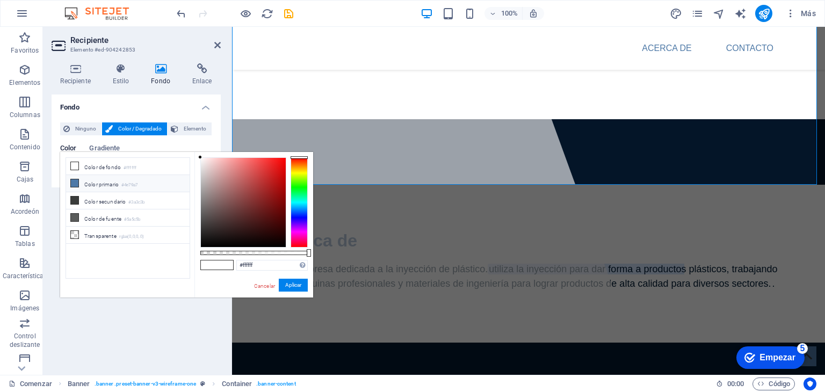
click at [90, 183] on font "Color primario" at bounding box center [101, 185] width 34 height 6
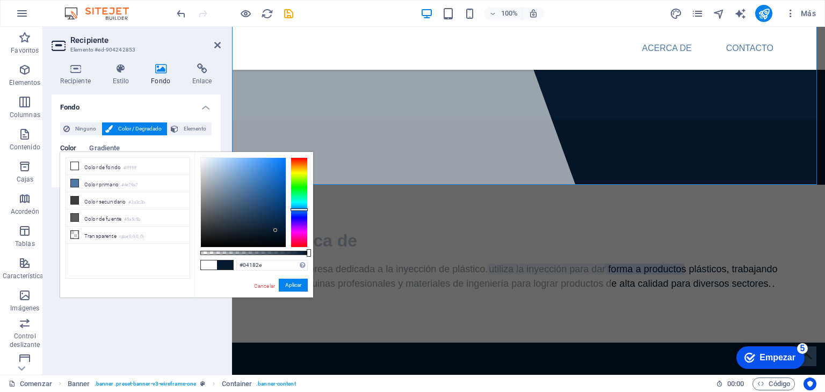
type input "#04182c"
drag, startPoint x: 243, startPoint y: 186, endPoint x: 278, endPoint y: 231, distance: 56.6
click at [278, 231] on div at bounding box center [278, 231] width 4 height 4
drag, startPoint x: 262, startPoint y: 265, endPoint x: 236, endPoint y: 265, distance: 25.8
click at [236, 265] on input "#04182c" at bounding box center [271, 265] width 71 height 11
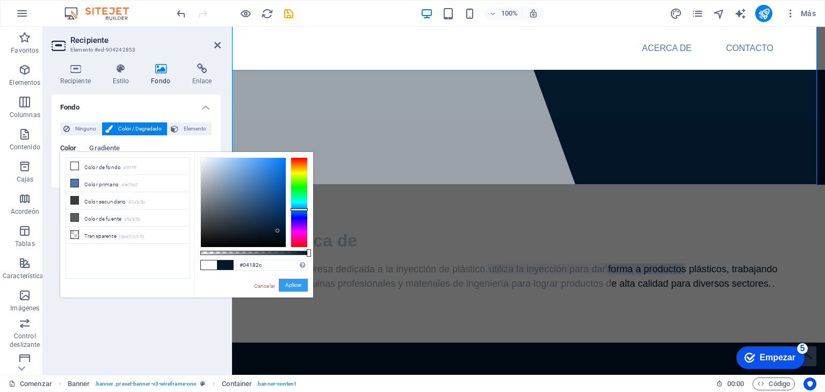
click at [291, 289] on button "Aplicar" at bounding box center [293, 285] width 29 height 13
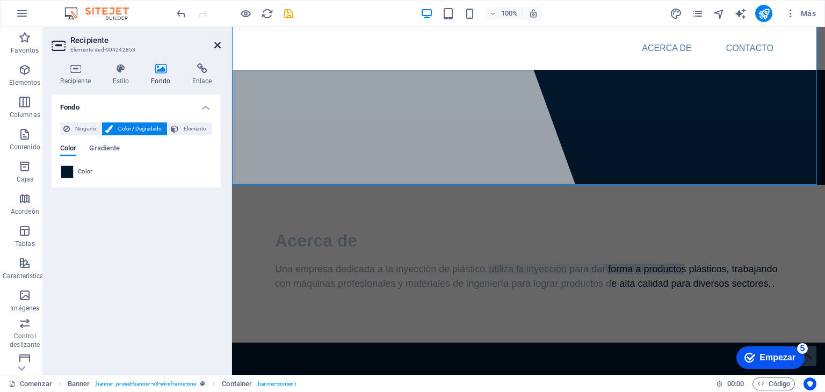
click at [215, 45] on icon at bounding box center [217, 45] width 6 height 9
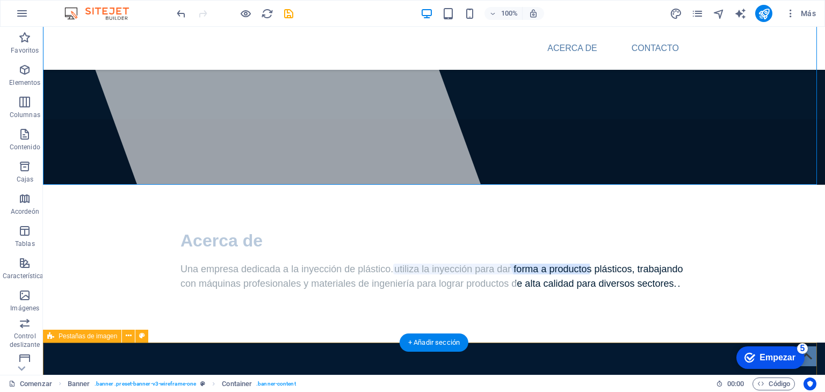
click at [208, 353] on div "GALERÍA DEL PRODUCTO" at bounding box center [434, 394] width 782 height 103
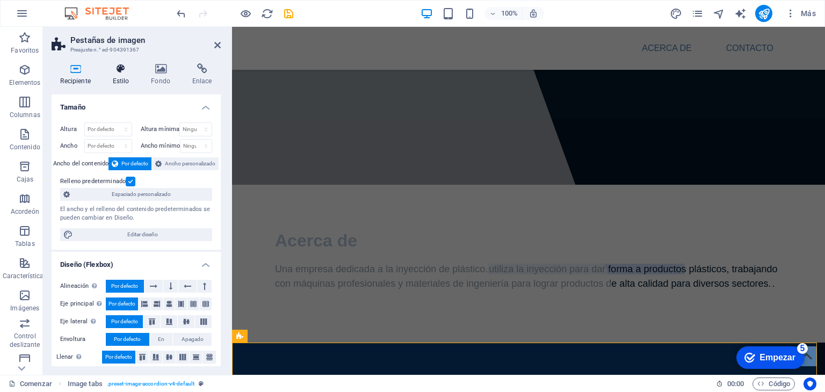
click at [126, 79] on font "Estilo" at bounding box center [121, 81] width 17 height 8
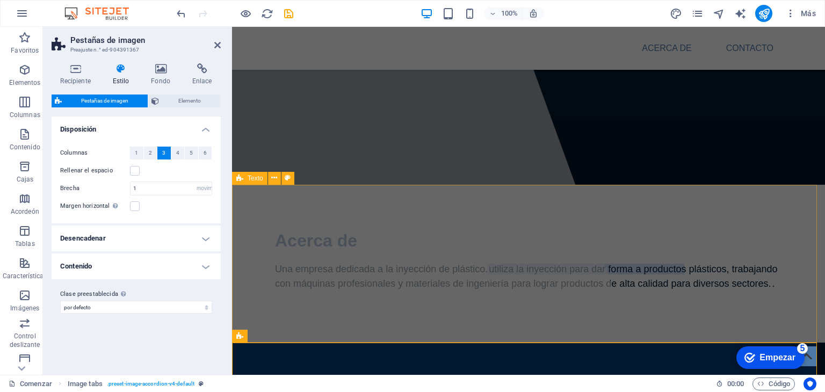
click at [262, 214] on div "Acerca de Una empresa dedicada a la inyección de plástico. utiliza la inyección…" at bounding box center [528, 264] width 593 height 158
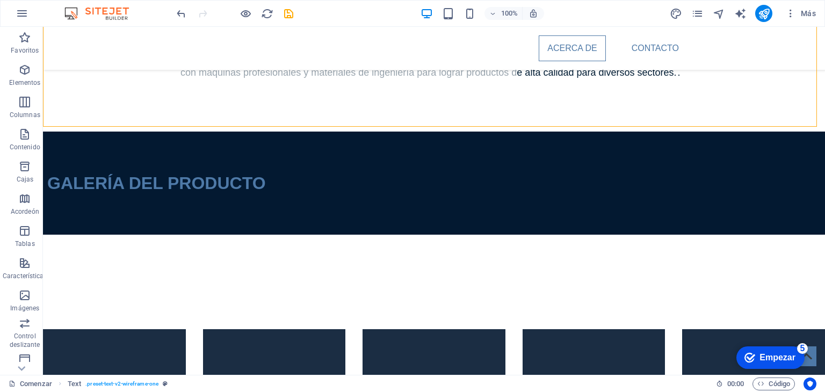
scroll to position [301, 0]
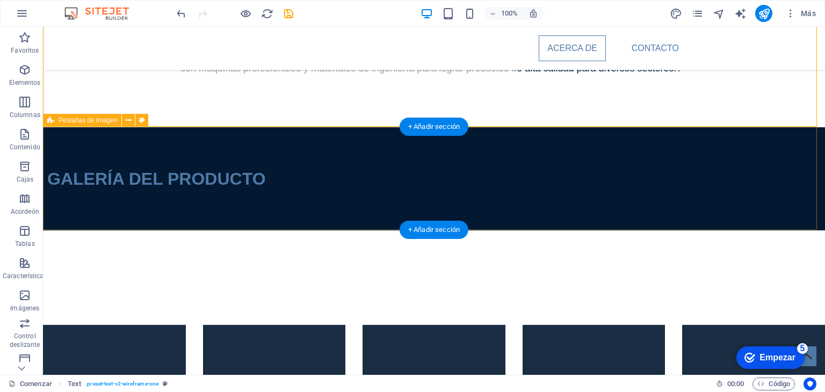
click at [690, 171] on div "GALERÍA DEL PRODUCTO" at bounding box center [434, 178] width 782 height 103
select select "rem"
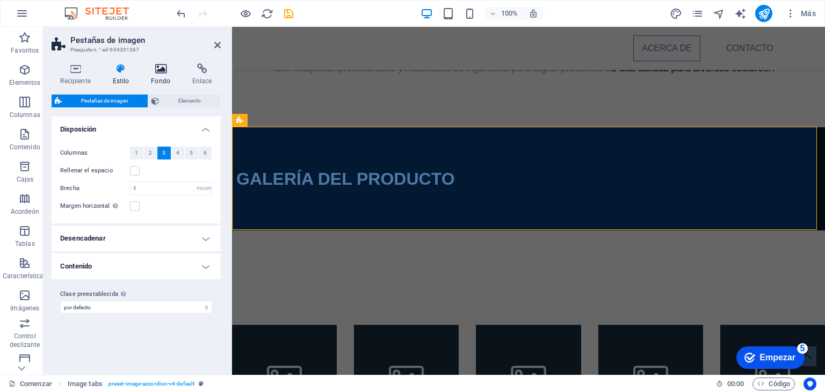
click at [159, 75] on h4 "Fondo" at bounding box center [162, 74] width 41 height 23
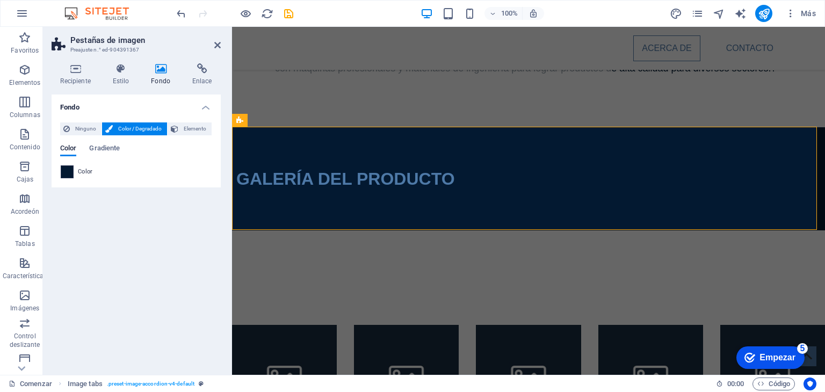
click at [68, 174] on span at bounding box center [67, 172] width 12 height 12
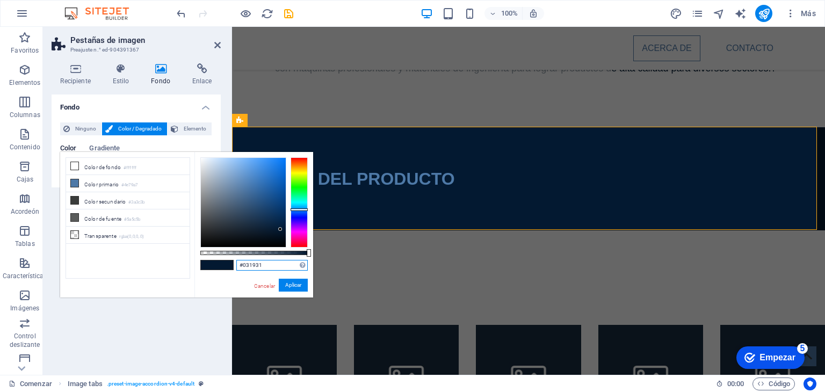
drag, startPoint x: 273, startPoint y: 264, endPoint x: 213, endPoint y: 264, distance: 60.7
click at [213, 264] on div "#031931 Formatos admitidos #0852ed rgb(8, 82, 237) rgba(8, 82, 237, 90%) hsv(22…" at bounding box center [253, 303] width 119 height 302
paste input "4182c"
type input "#04182c"
click at [295, 285] on font "Aplicar" at bounding box center [293, 285] width 16 height 6
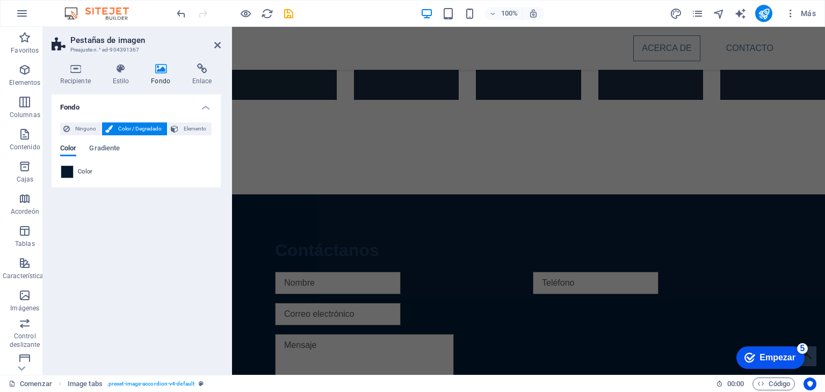
scroll to position [632, 0]
click at [739, 234] on div "Contáctanos He leído y comprendido la política de privacidad. ¿Ilegible? Cargar…" at bounding box center [528, 344] width 593 height 300
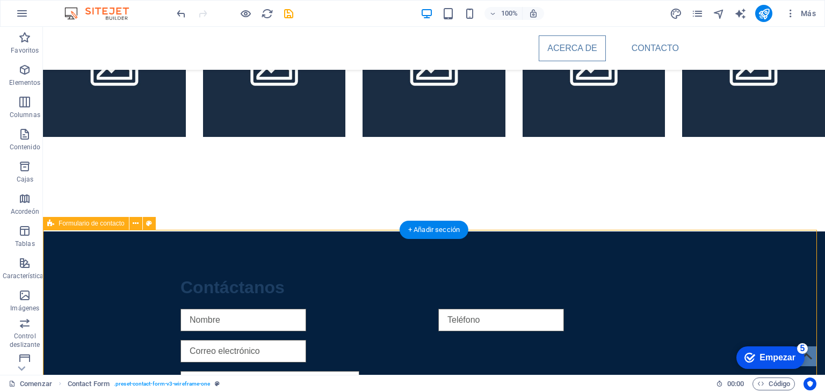
click at [731, 243] on div "Contáctanos He leído y comprendido la política de privacidad. ¿Ilegible? Cargar…" at bounding box center [434, 381] width 782 height 300
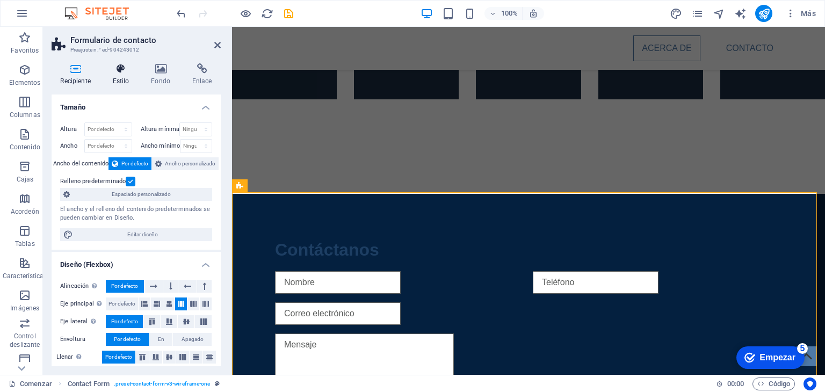
click at [126, 73] on icon at bounding box center [121, 68] width 34 height 11
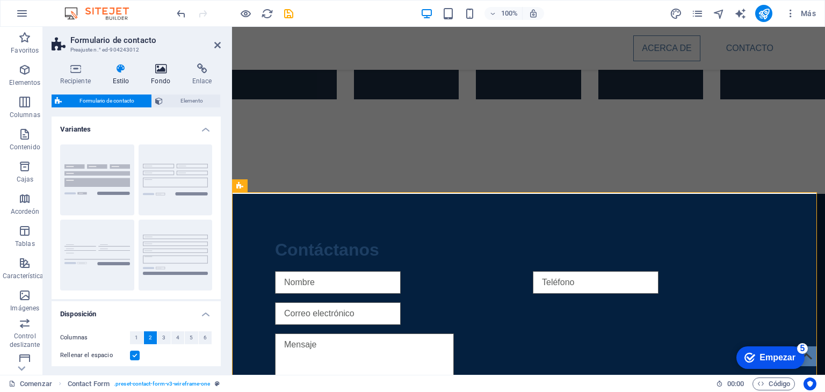
click at [157, 75] on h4 "Fondo" at bounding box center [162, 74] width 41 height 23
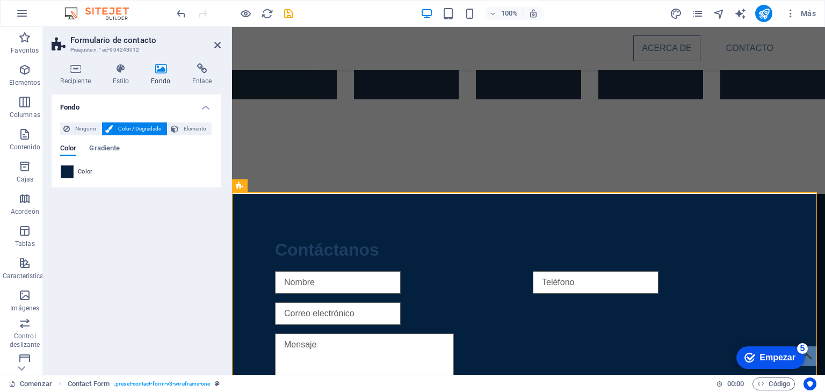
click at [69, 170] on span at bounding box center [67, 172] width 12 height 12
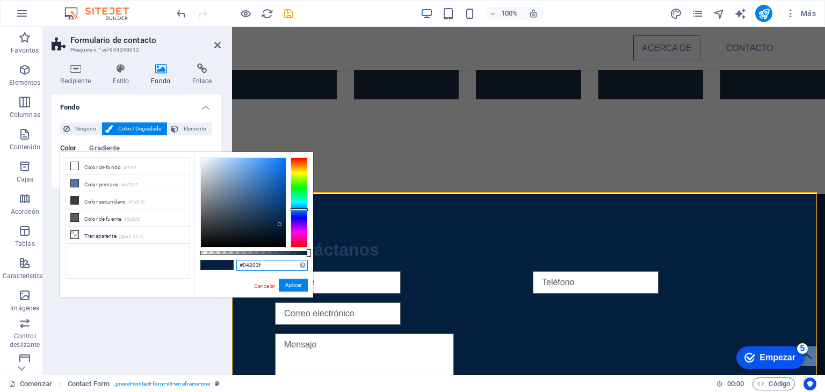
drag, startPoint x: 271, startPoint y: 265, endPoint x: 199, endPoint y: 256, distance: 72.0
click at [199, 256] on div "#04203f Formatos admitidos #0852ed rgb(8, 82, 237) rgba(8, 82, 237, 90%) hsv(22…" at bounding box center [253, 303] width 119 height 302
paste input "182c"
type input "#04182c"
click at [291, 283] on font "Aplicar" at bounding box center [293, 285] width 16 height 6
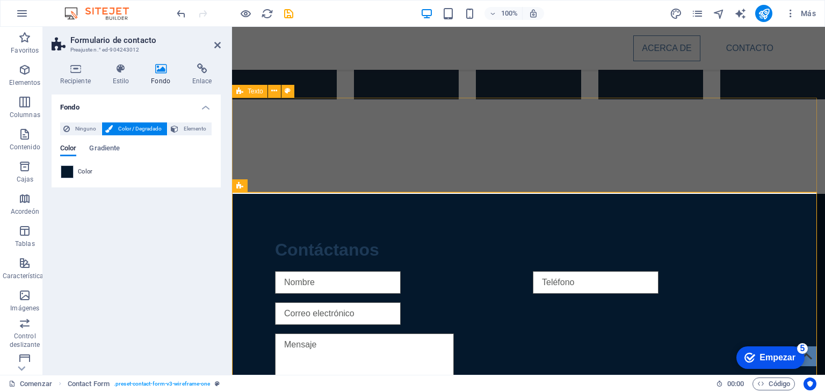
click at [441, 175] on div at bounding box center [528, 146] width 593 height 95
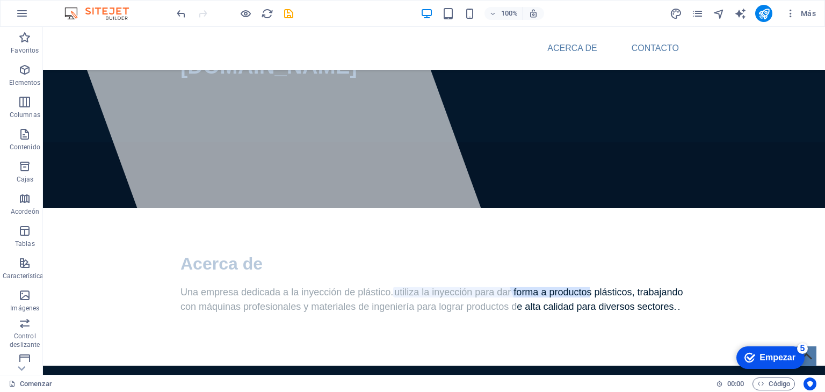
scroll to position [0, 0]
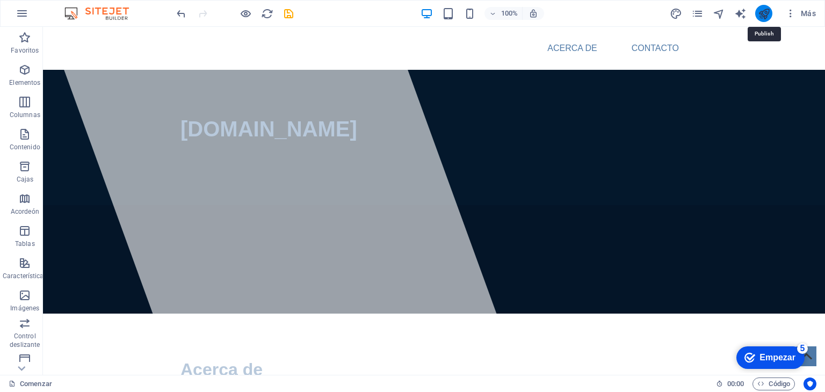
click at [764, 12] on icon "publicar" at bounding box center [764, 14] width 12 height 12
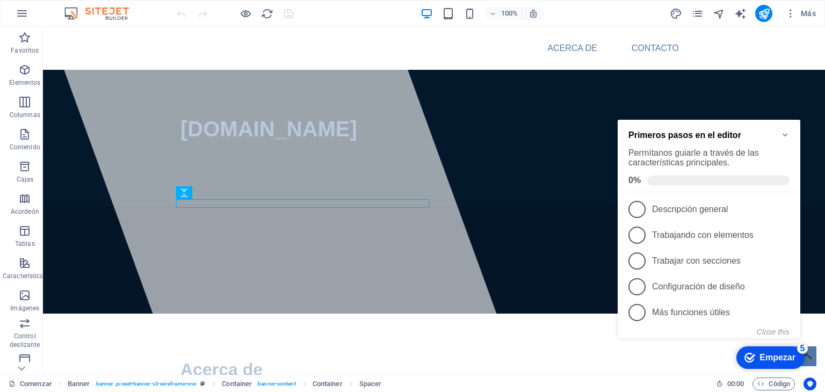
click at [788, 131] on icon "Minimize checklist" at bounding box center [785, 135] width 9 height 9
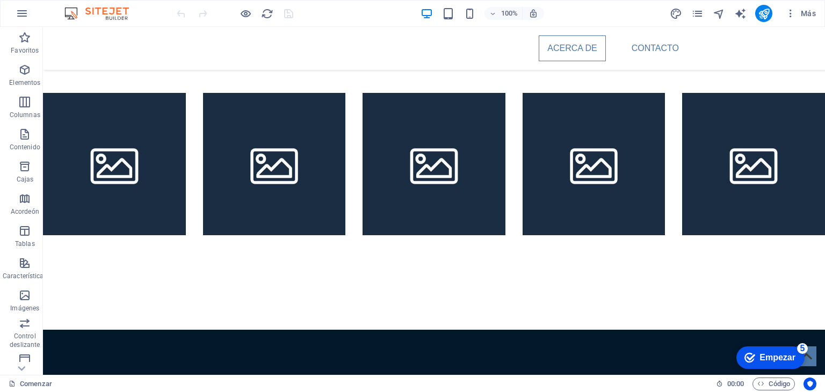
scroll to position [557, 0]
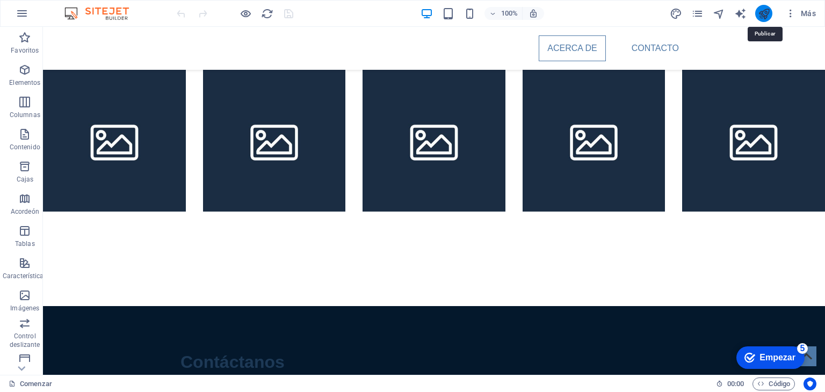
click at [761, 19] on icon "publicar" at bounding box center [764, 14] width 12 height 12
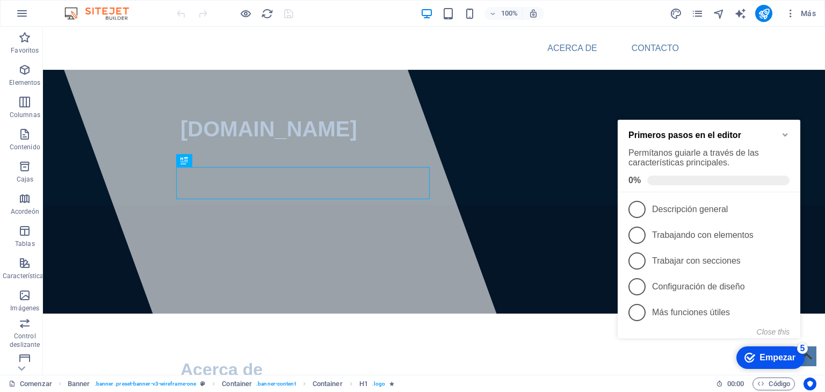
click at [784, 134] on icon "Minimize checklist" at bounding box center [785, 135] width 5 height 3
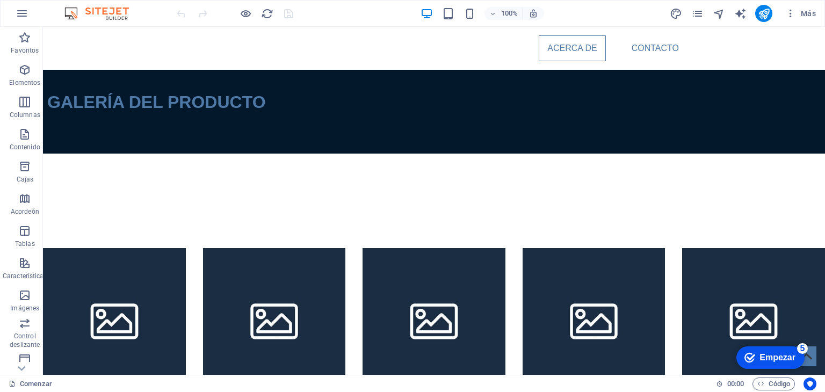
scroll to position [385, 0]
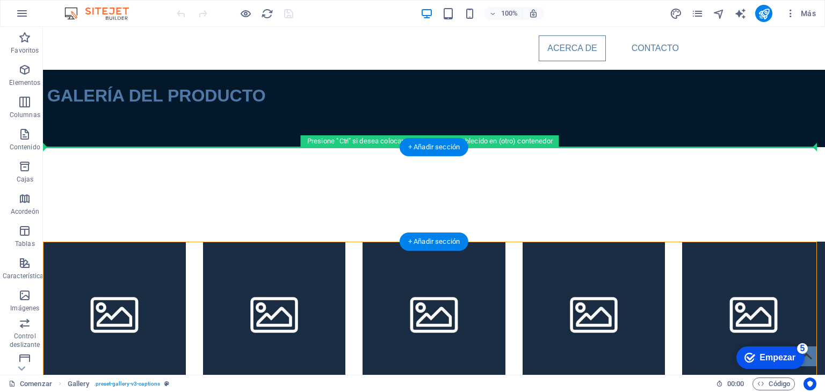
drag, startPoint x: 602, startPoint y: 301, endPoint x: 640, endPoint y: 189, distance: 118.7
